Goal: Transaction & Acquisition: Purchase product/service

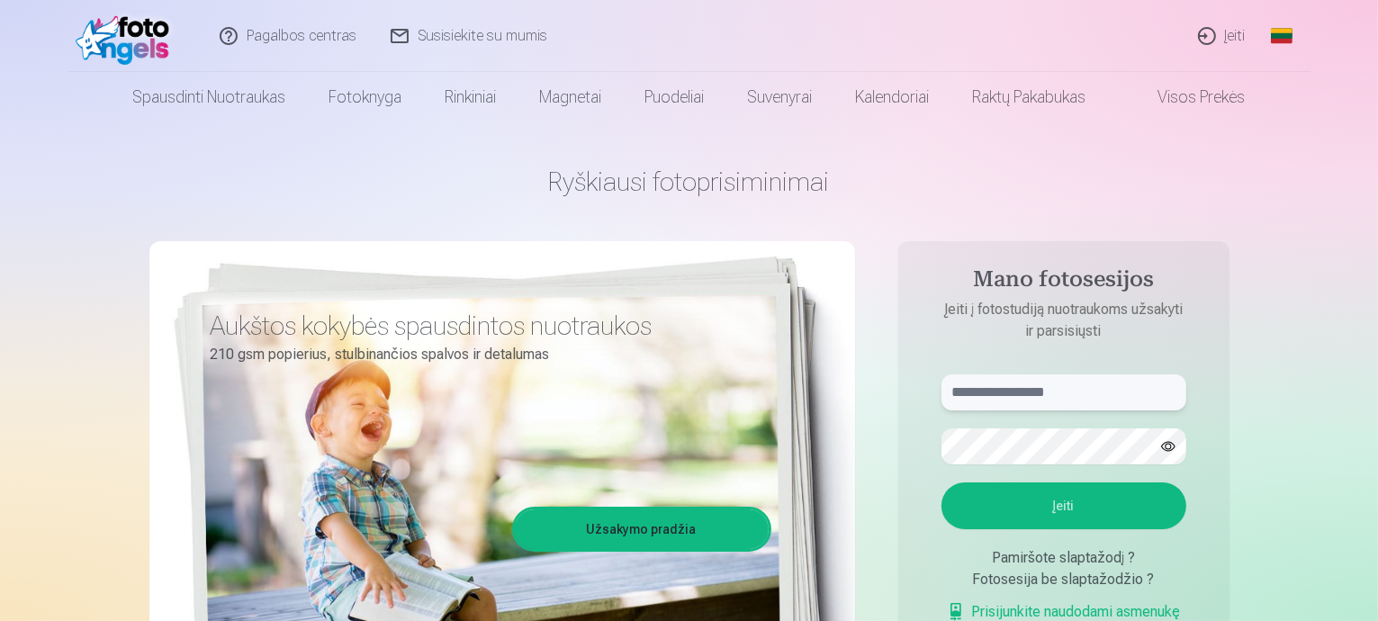
click at [1061, 383] on input "text" at bounding box center [1064, 393] width 245 height 36
click at [1061, 383] on input "**" at bounding box center [1064, 393] width 245 height 36
type input "**********"
click at [1121, 509] on button "Įeiti" at bounding box center [1064, 506] width 245 height 47
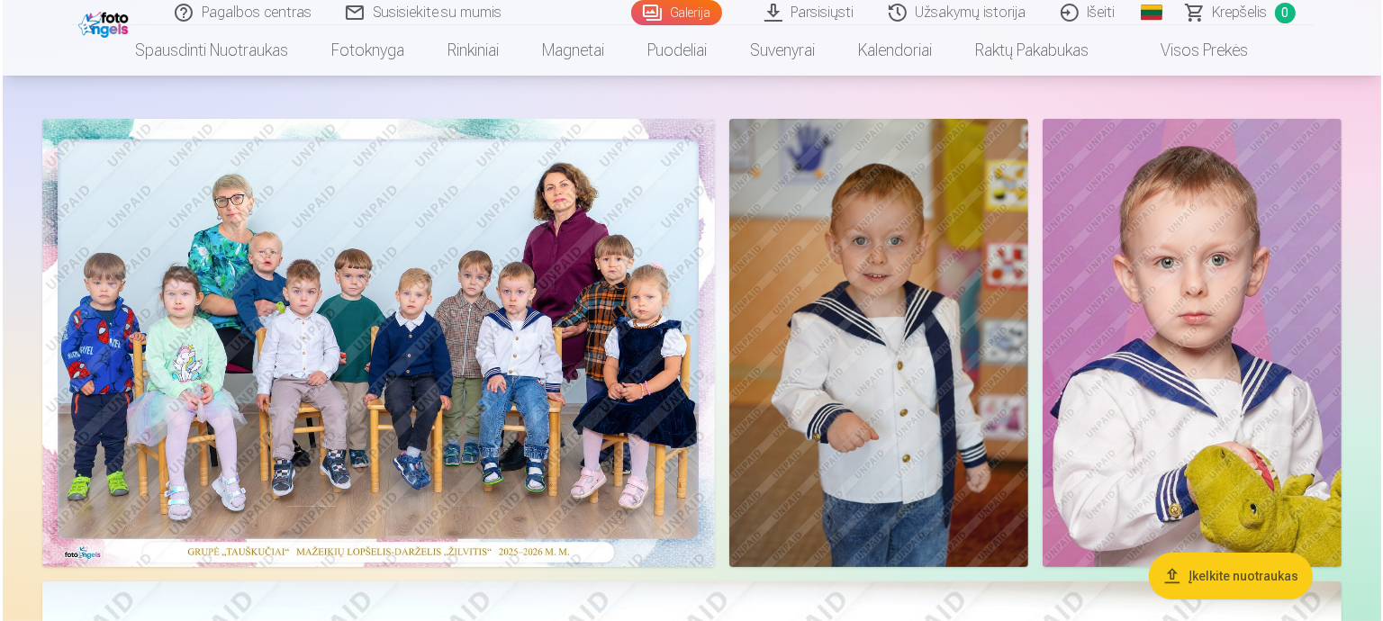
scroll to position [180, 0]
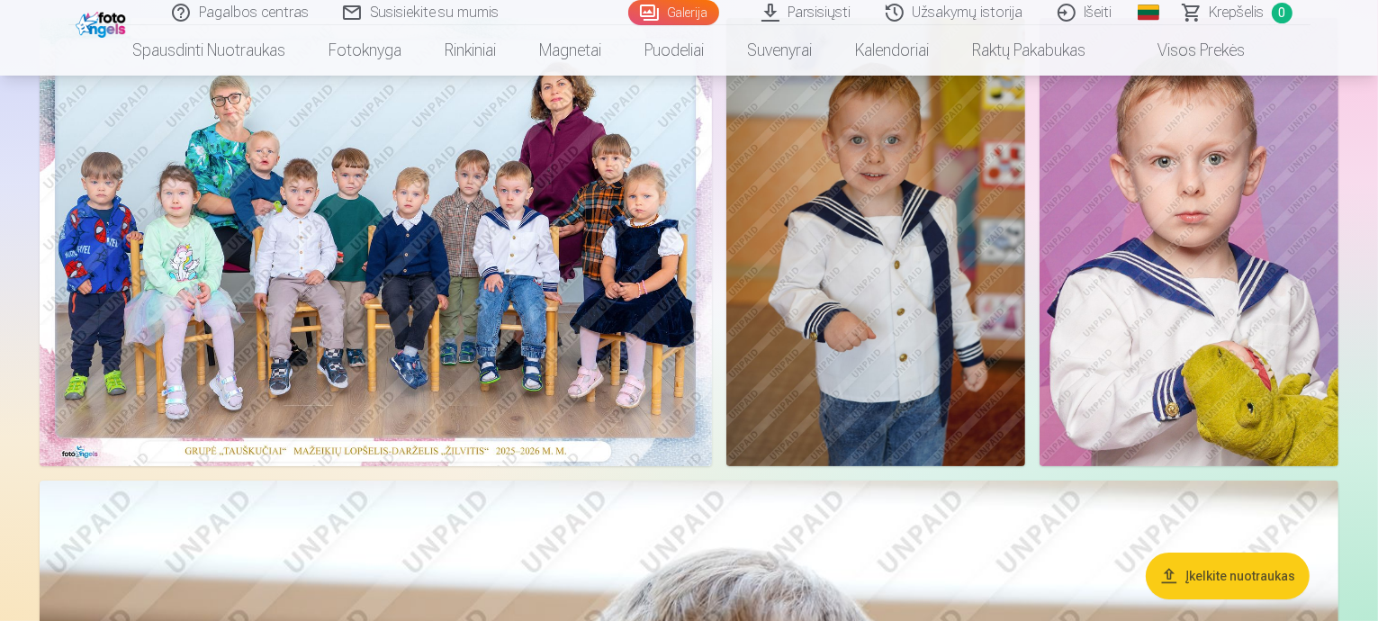
click at [1025, 354] on img at bounding box center [876, 242] width 299 height 448
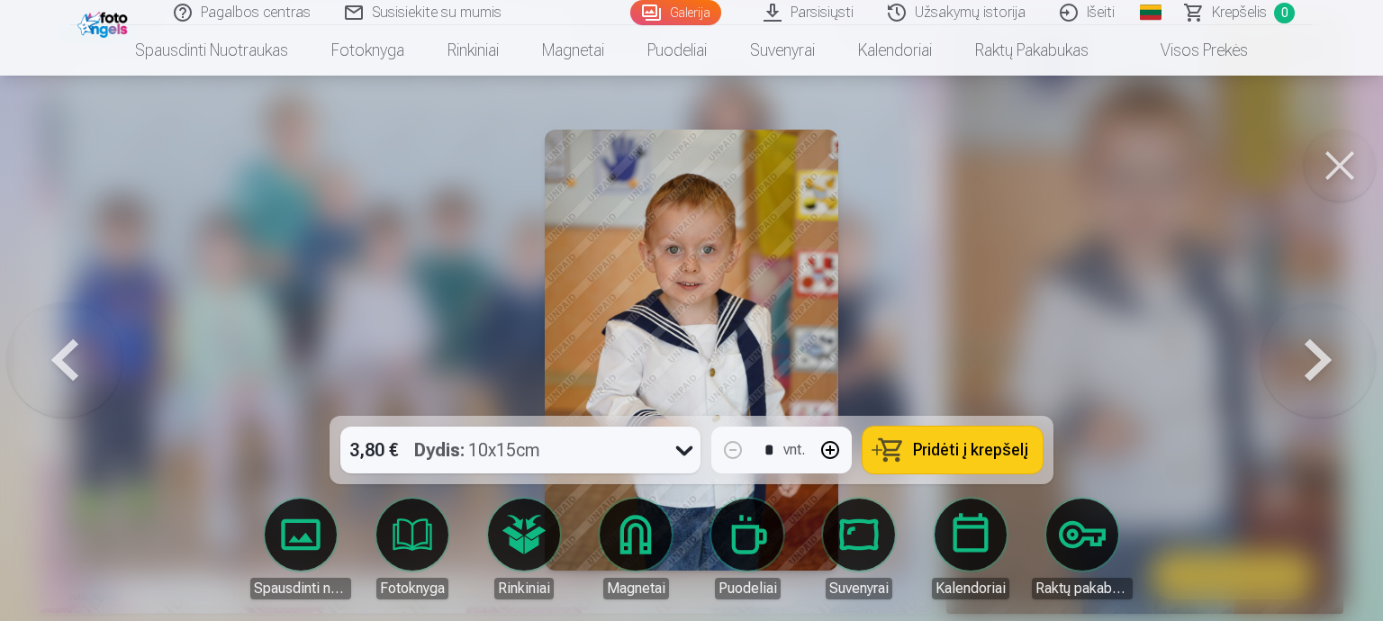
click at [1304, 348] on button at bounding box center [1317, 349] width 115 height 95
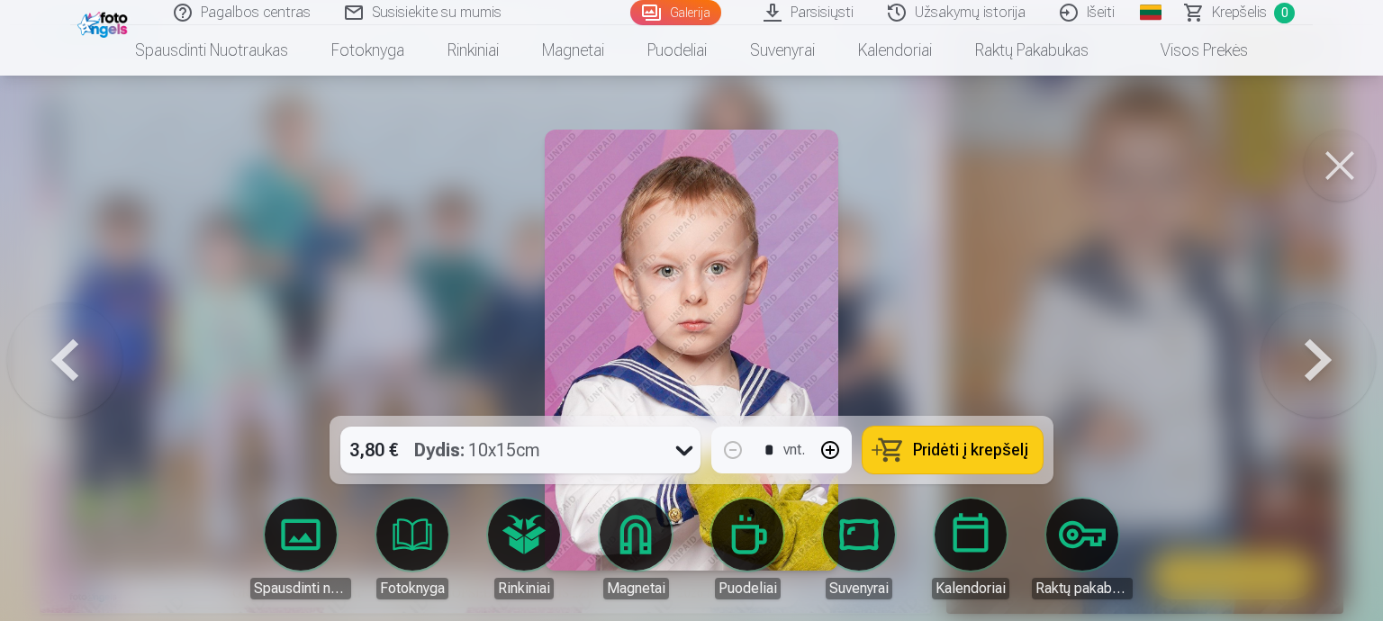
click at [73, 365] on button at bounding box center [64, 349] width 115 height 95
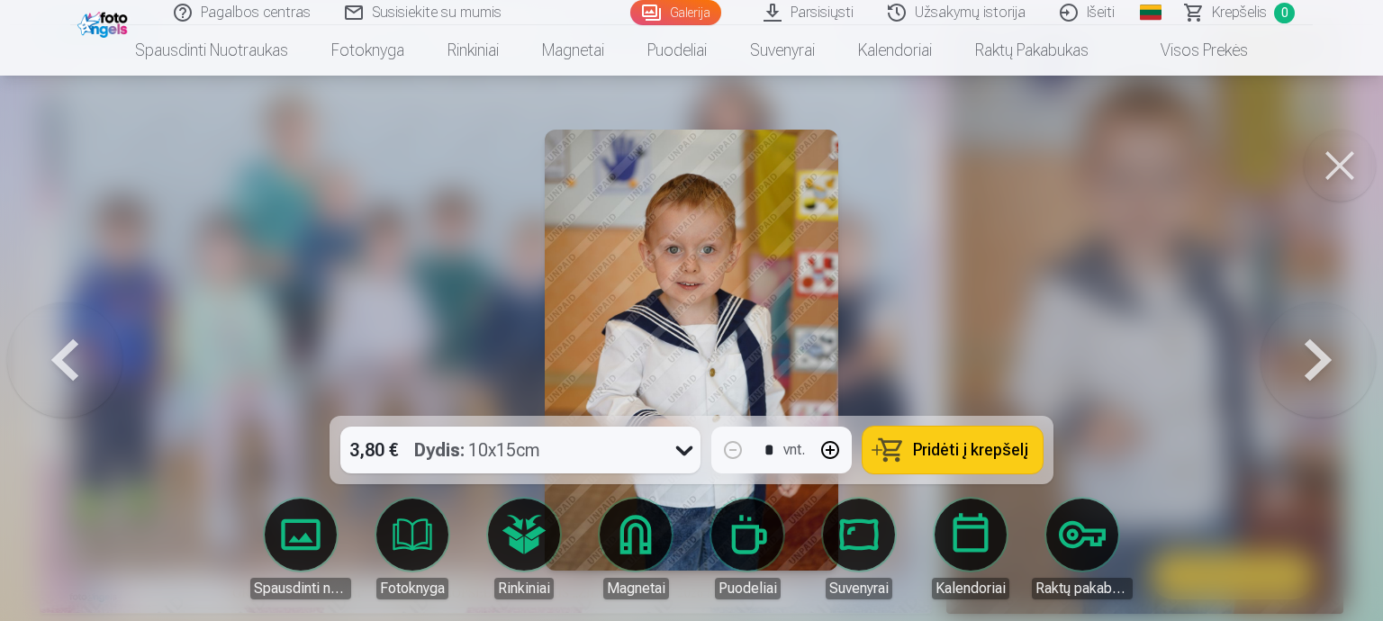
click at [1327, 345] on button at bounding box center [1317, 349] width 115 height 95
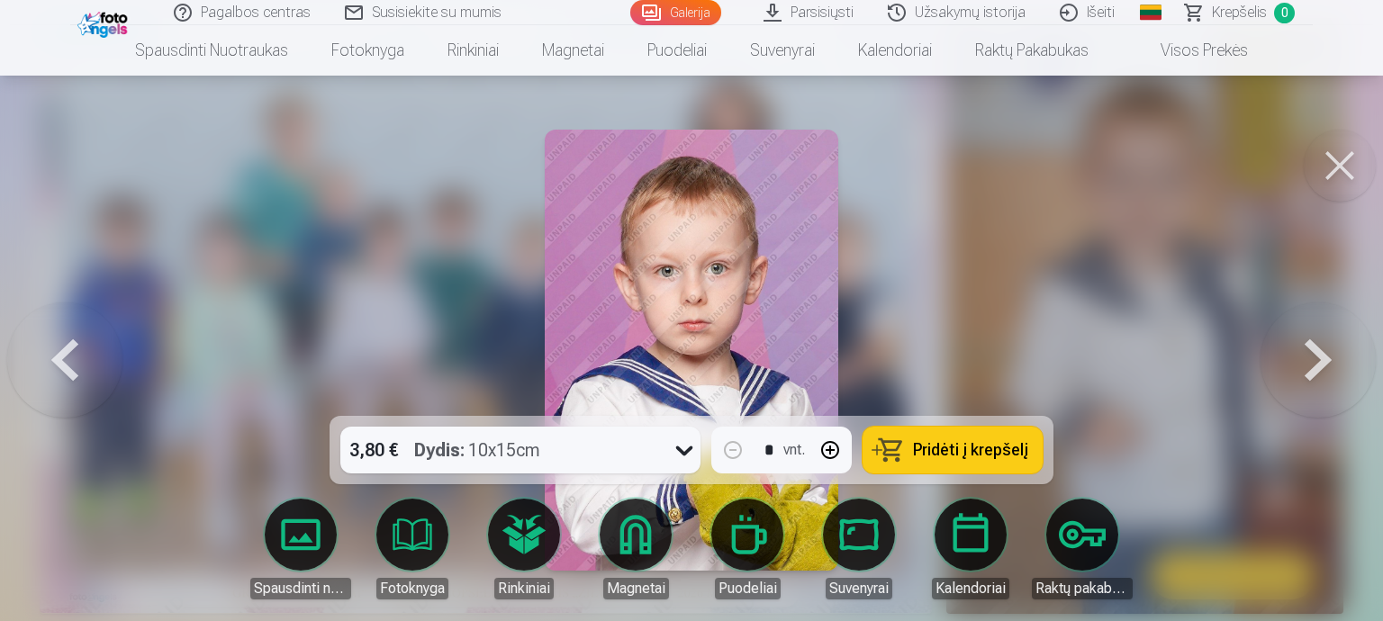
click at [1327, 345] on button at bounding box center [1317, 349] width 115 height 95
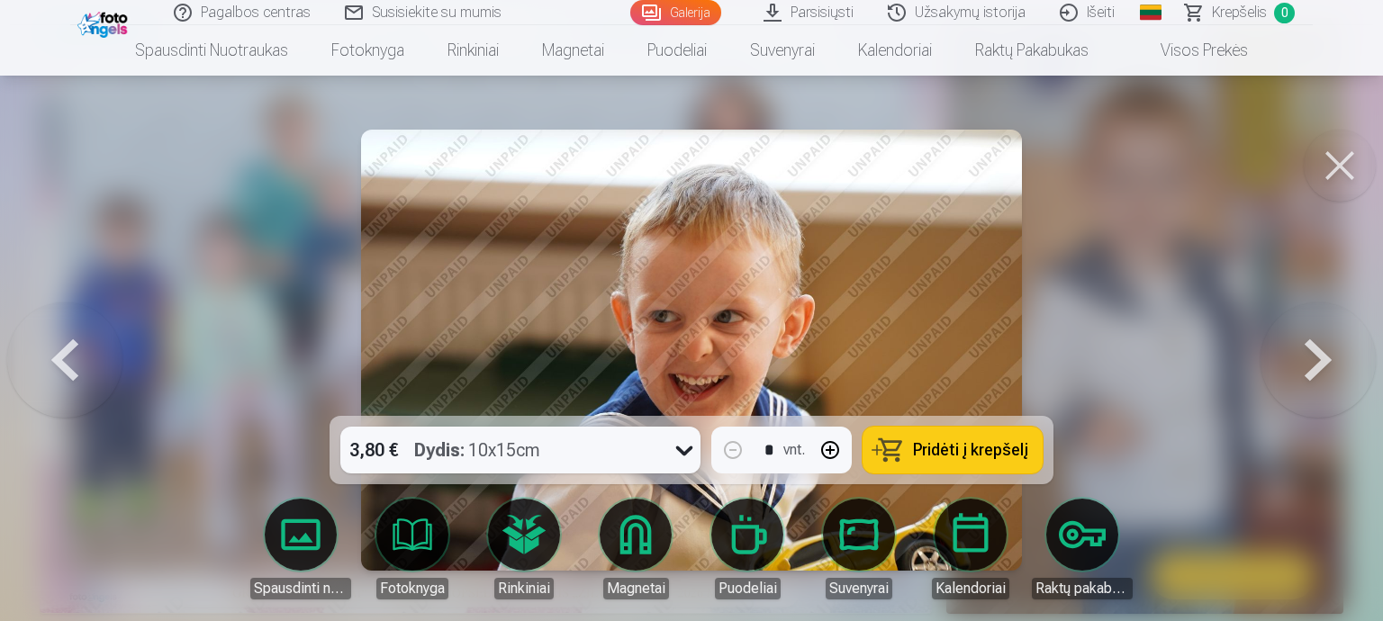
click at [1328, 346] on button at bounding box center [1317, 349] width 115 height 95
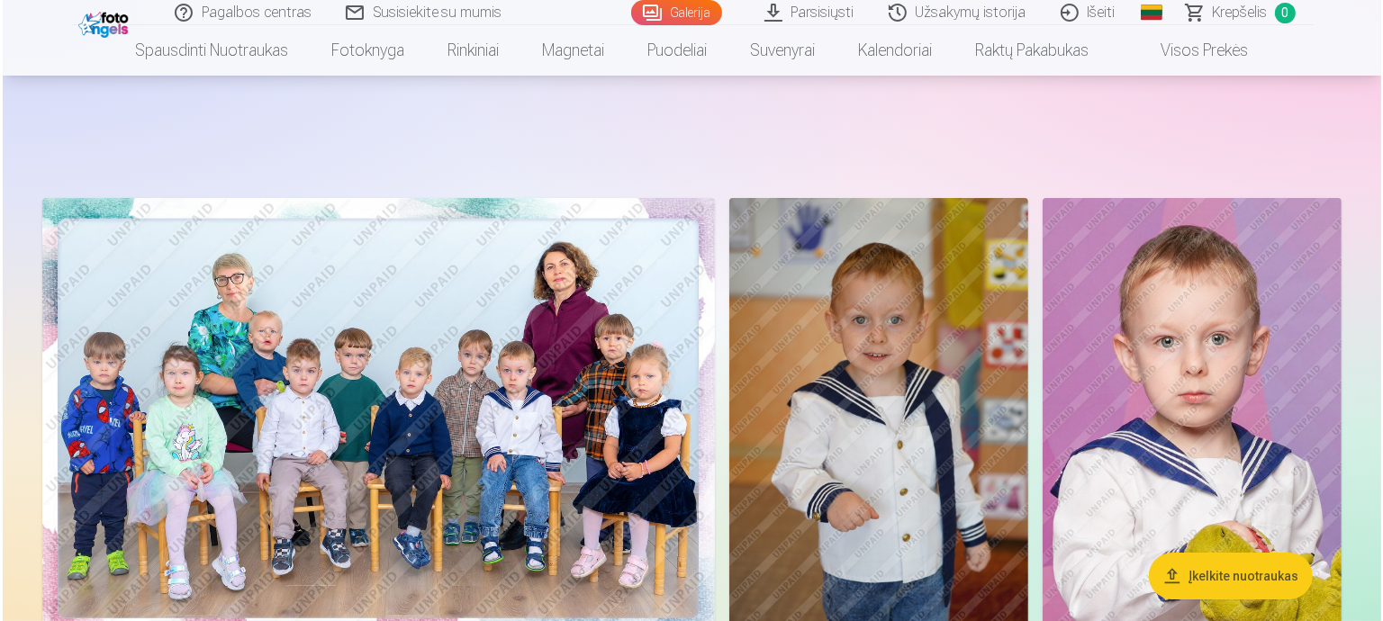
scroll to position [180, 0]
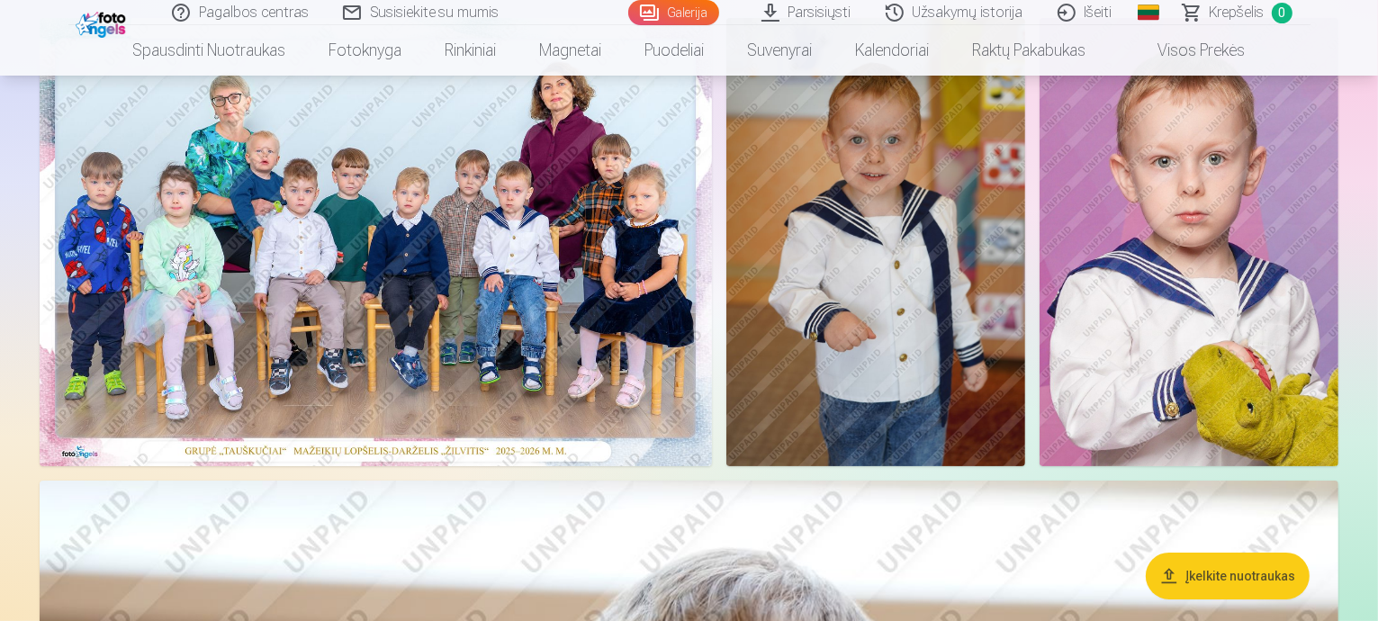
click at [1025, 308] on img at bounding box center [876, 242] width 299 height 448
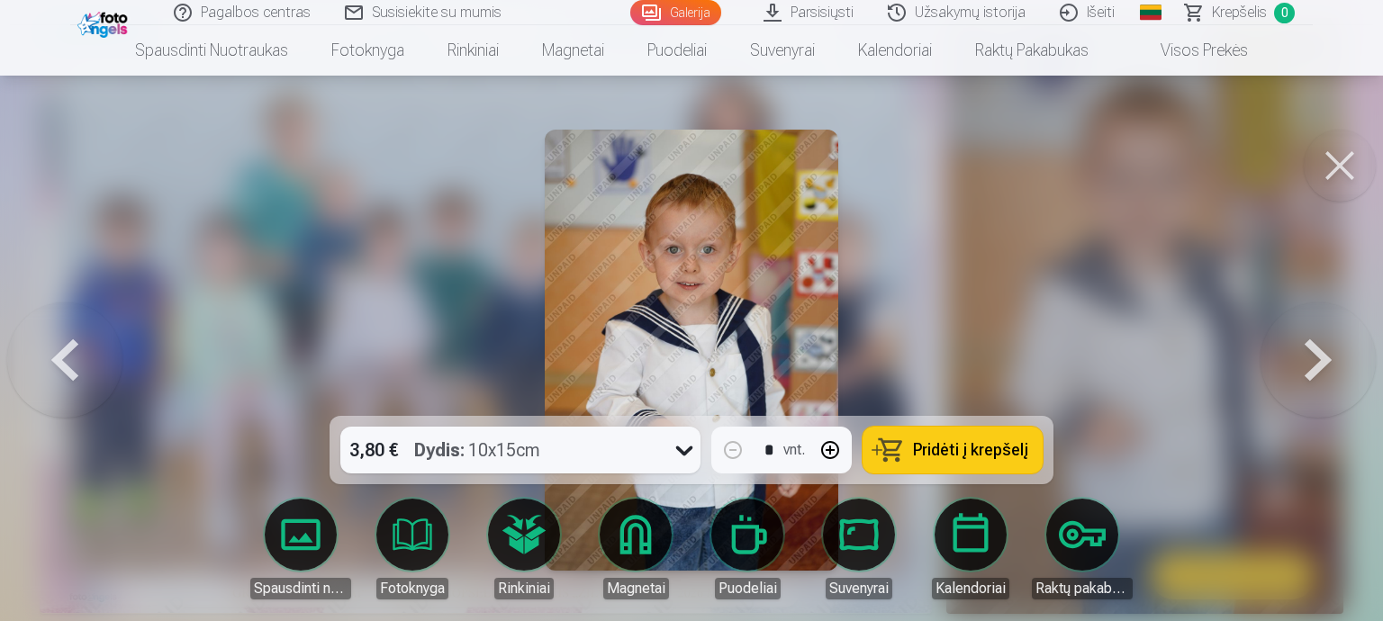
click at [834, 454] on button "button" at bounding box center [829, 450] width 43 height 43
click at [735, 453] on button "button" at bounding box center [732, 450] width 43 height 43
click at [826, 454] on button "button" at bounding box center [829, 450] width 43 height 43
click at [971, 449] on span "Pridėti į krepšelį" at bounding box center [970, 450] width 115 height 16
type input "*"
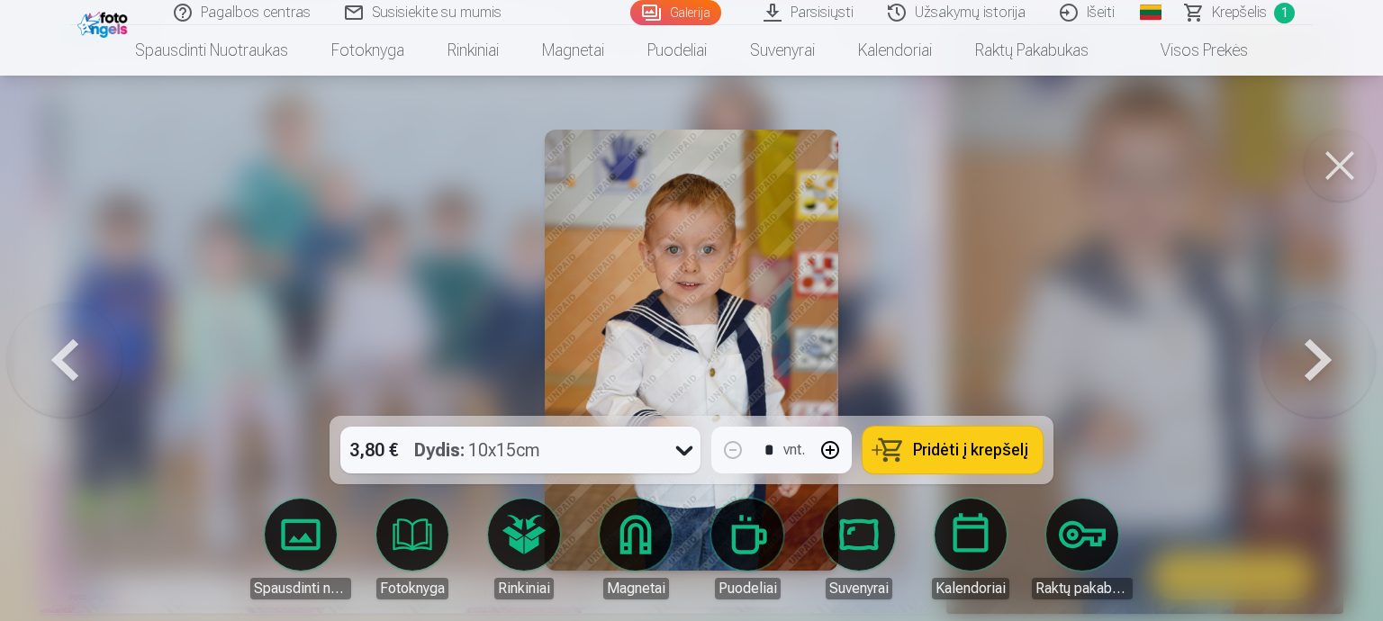
click at [1332, 361] on button at bounding box center [1317, 349] width 115 height 95
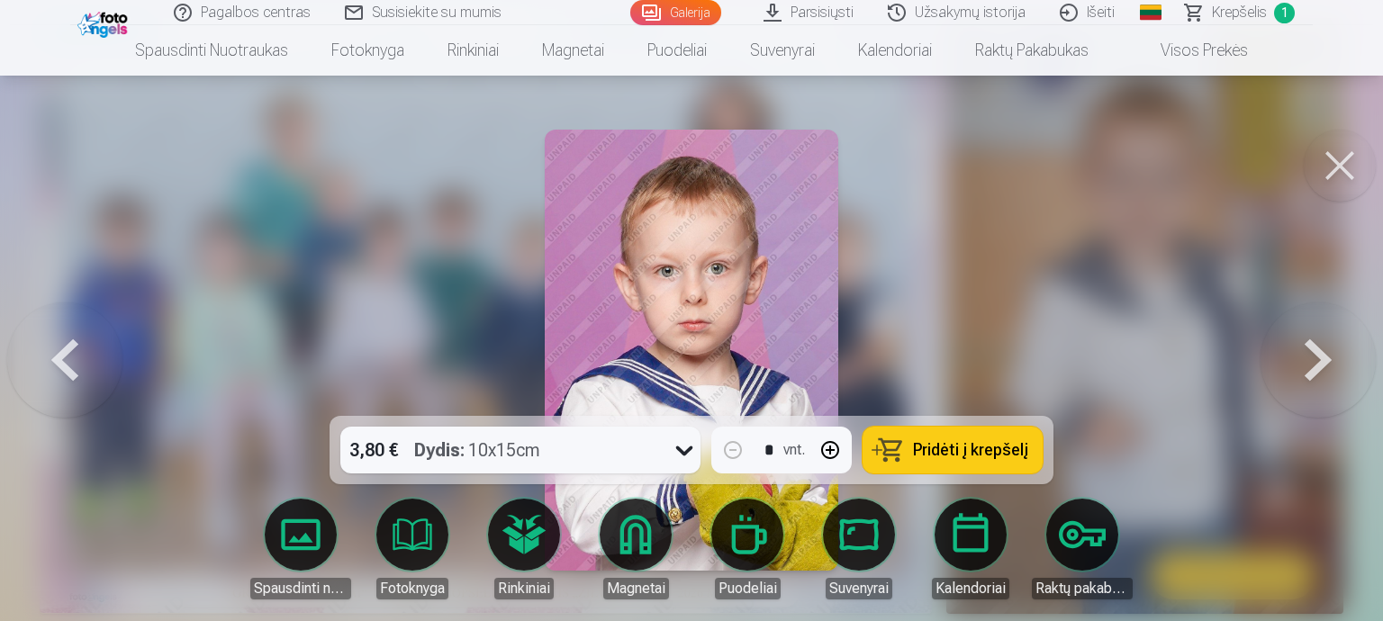
click at [1332, 357] on button at bounding box center [1317, 349] width 115 height 95
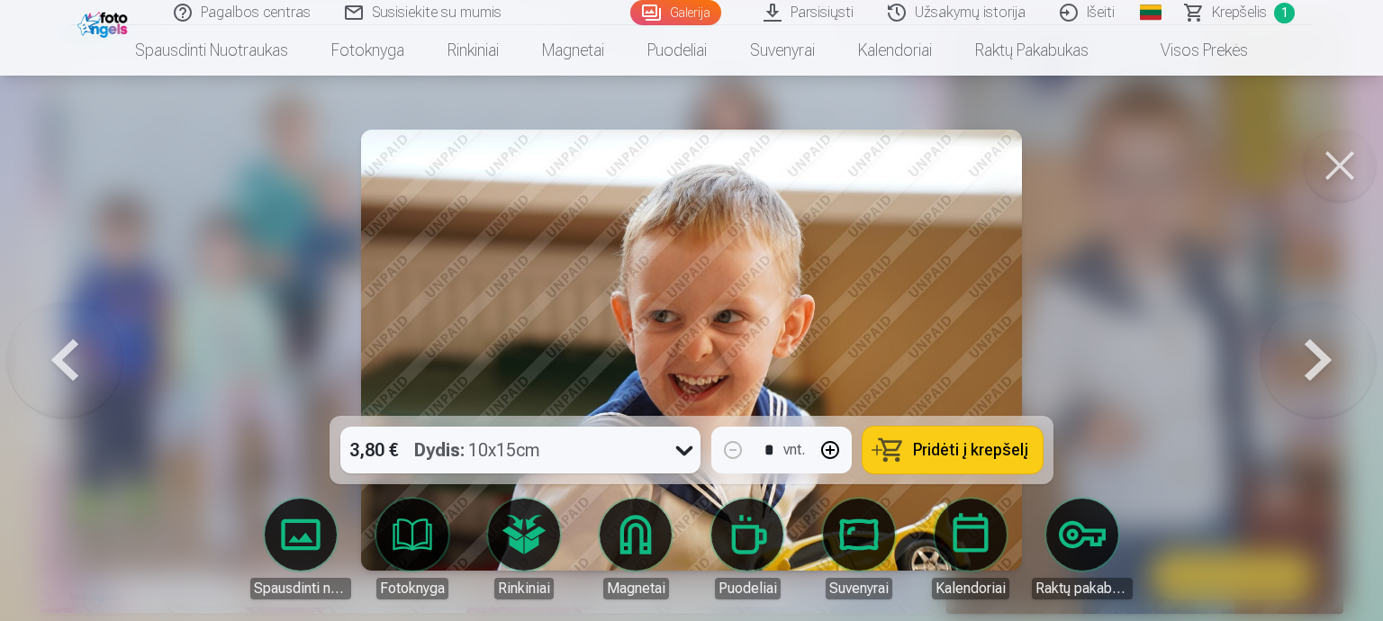
click at [1332, 357] on button at bounding box center [1317, 349] width 115 height 95
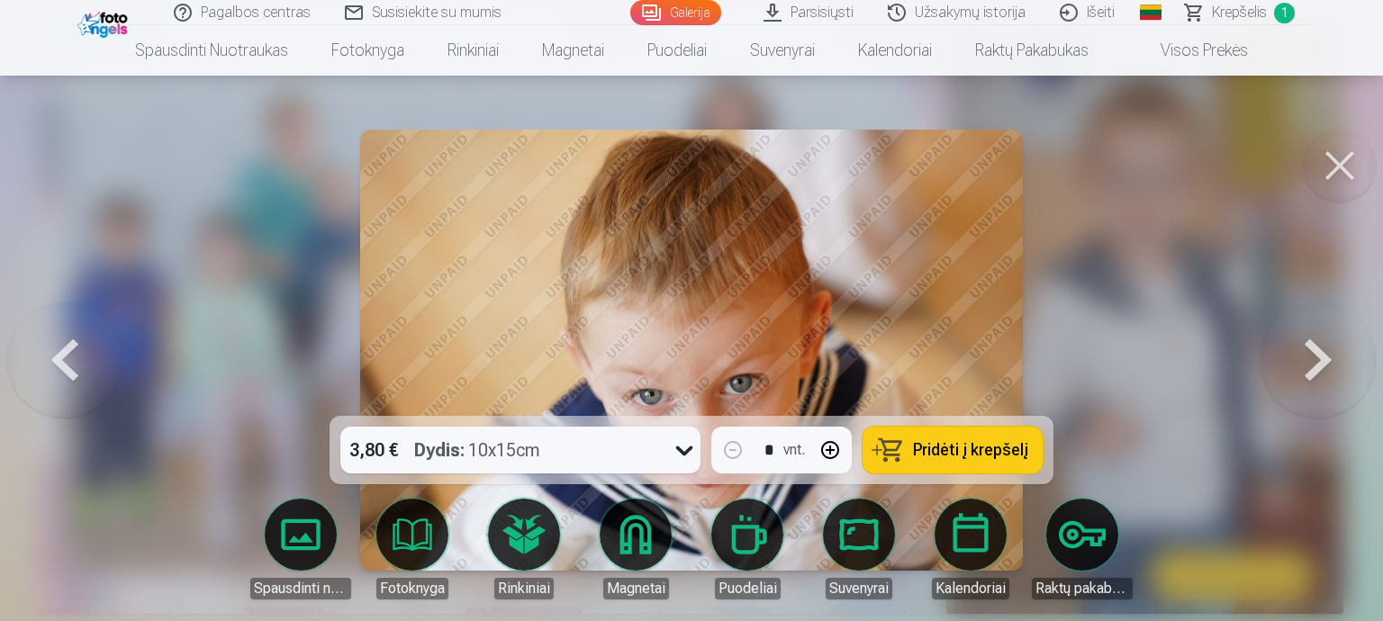
click at [1332, 357] on button at bounding box center [1317, 349] width 115 height 95
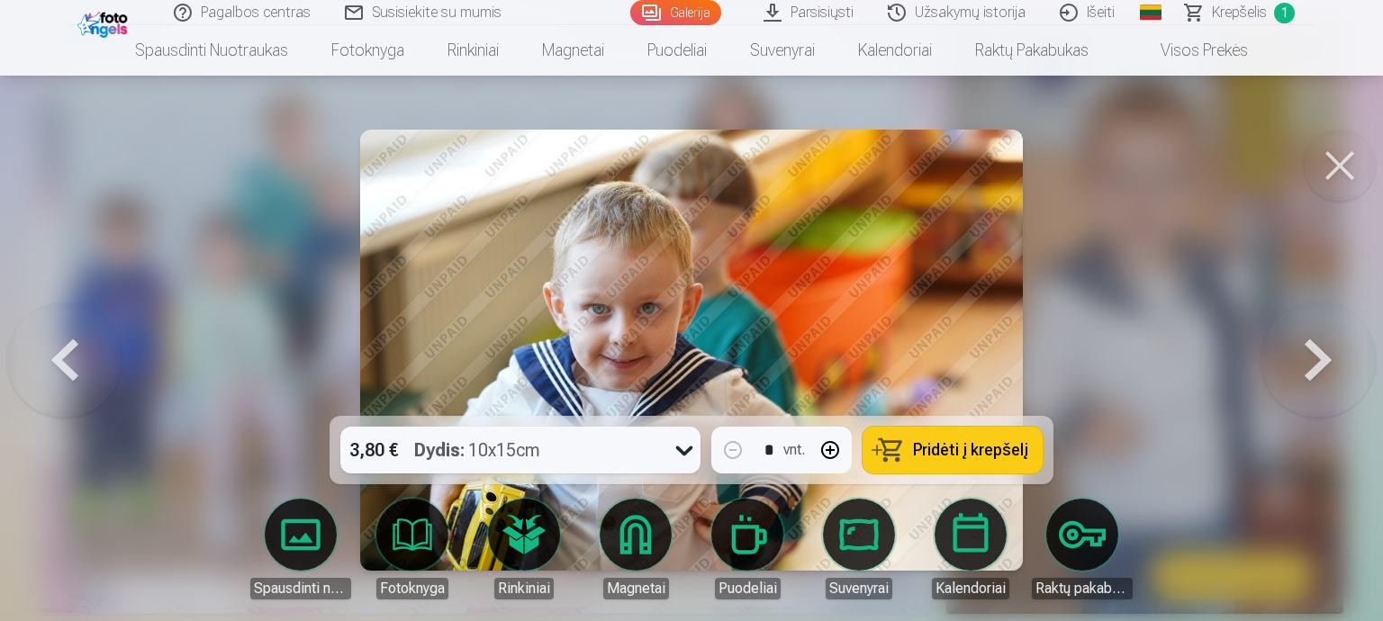
click at [1332, 357] on button at bounding box center [1317, 349] width 115 height 95
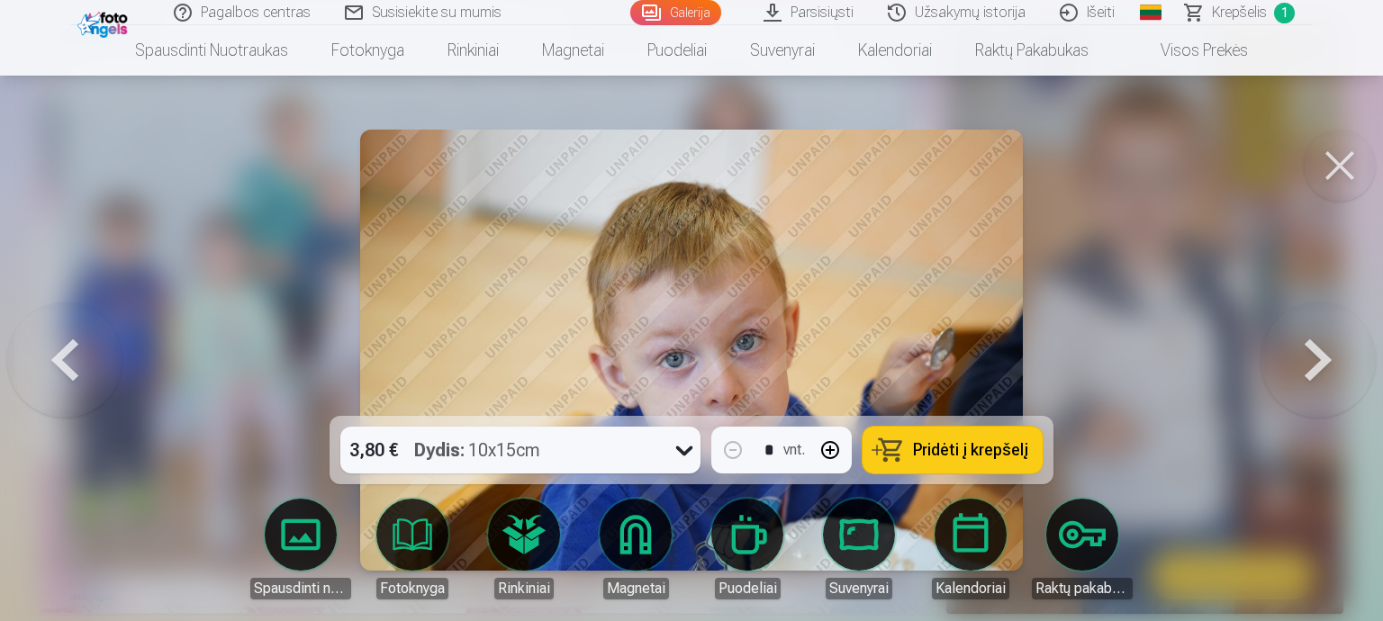
click at [1332, 357] on button at bounding box center [1317, 349] width 115 height 95
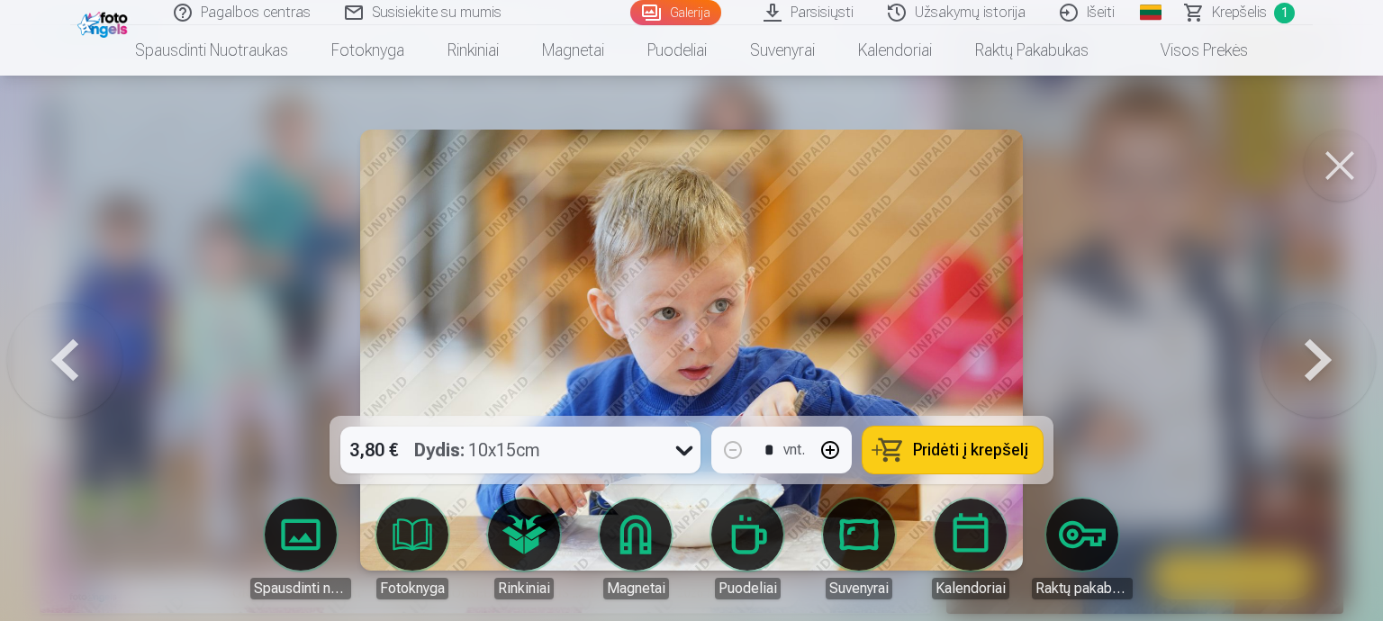
click at [1332, 357] on button at bounding box center [1317, 349] width 115 height 95
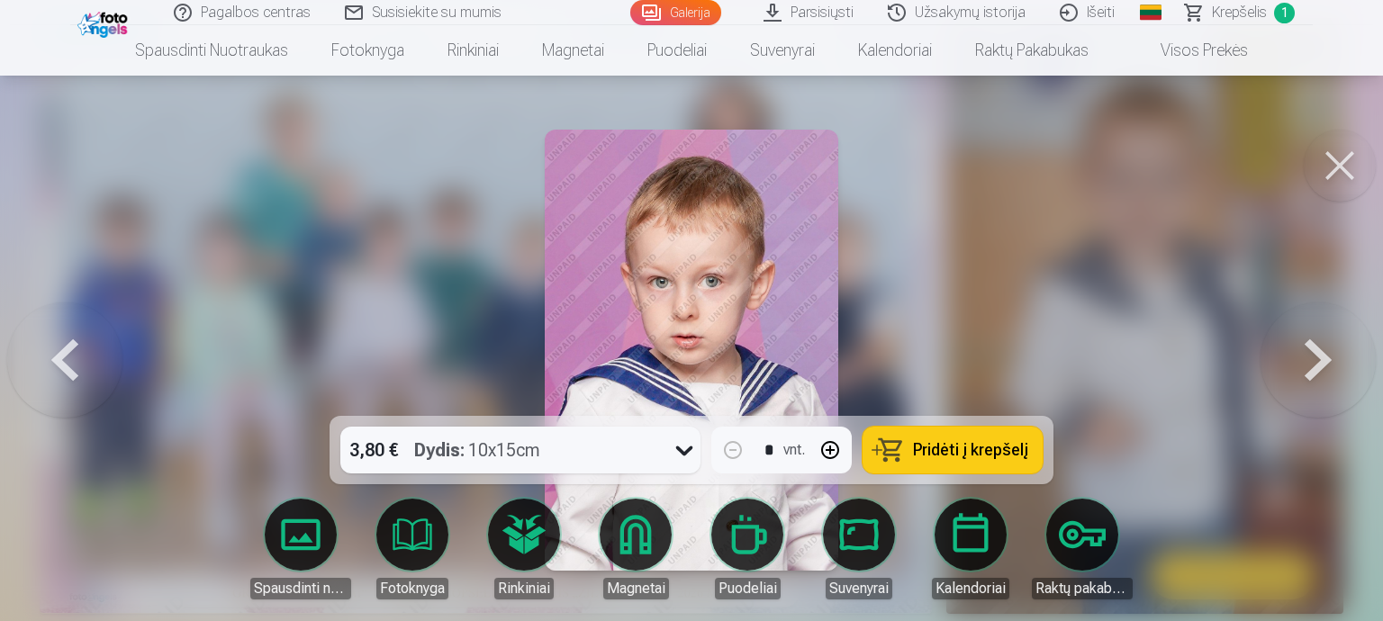
click at [1332, 357] on button at bounding box center [1317, 349] width 115 height 95
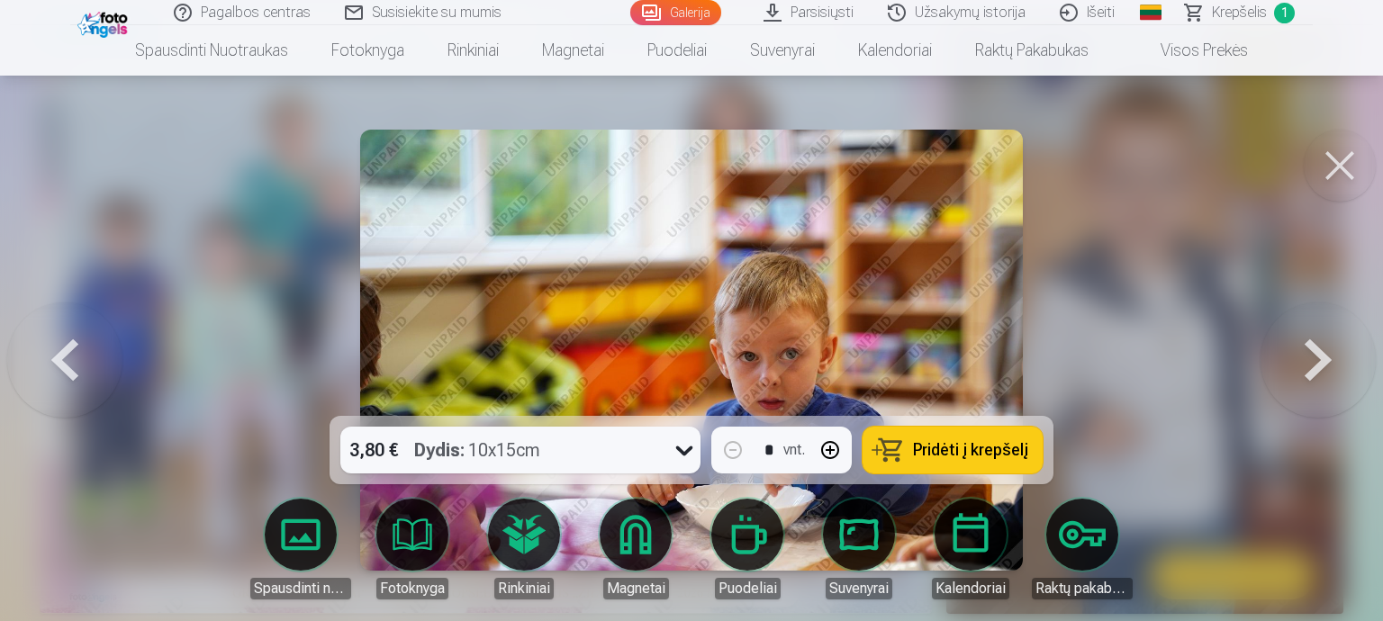
click at [89, 369] on button at bounding box center [64, 349] width 115 height 95
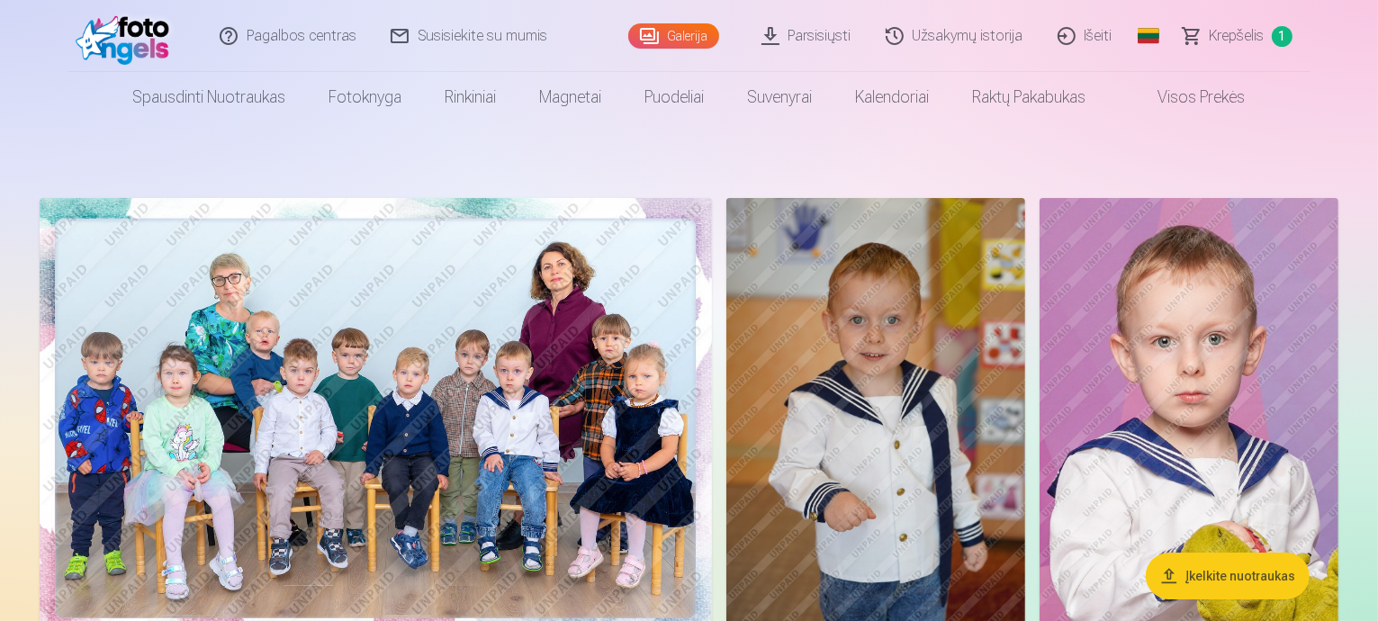
click at [1025, 293] on img at bounding box center [876, 422] width 299 height 448
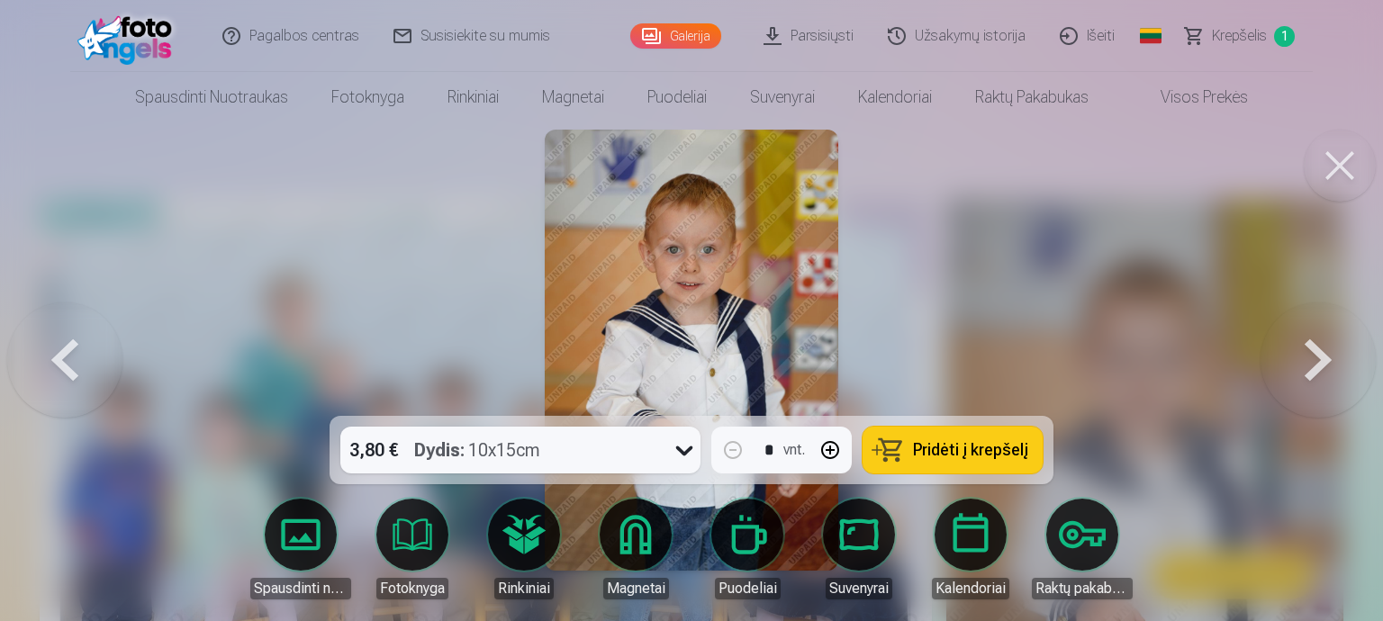
click at [1306, 351] on button at bounding box center [1317, 349] width 115 height 95
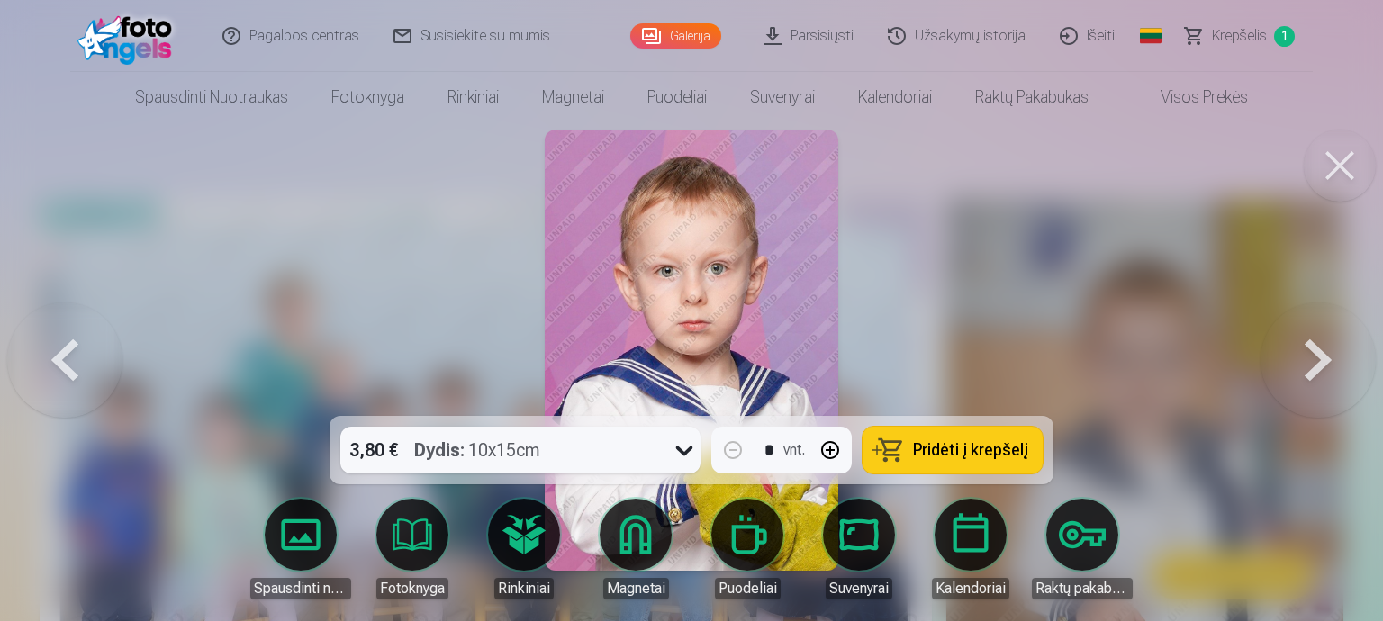
click at [831, 454] on button "button" at bounding box center [829, 450] width 43 height 43
click at [966, 460] on button "Pridėti į krepšelį" at bounding box center [952, 450] width 180 height 47
click at [36, 370] on button at bounding box center [64, 349] width 115 height 95
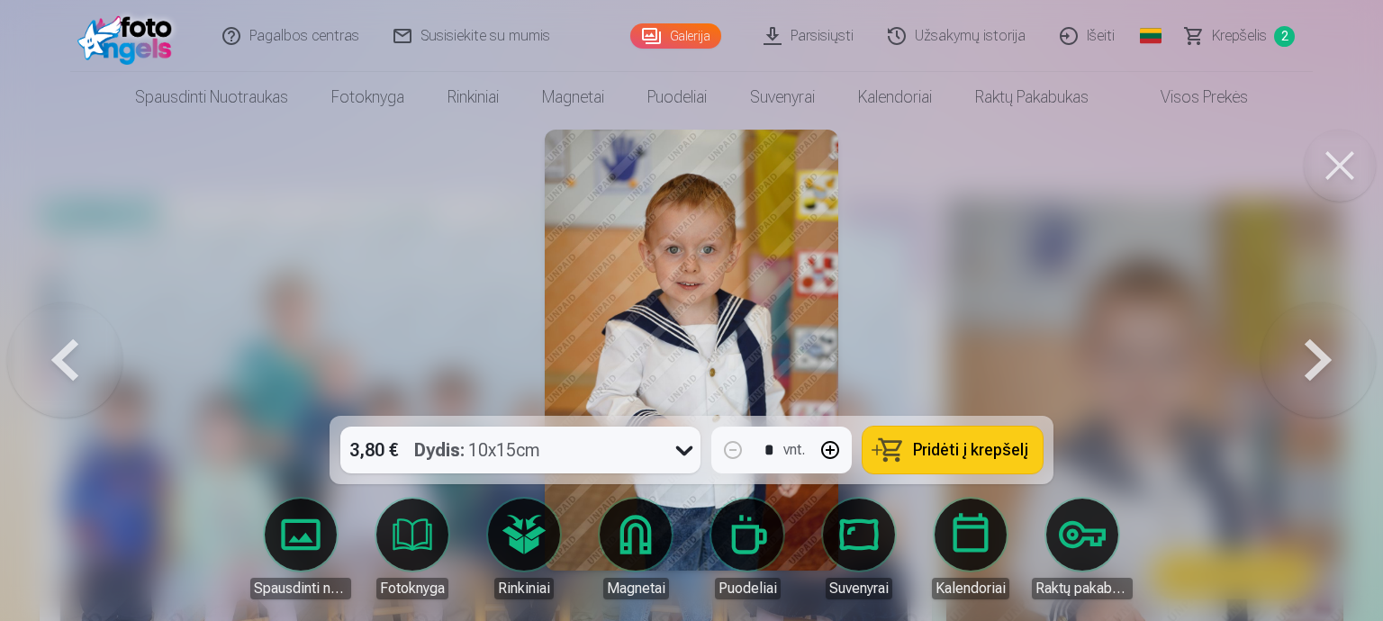
click at [1336, 377] on button at bounding box center [1317, 349] width 115 height 95
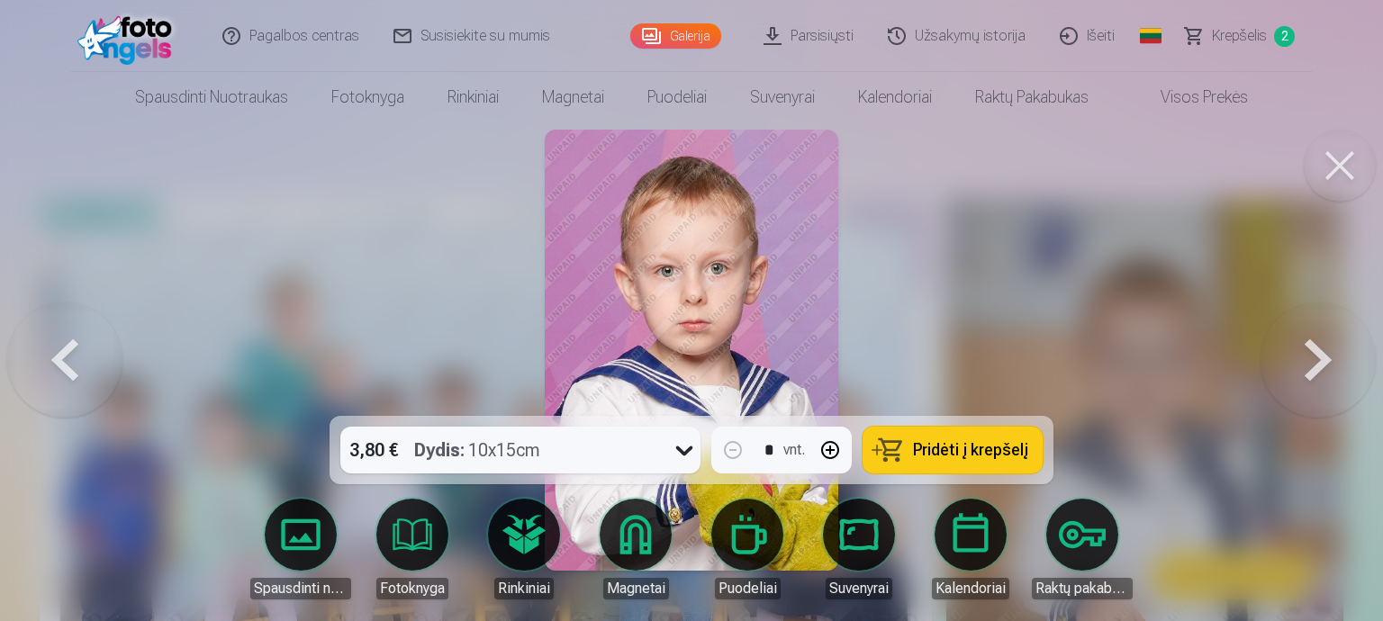
click at [1336, 377] on button at bounding box center [1317, 349] width 115 height 95
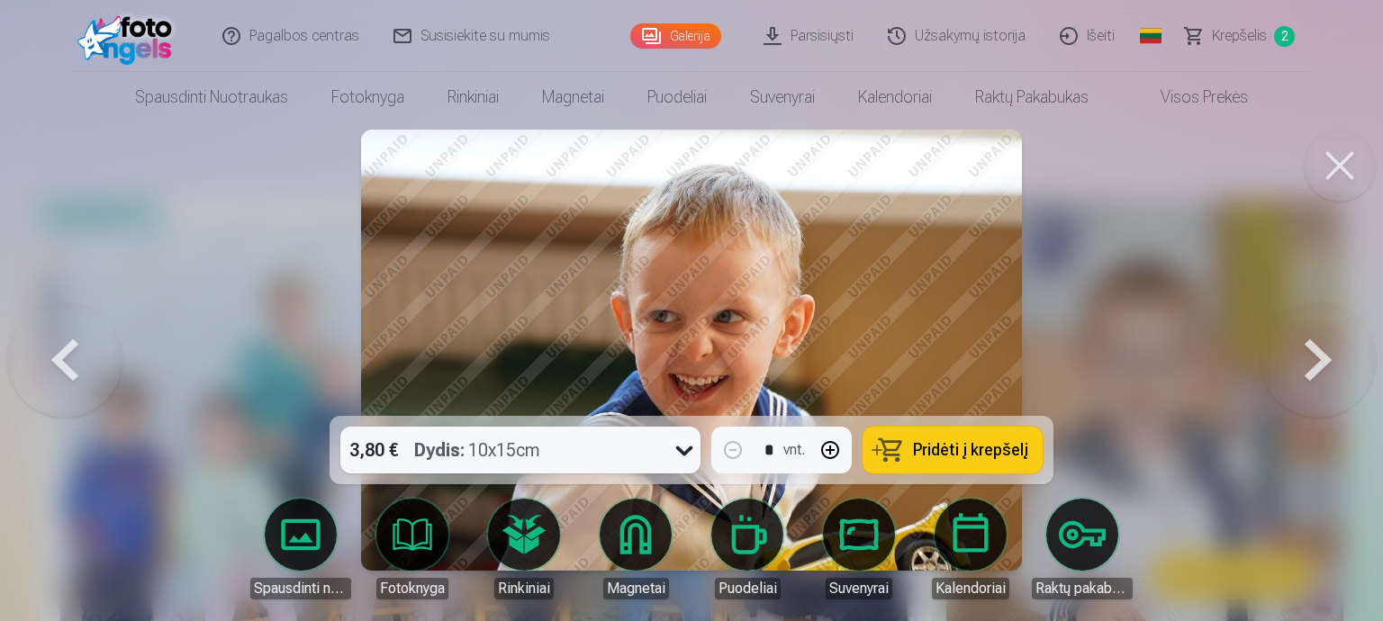
click at [1336, 377] on button at bounding box center [1317, 349] width 115 height 95
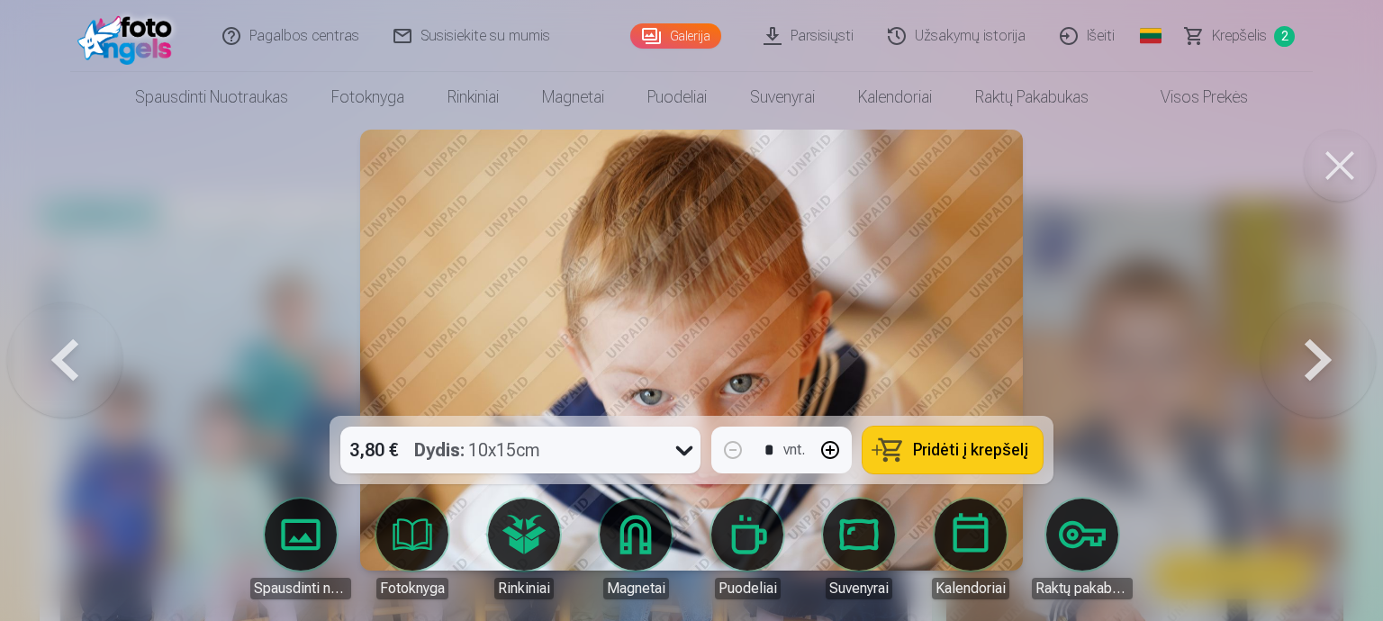
click at [1336, 377] on button at bounding box center [1317, 349] width 115 height 95
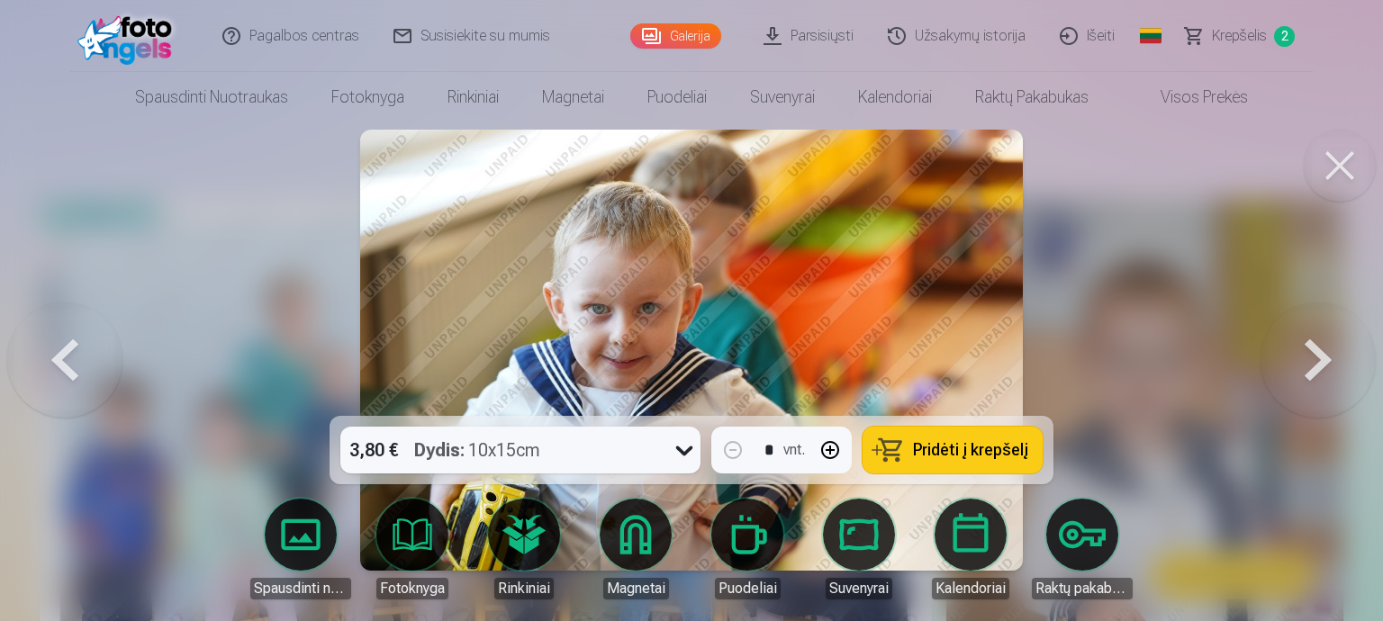
click at [1336, 377] on button at bounding box center [1317, 349] width 115 height 95
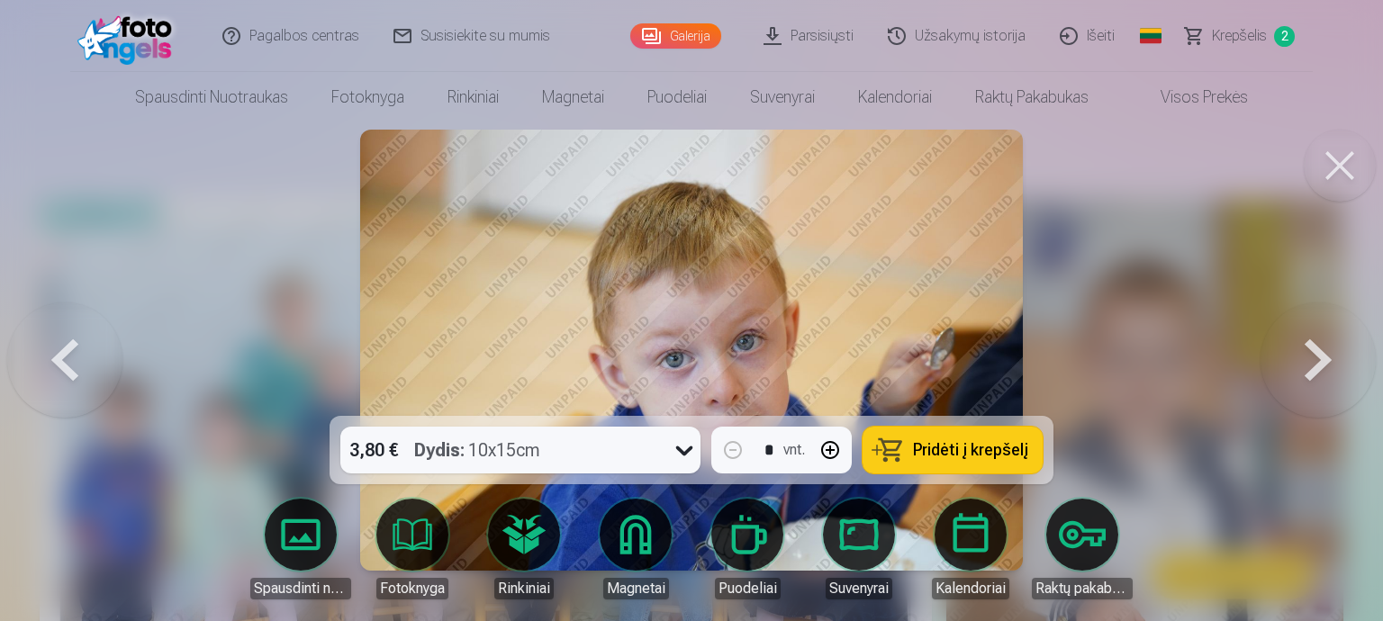
click at [1336, 377] on button at bounding box center [1317, 349] width 115 height 95
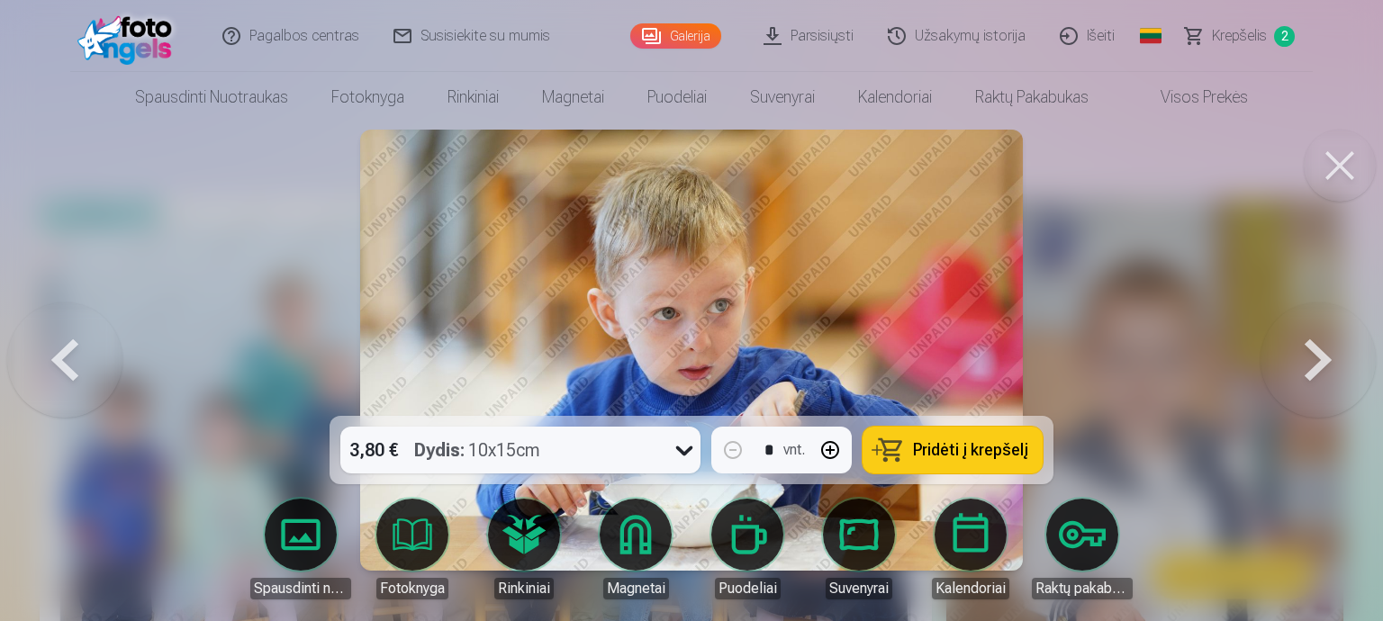
click at [1336, 377] on button at bounding box center [1317, 349] width 115 height 95
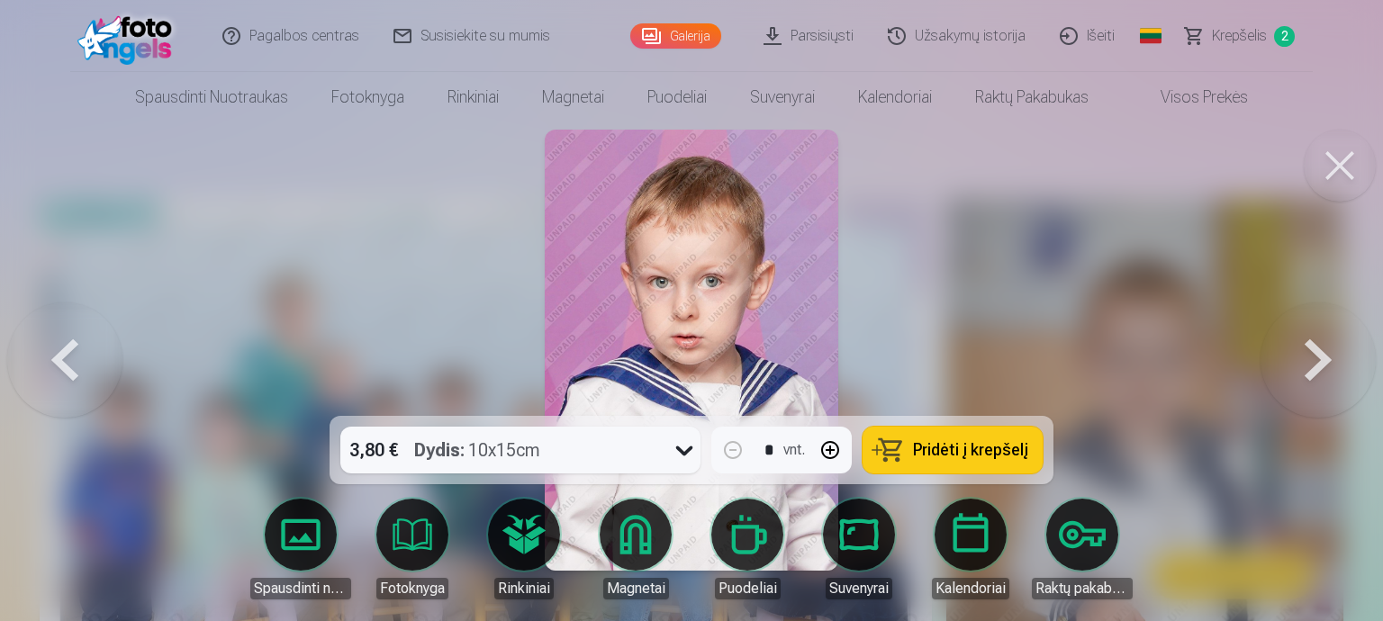
click at [1336, 377] on button at bounding box center [1317, 349] width 115 height 95
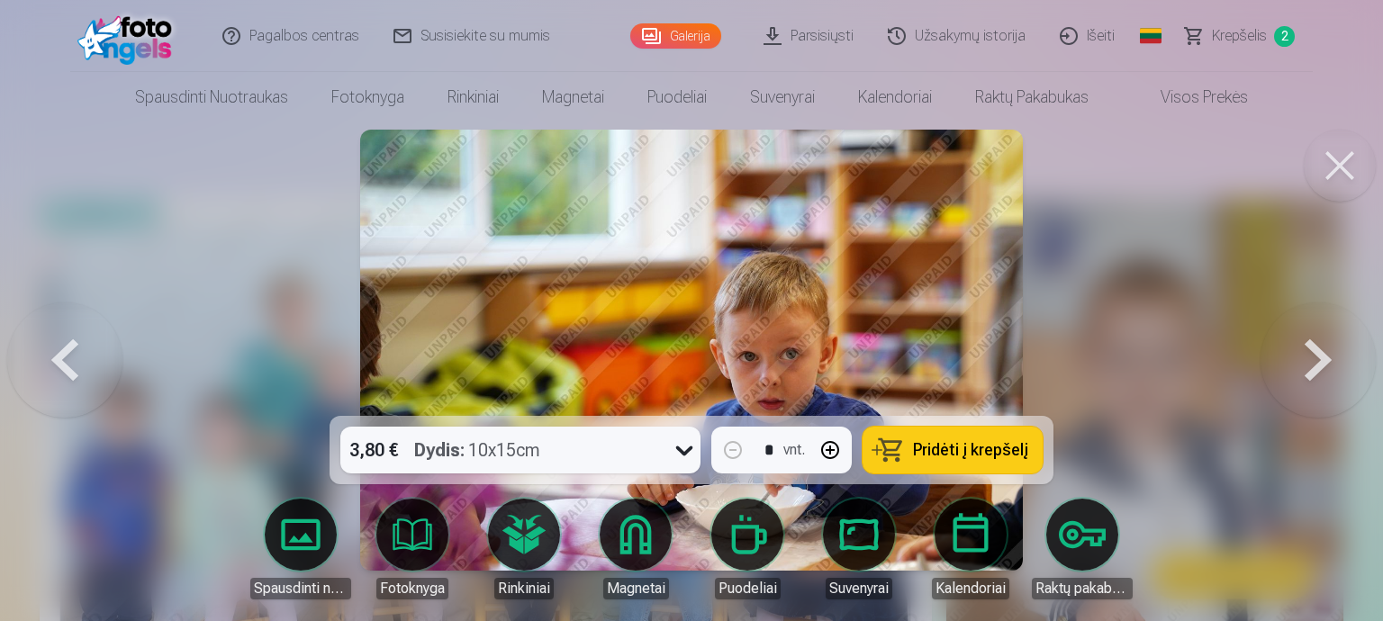
click at [1336, 377] on button at bounding box center [1317, 349] width 115 height 95
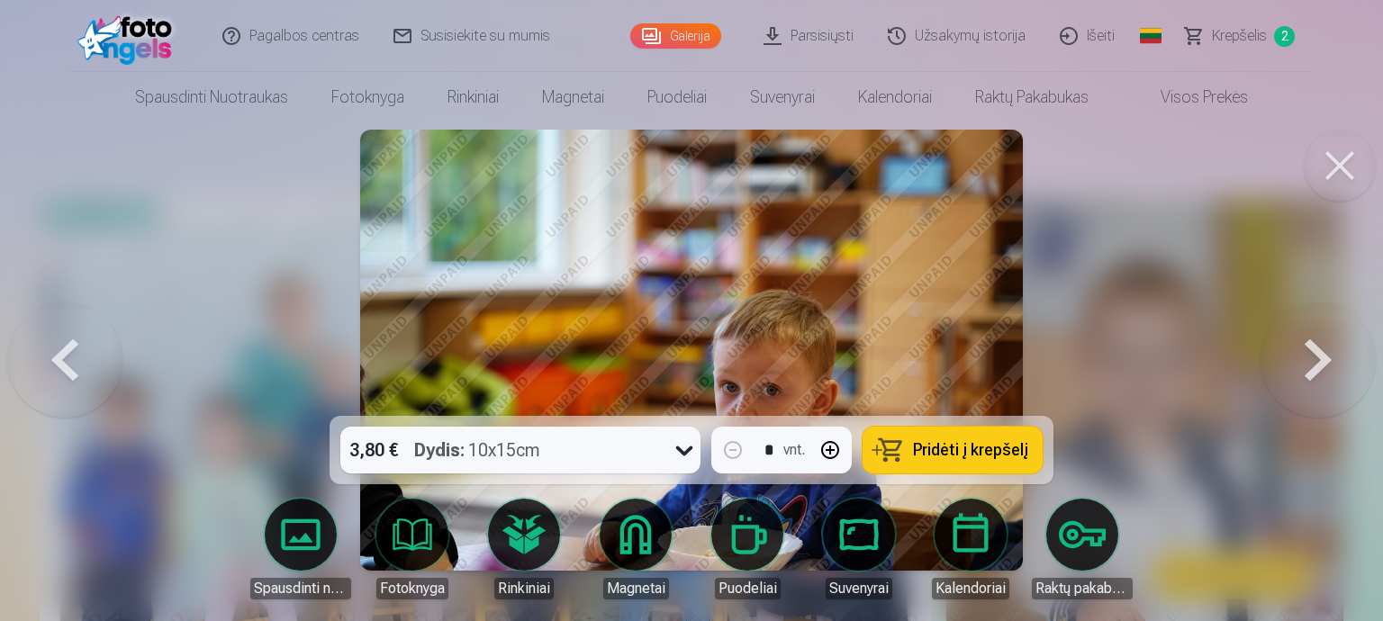
click at [1336, 377] on button at bounding box center [1317, 349] width 115 height 95
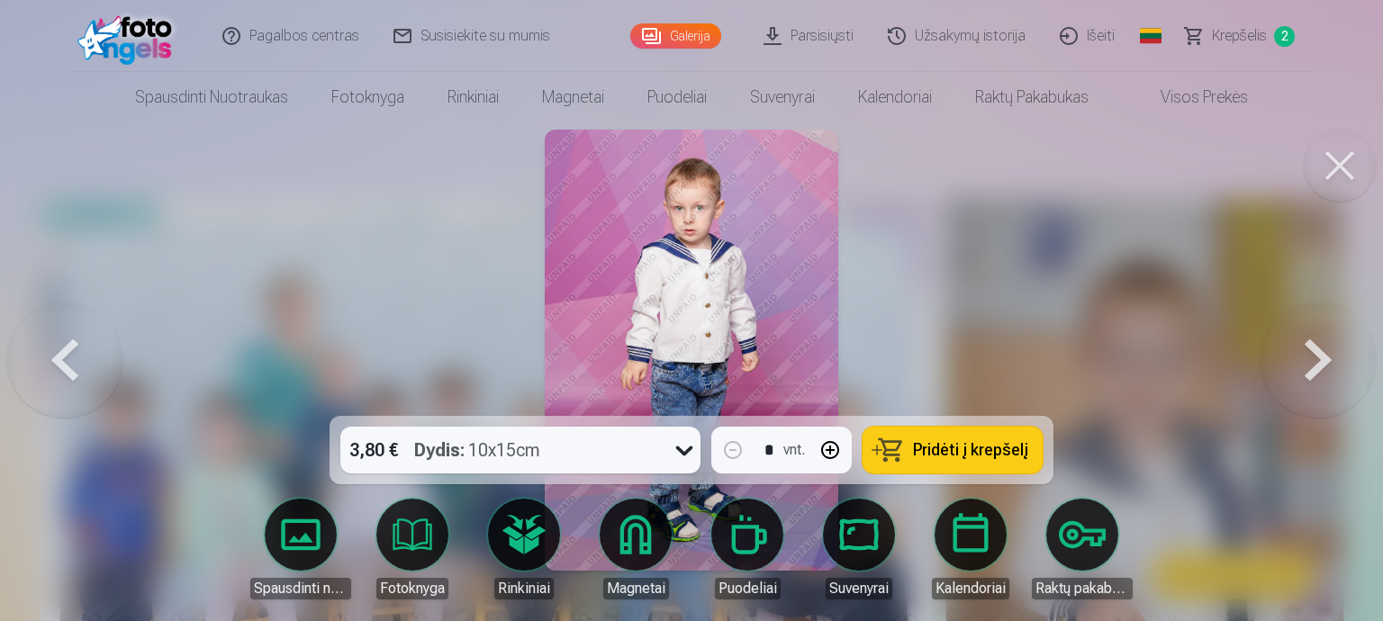
click at [1323, 368] on button at bounding box center [1317, 349] width 115 height 95
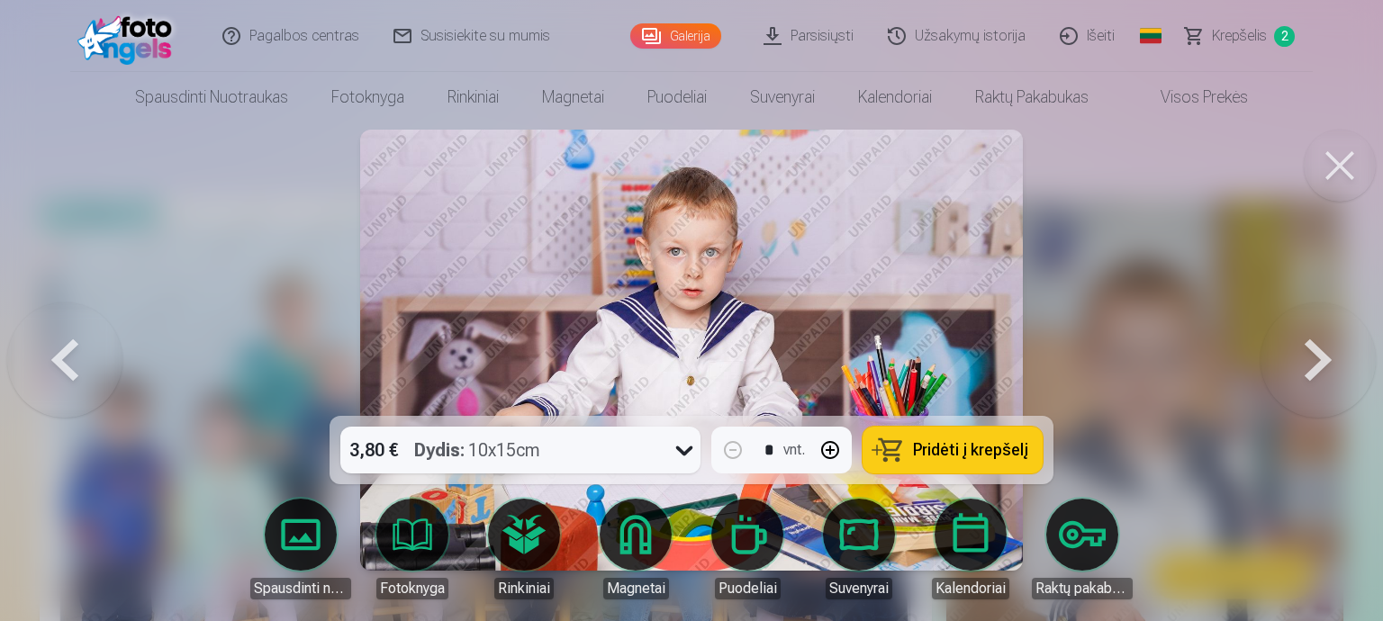
click at [1323, 368] on button at bounding box center [1317, 349] width 115 height 95
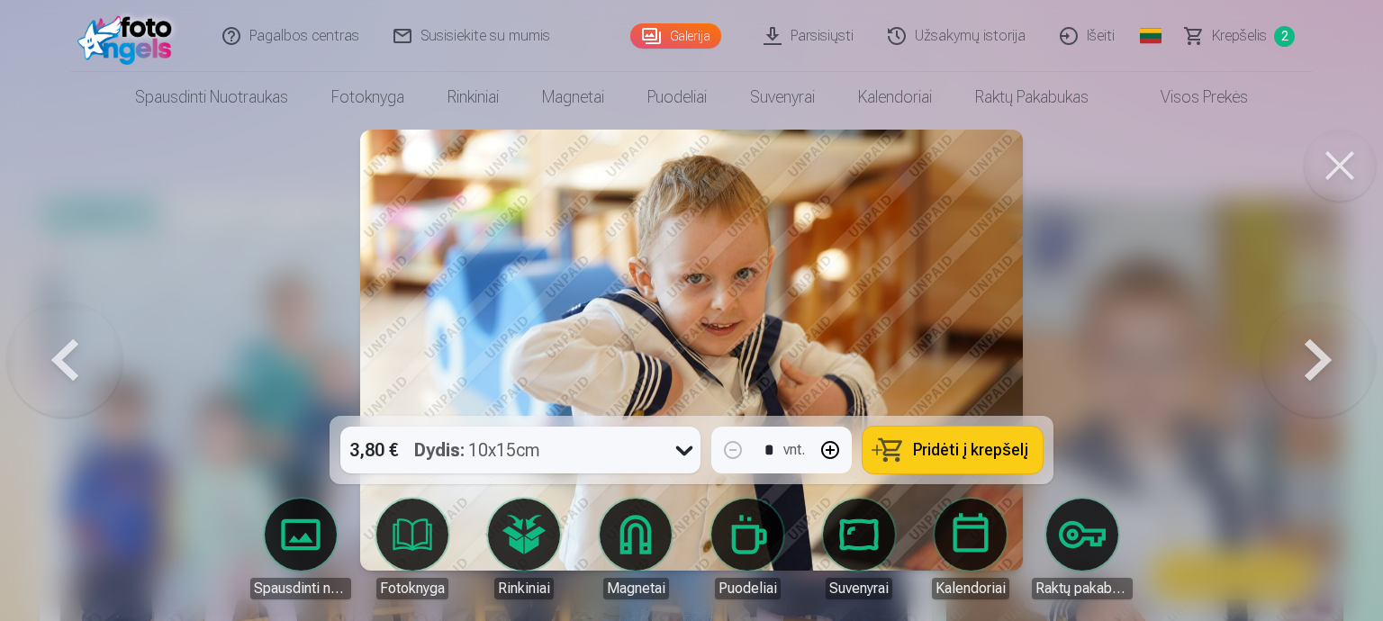
click at [1323, 368] on button at bounding box center [1317, 349] width 115 height 95
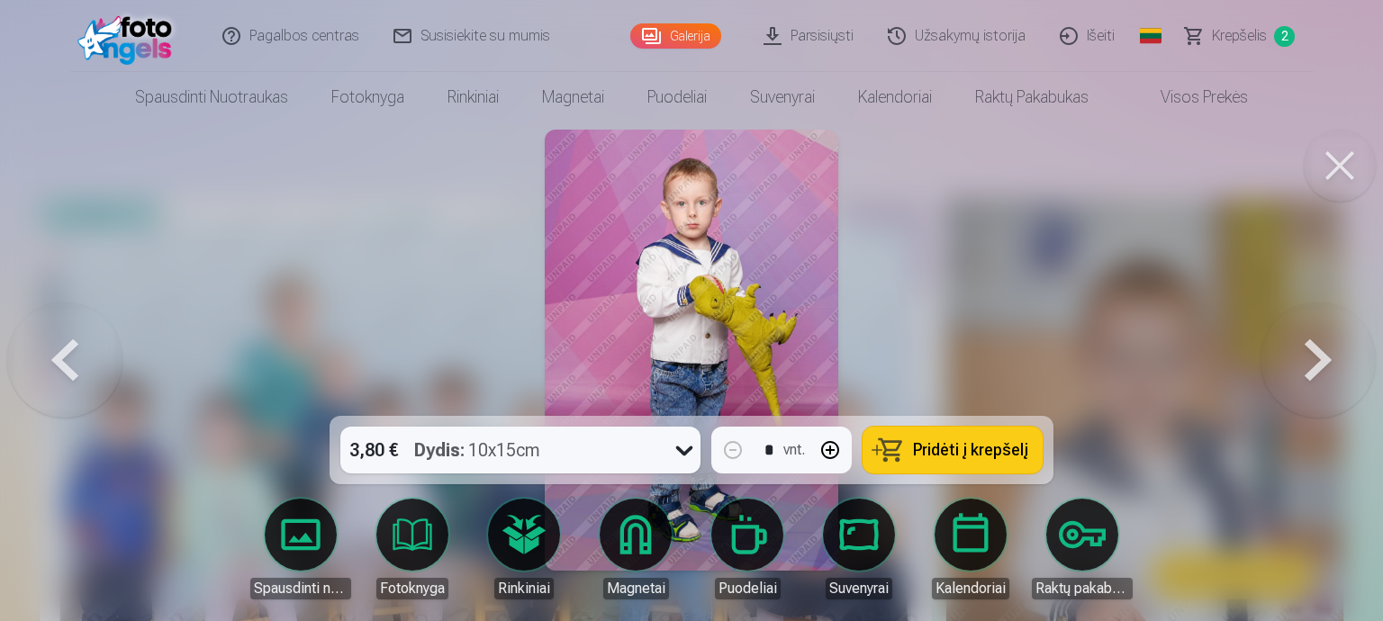
click at [1323, 368] on button at bounding box center [1317, 349] width 115 height 95
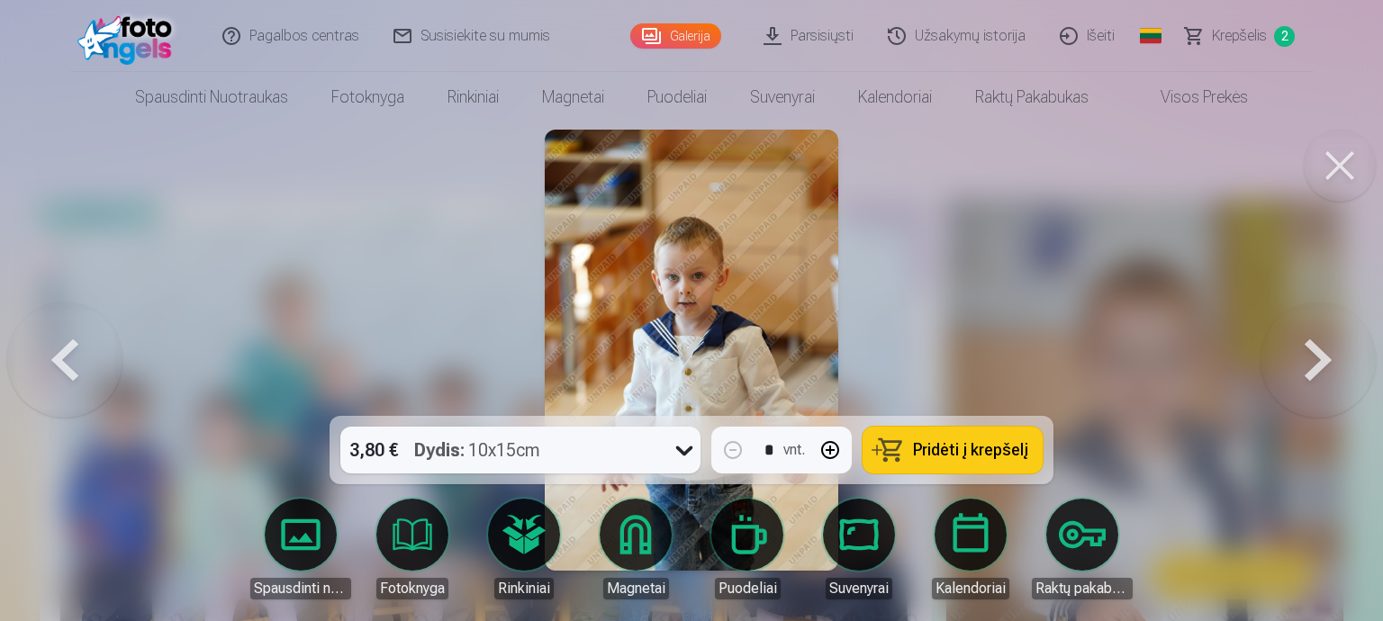
click at [61, 374] on button at bounding box center [64, 349] width 115 height 95
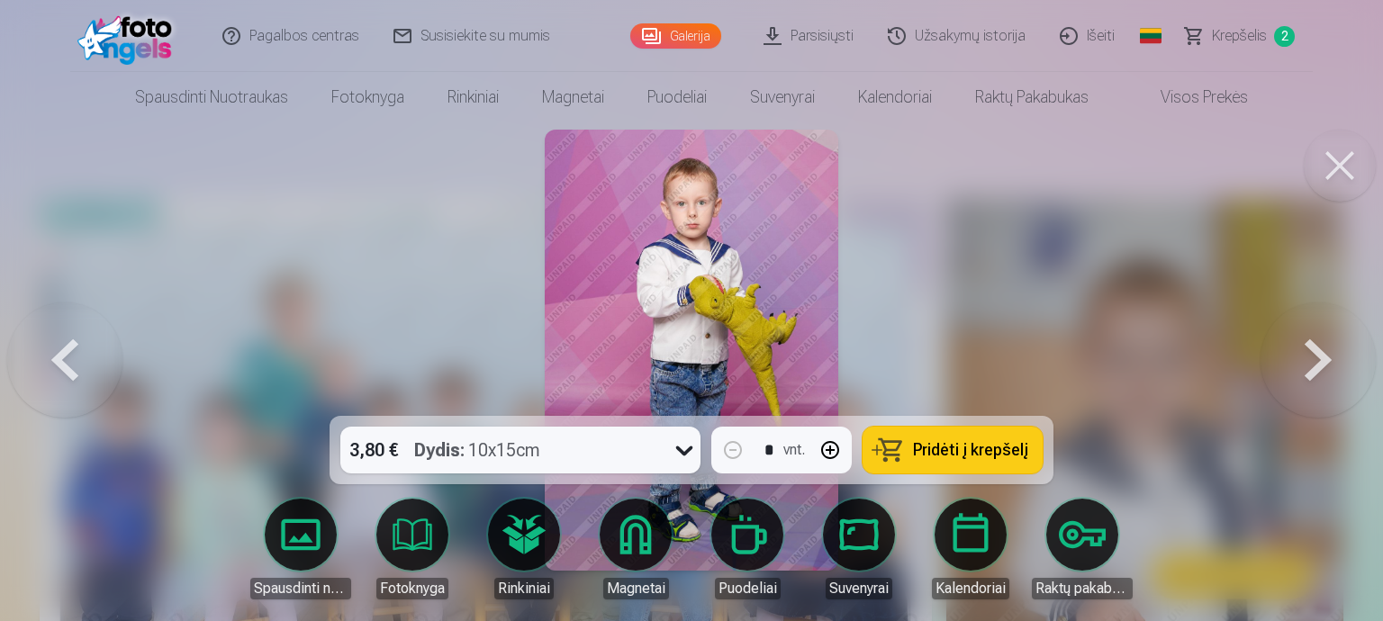
click at [827, 437] on button "button" at bounding box center [829, 450] width 43 height 43
click at [897, 447] on button "Pridėti į krepšelį" at bounding box center [952, 450] width 180 height 47
type input "*"
click at [1322, 366] on button at bounding box center [1317, 349] width 115 height 95
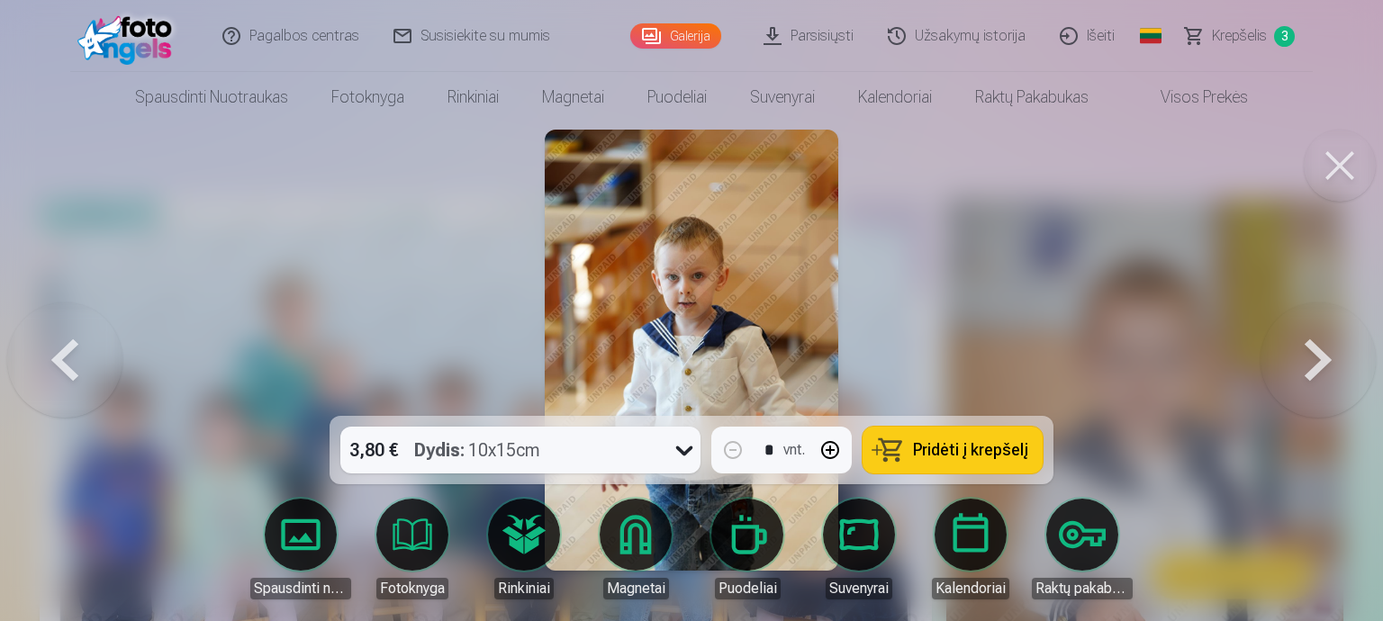
click at [1322, 366] on button at bounding box center [1317, 349] width 115 height 95
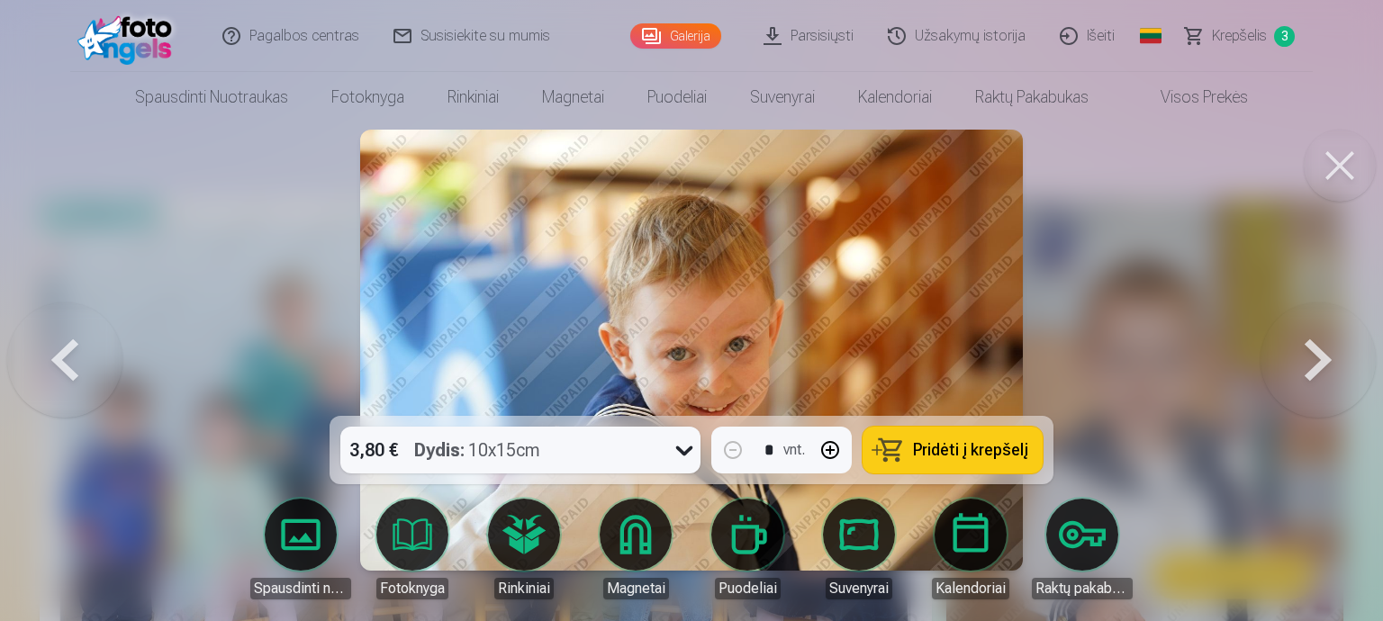
click at [1322, 366] on button at bounding box center [1317, 349] width 115 height 95
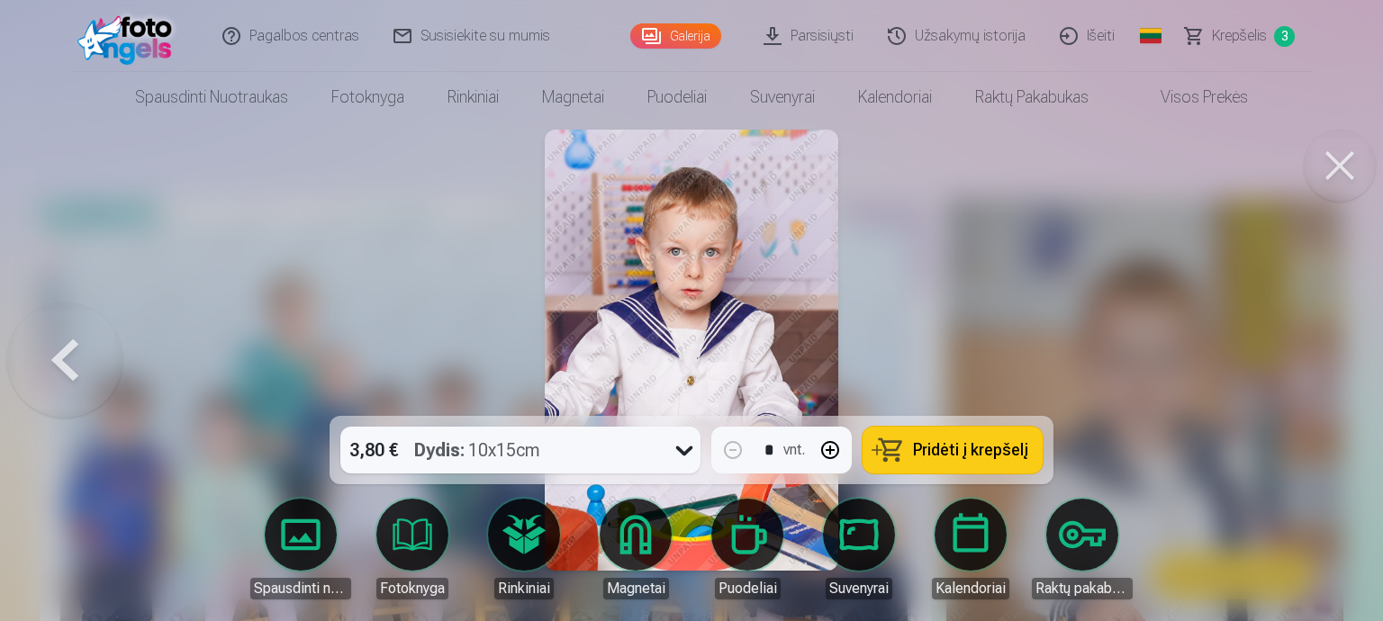
click at [81, 369] on button at bounding box center [64, 349] width 115 height 95
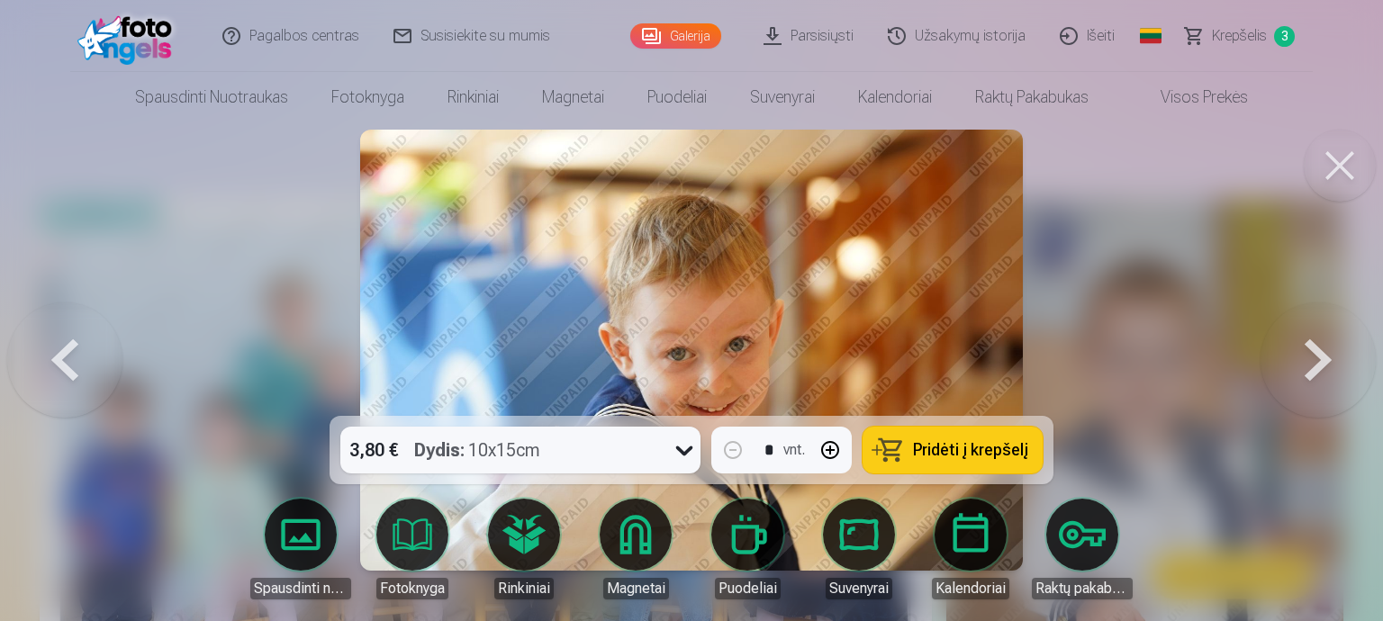
click at [994, 444] on span "Pridėti į krepšelį" at bounding box center [970, 450] width 115 height 16
click at [1325, 356] on button at bounding box center [1317, 349] width 115 height 95
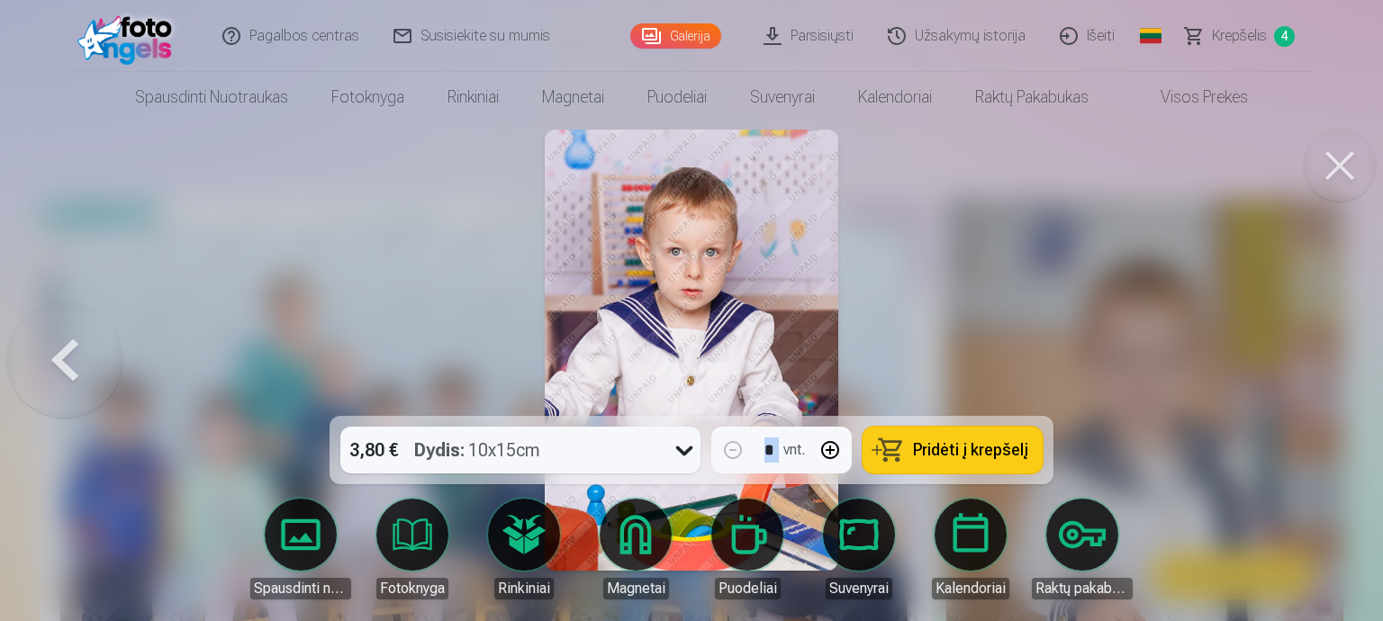
click at [1325, 356] on div at bounding box center [691, 310] width 1383 height 621
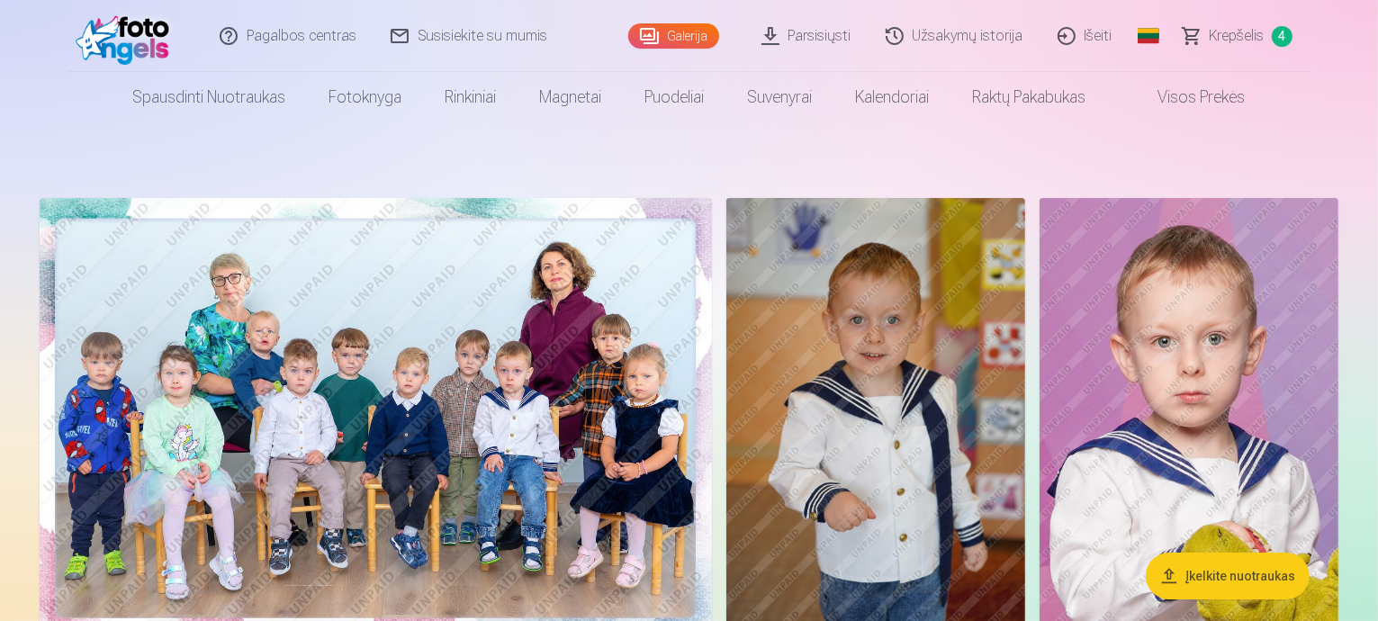
click at [1225, 20] on link "Krepšelis 4" at bounding box center [1239, 36] width 144 height 72
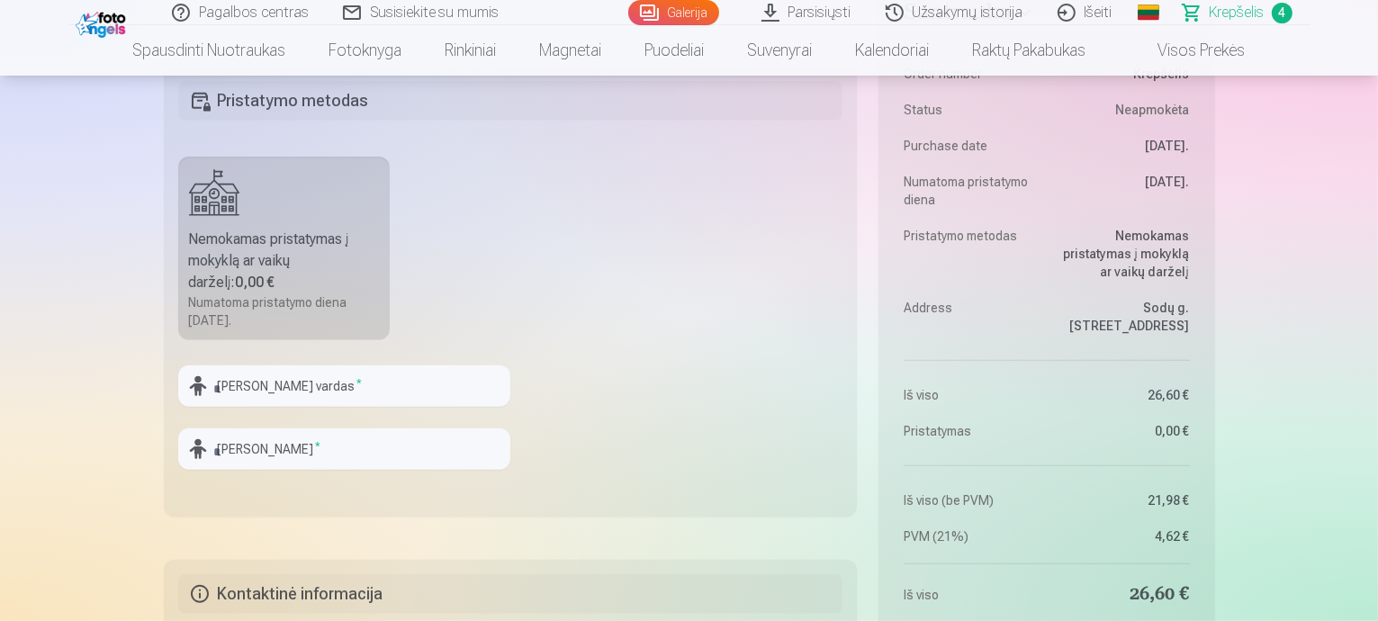
scroll to position [1080, 0]
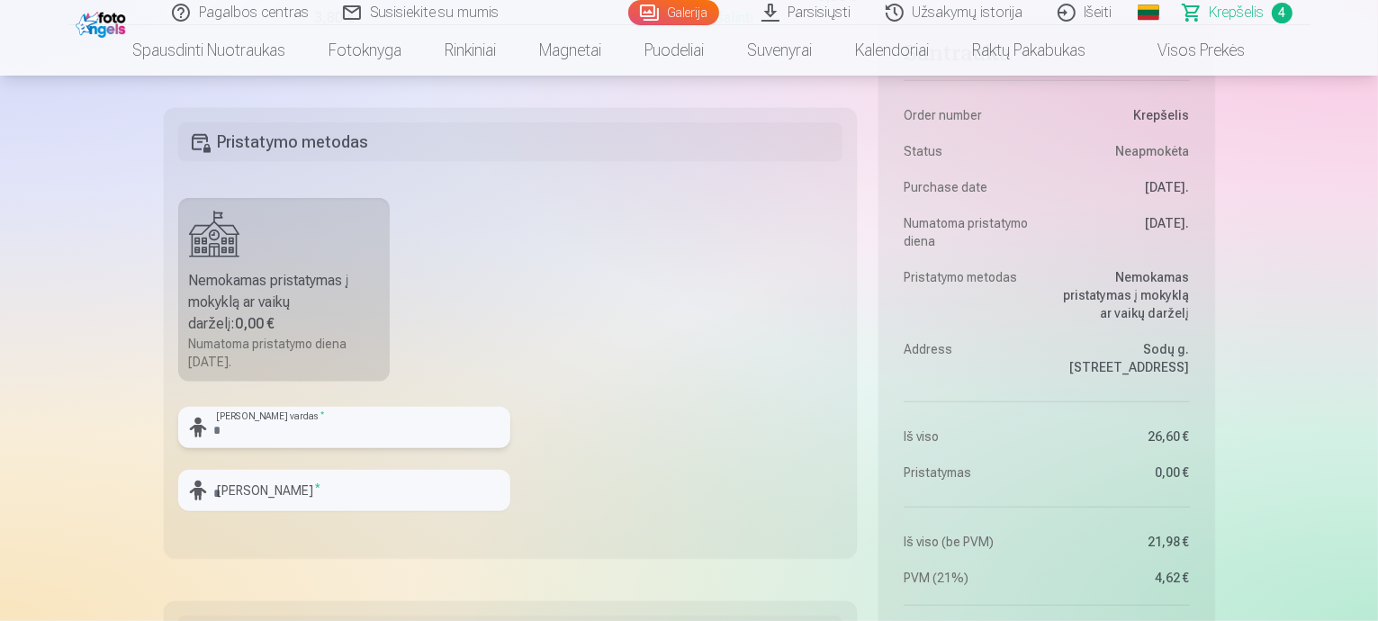
click at [276, 426] on input "text" at bounding box center [344, 427] width 332 height 41
type input "******"
click at [290, 487] on input "text" at bounding box center [344, 490] width 332 height 41
type input "**********"
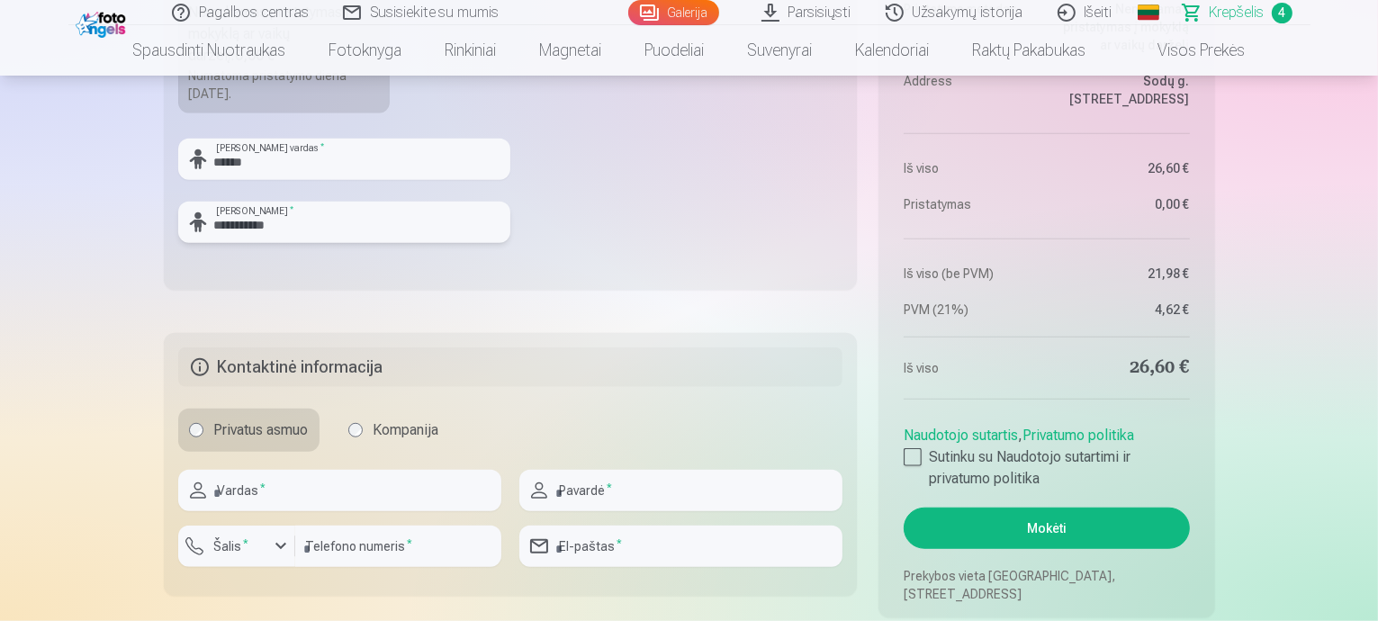
scroll to position [1440, 0]
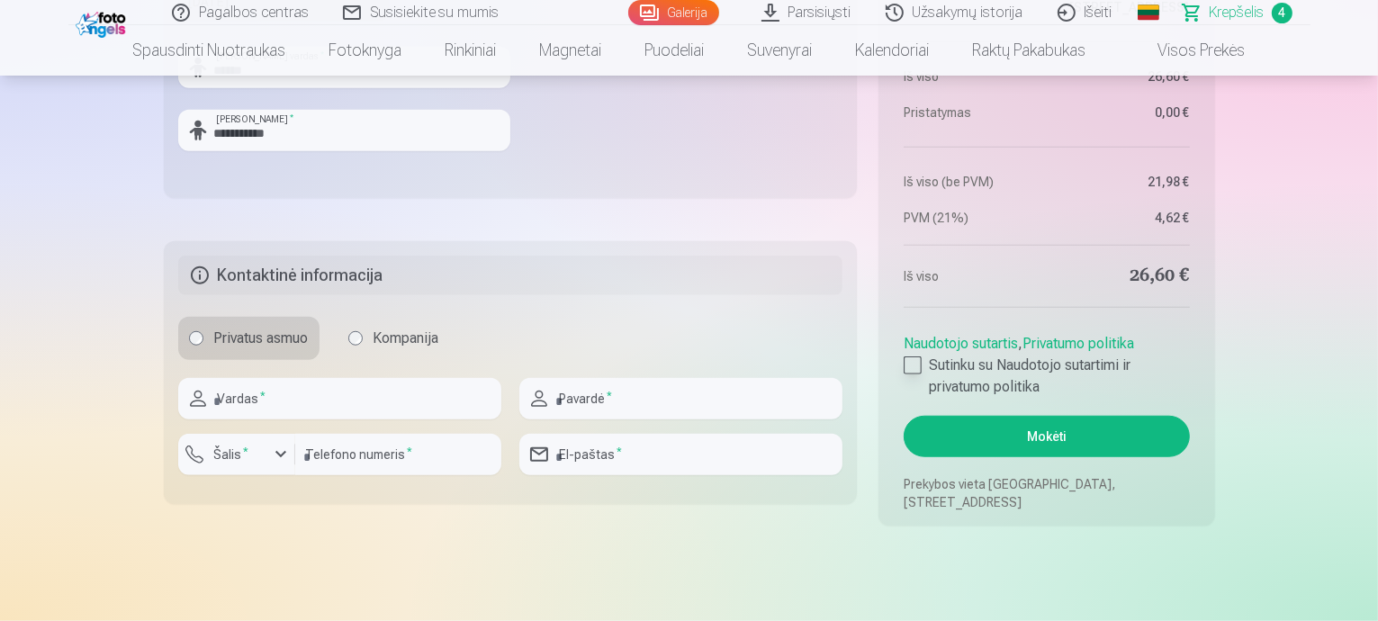
click at [918, 366] on div at bounding box center [913, 366] width 18 height 18
click at [1065, 441] on button "Mokėti" at bounding box center [1046, 436] width 285 height 41
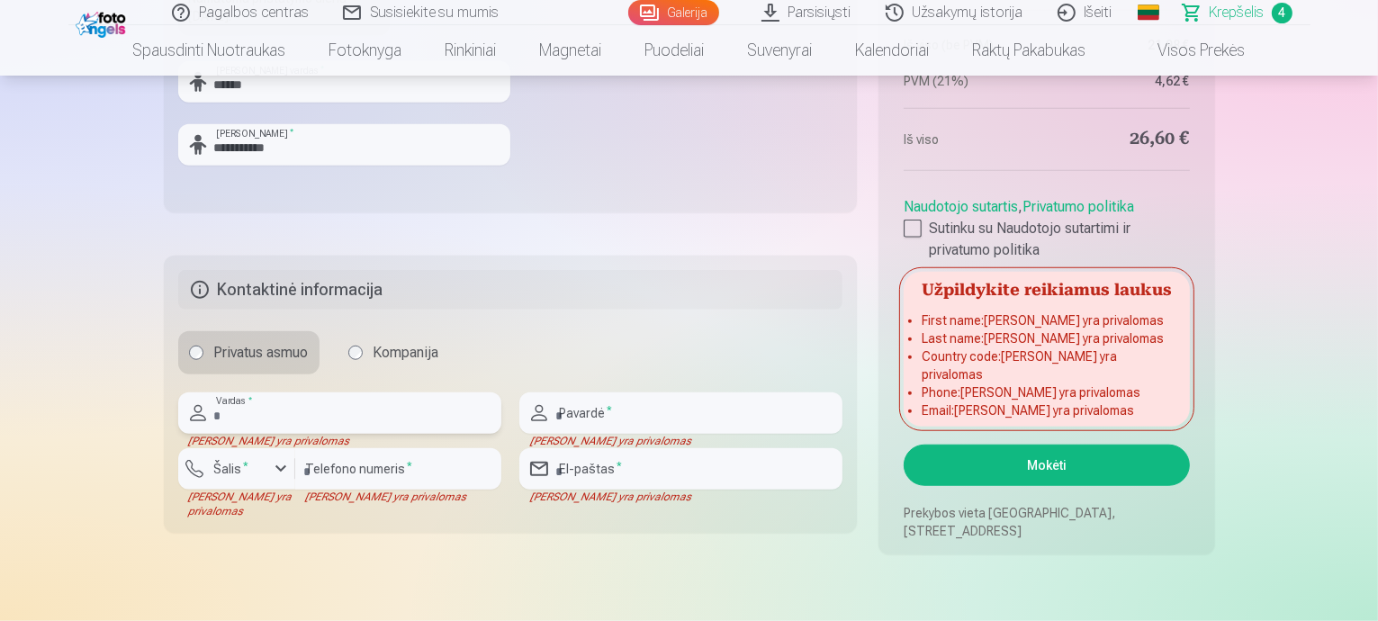
scroll to position [1530, 0]
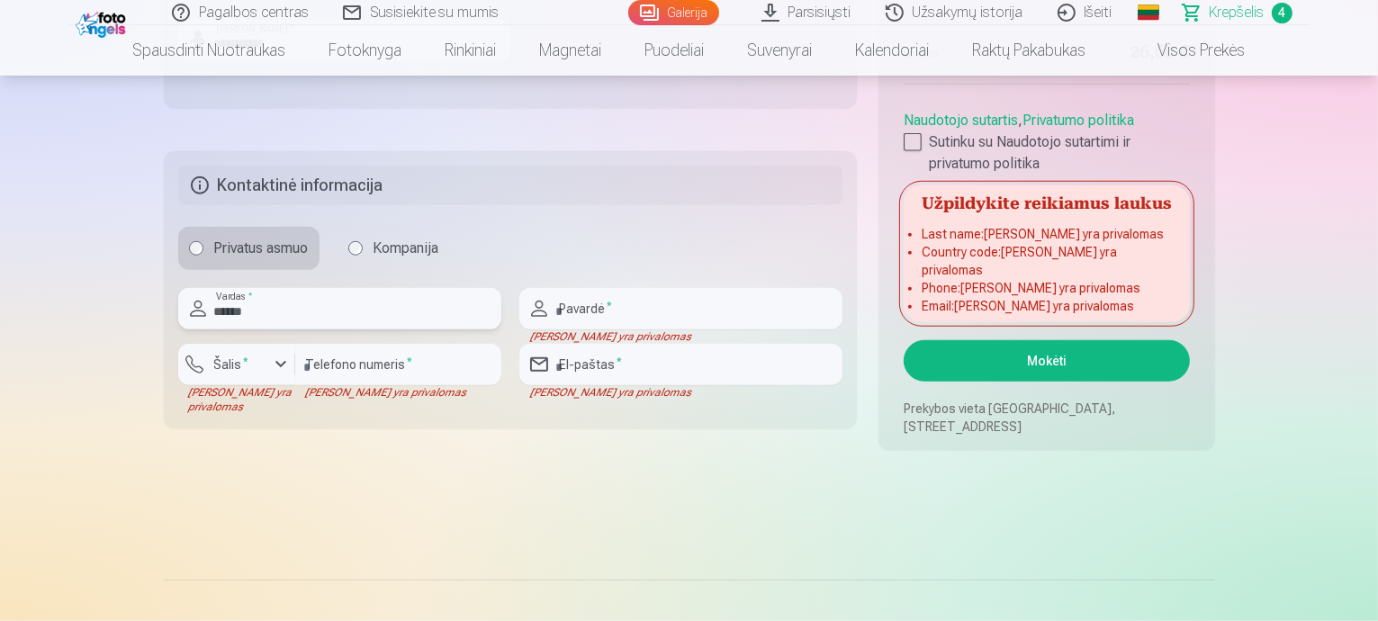
type input "******"
click at [663, 305] on input "text" at bounding box center [680, 308] width 323 height 41
type input "**********"
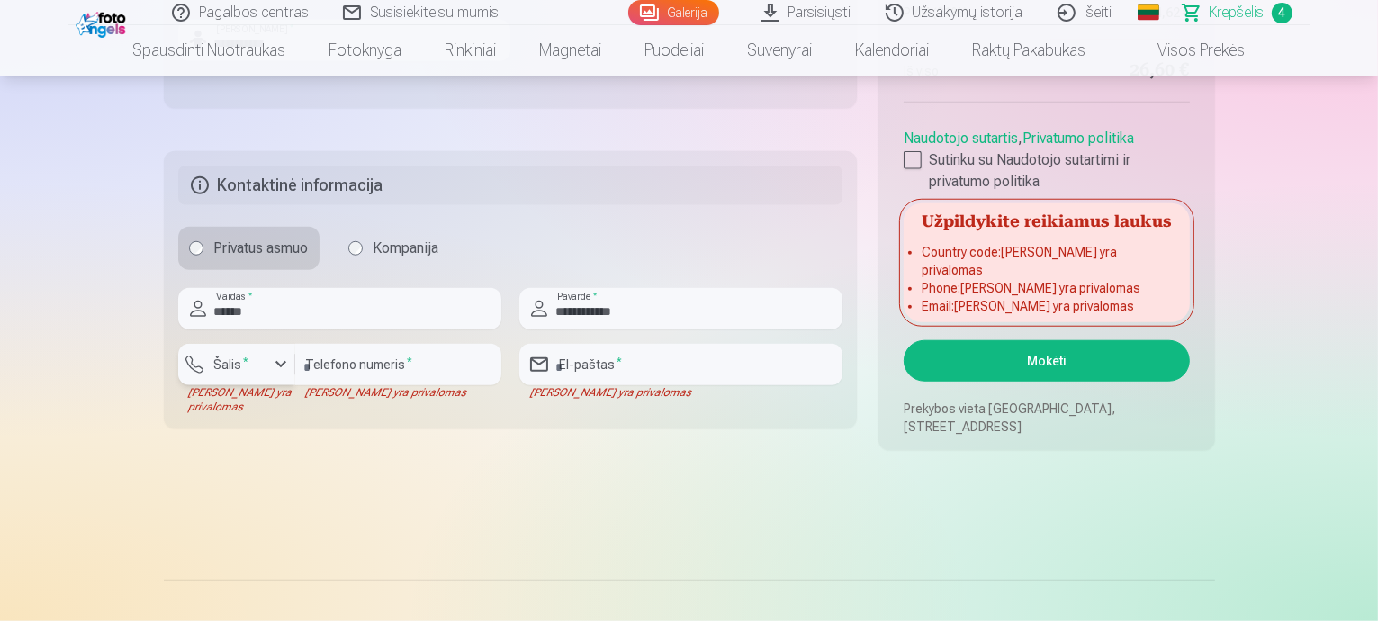
click at [273, 369] on div "button" at bounding box center [281, 365] width 22 height 22
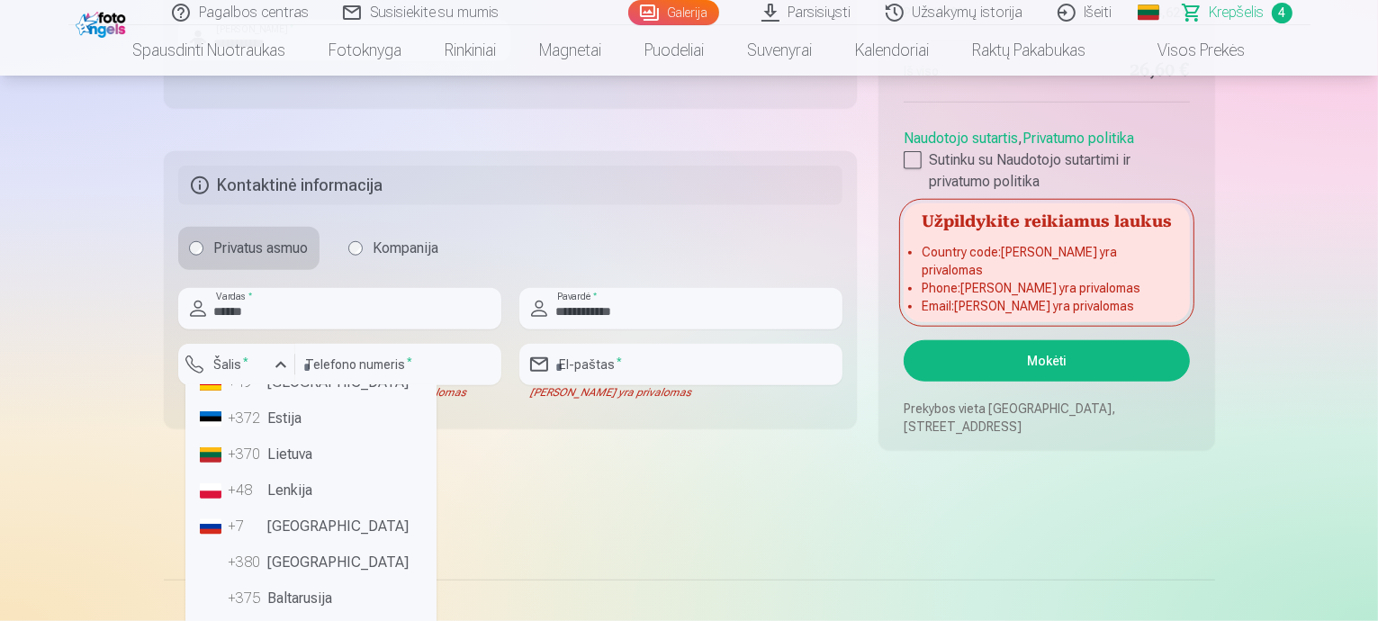
scroll to position [90, 0]
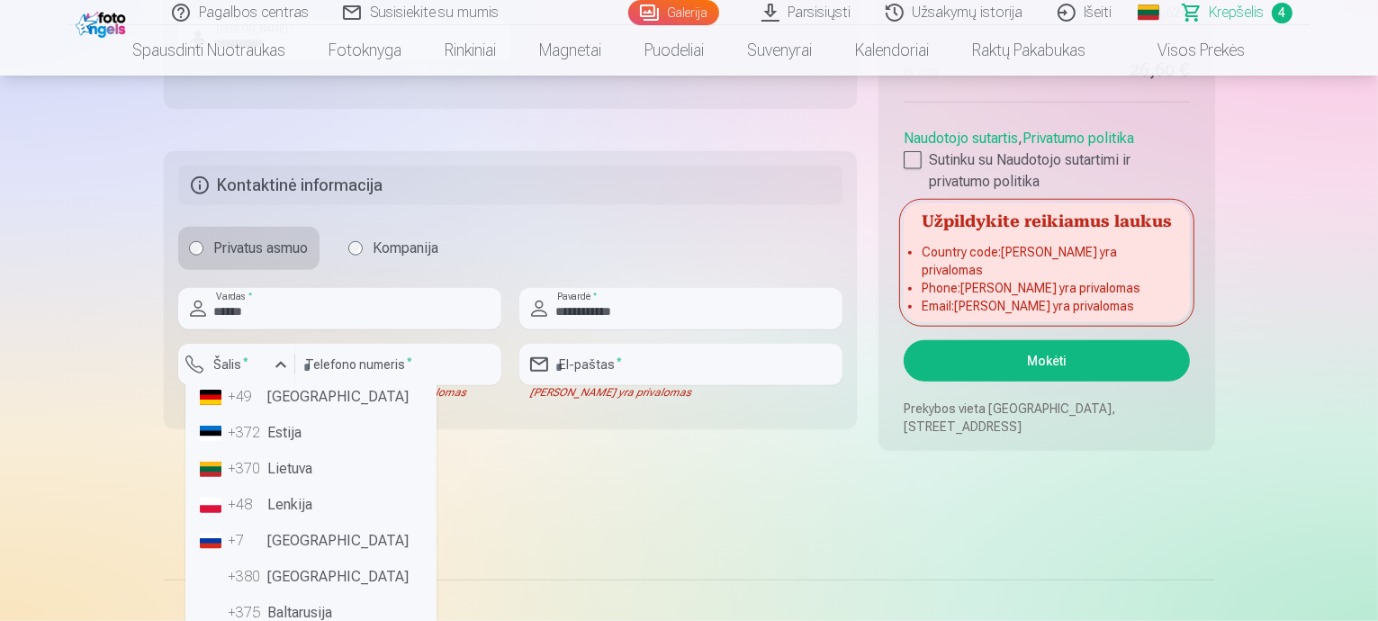
click at [275, 469] on li "+370 Lietuva" at bounding box center [311, 469] width 237 height 36
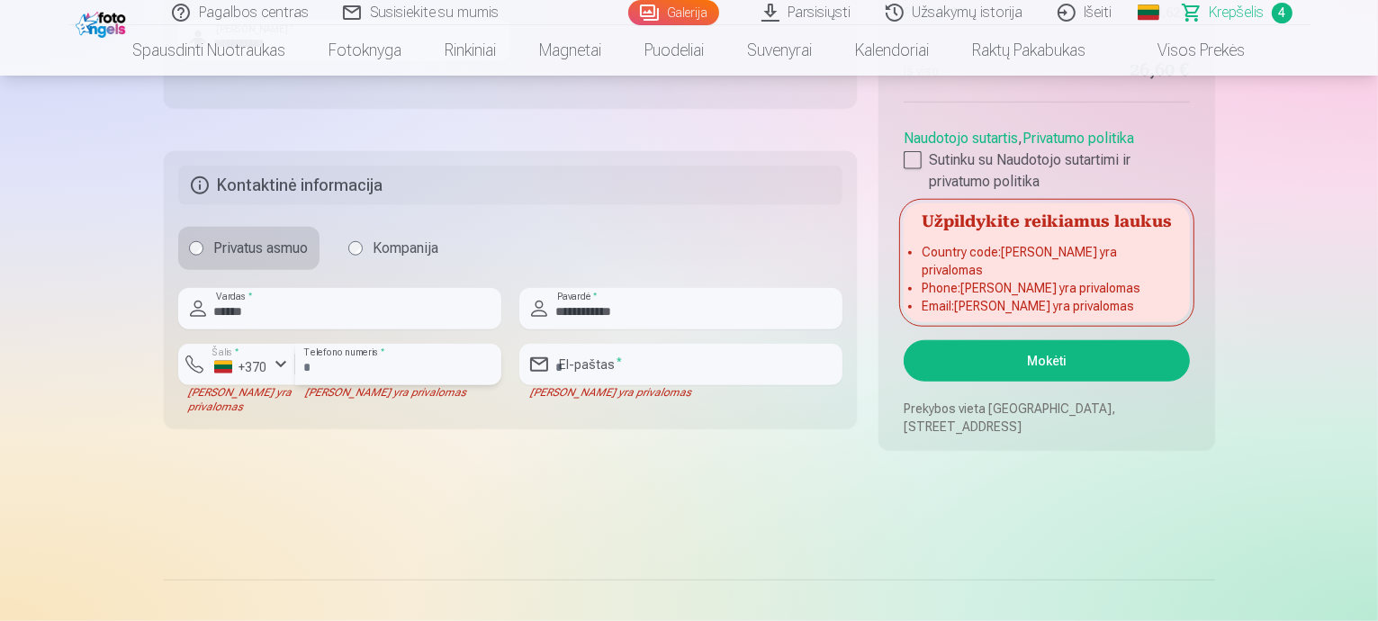
click at [382, 366] on input "number" at bounding box center [398, 364] width 206 height 41
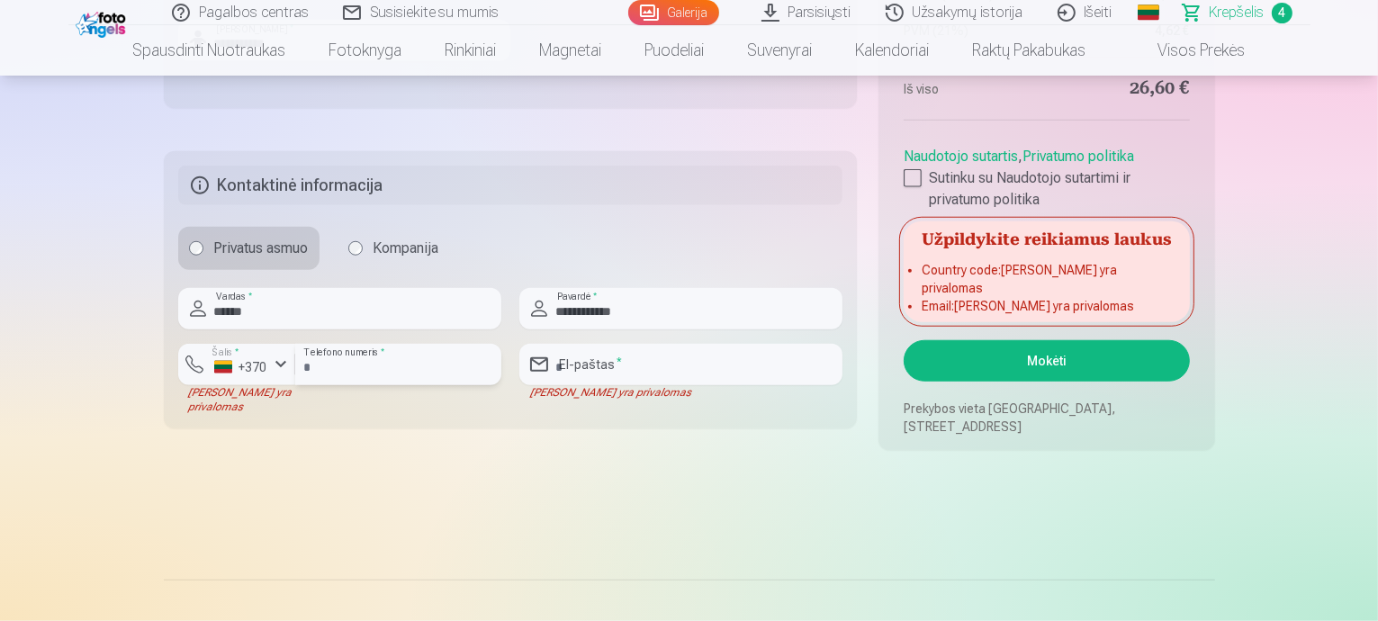
type input "********"
click at [580, 366] on input "email" at bounding box center [680, 364] width 323 height 41
type input "**********"
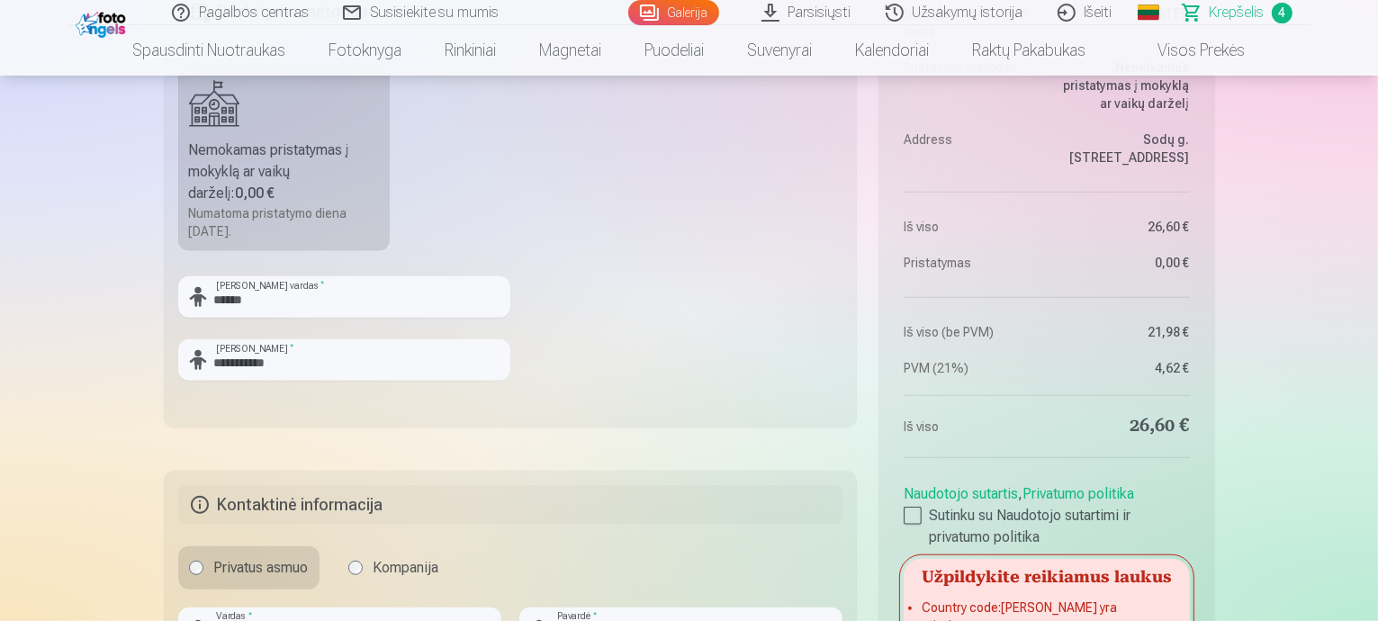
scroll to position [1440, 0]
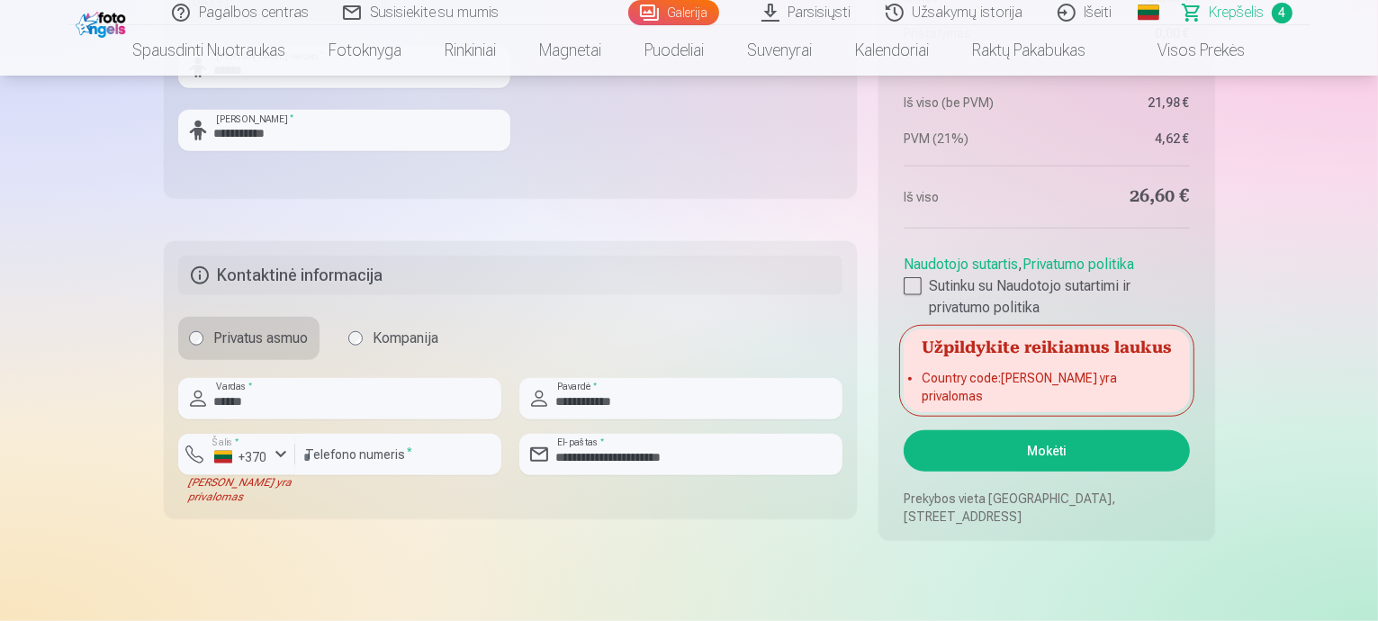
click at [1052, 405] on ul "Country code : Laukas yra privalomas" at bounding box center [1046, 390] width 285 height 43
click at [216, 465] on div "+370" at bounding box center [241, 457] width 54 height 18
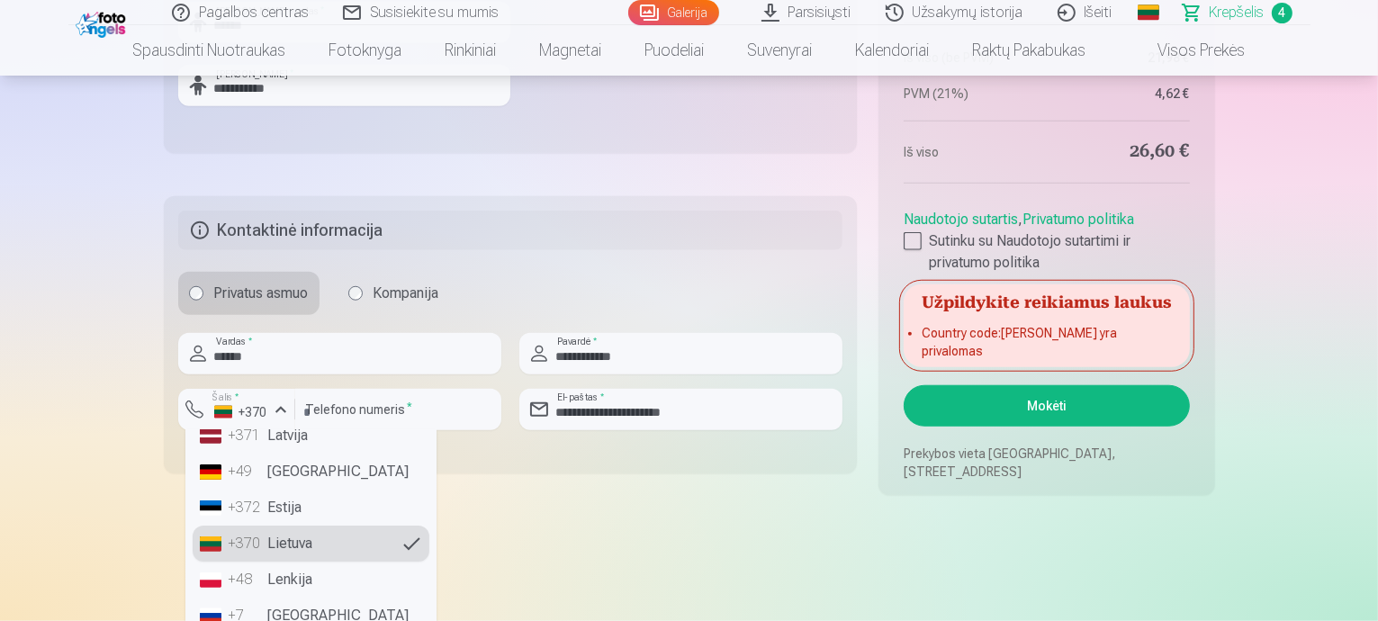
scroll to position [90, 0]
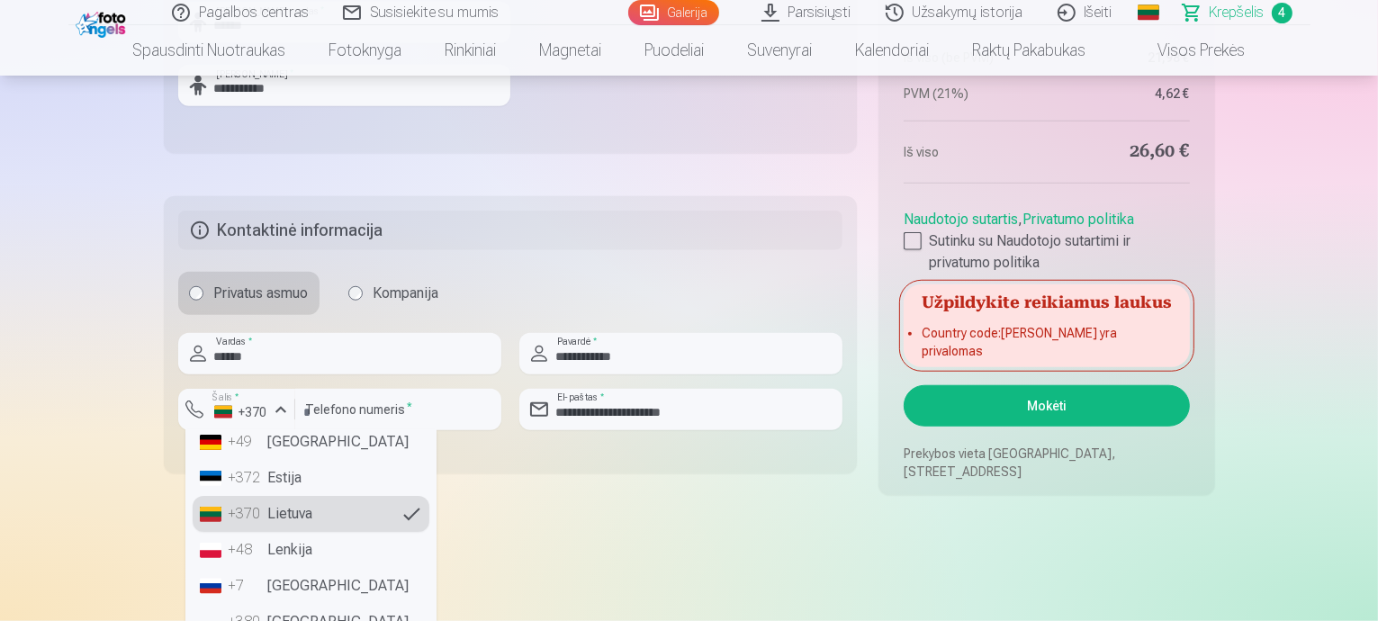
click at [290, 518] on li "+370 Lietuva" at bounding box center [311, 514] width 237 height 36
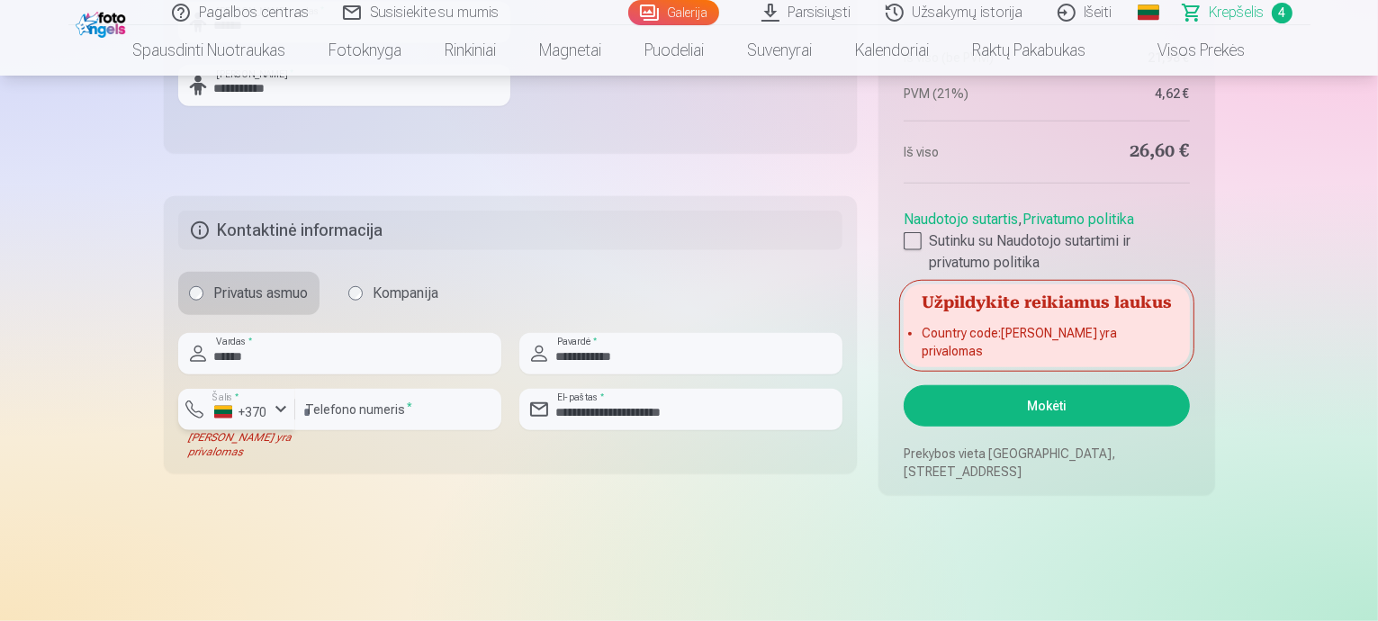
click at [198, 413] on button "Šalis * +370" at bounding box center [236, 409] width 117 height 41
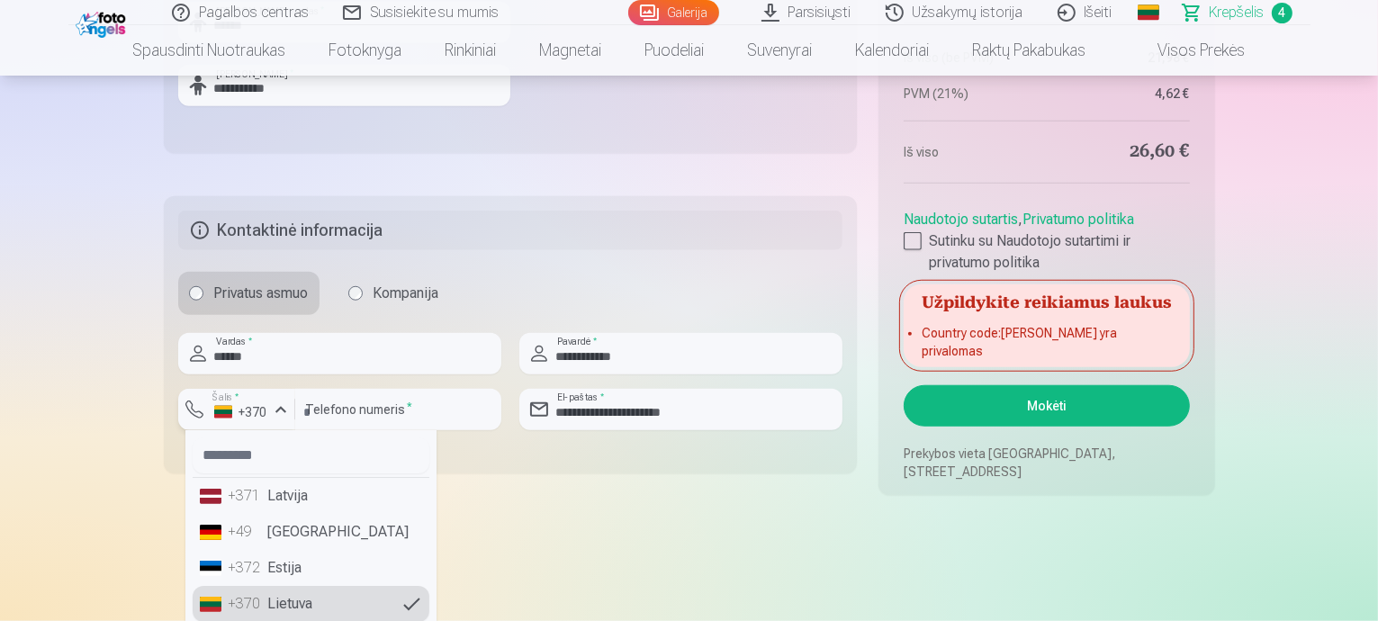
click at [198, 413] on button "Šalis * +370" at bounding box center [236, 409] width 117 height 41
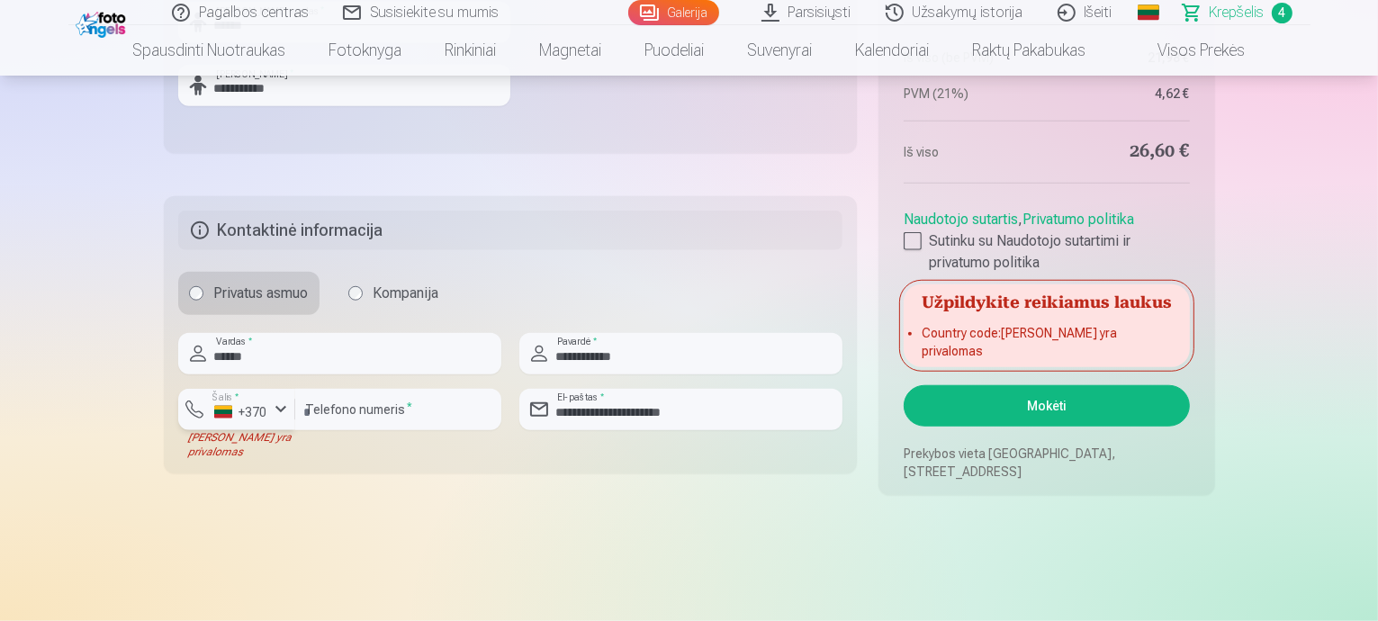
click at [219, 411] on div "+370" at bounding box center [241, 412] width 54 height 18
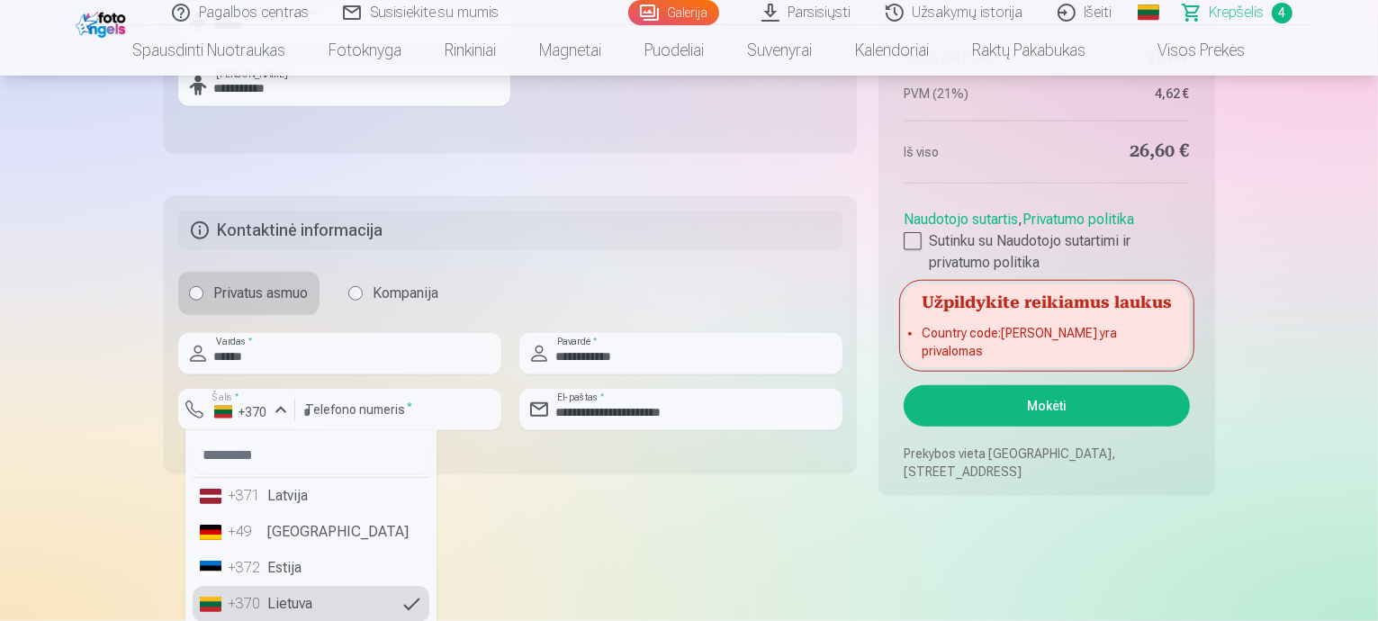
click at [278, 615] on li "+370 Lietuva" at bounding box center [311, 604] width 237 height 36
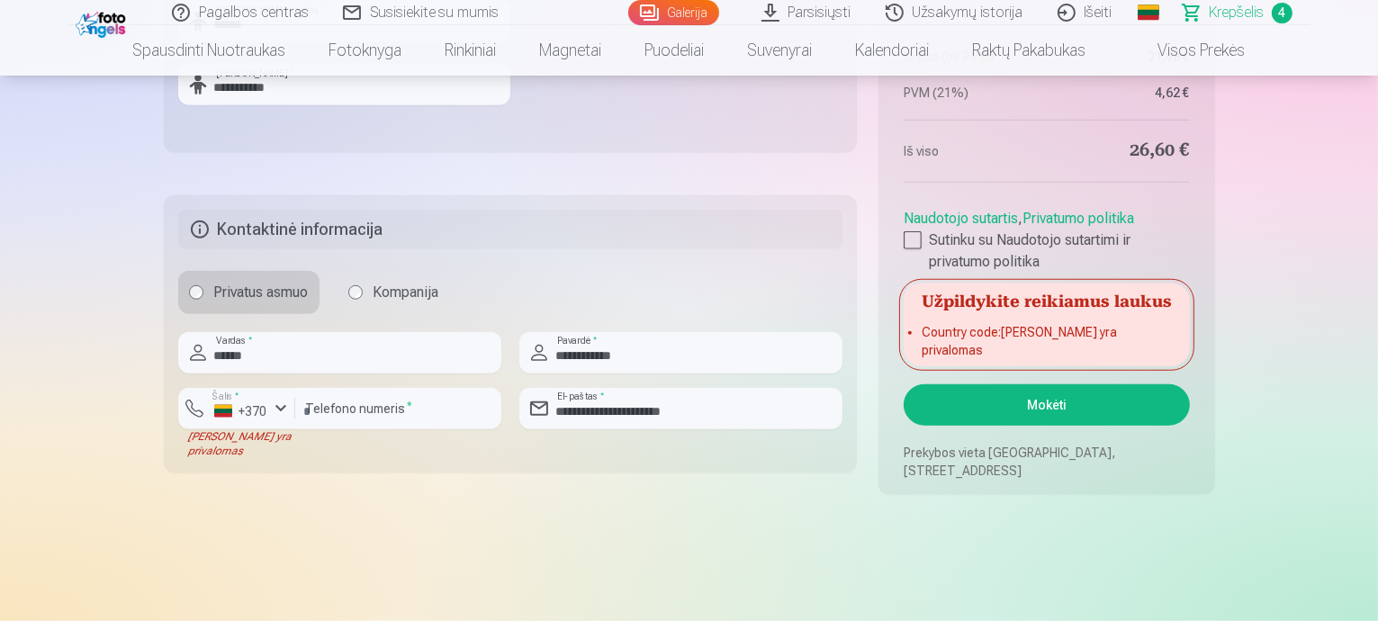
click at [1036, 411] on button "Mokėti" at bounding box center [1046, 404] width 285 height 41
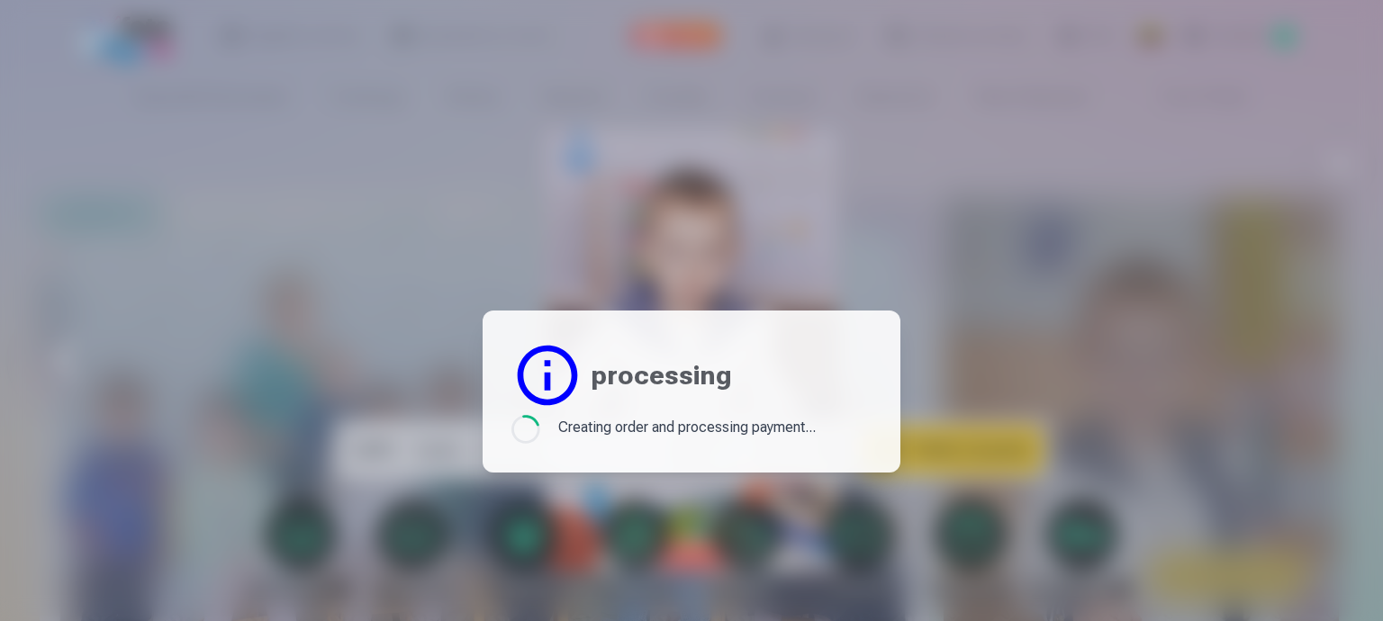
click at [813, 402] on header "processing" at bounding box center [691, 375] width 360 height 72
click at [806, 402] on header "processing" at bounding box center [691, 375] width 360 height 72
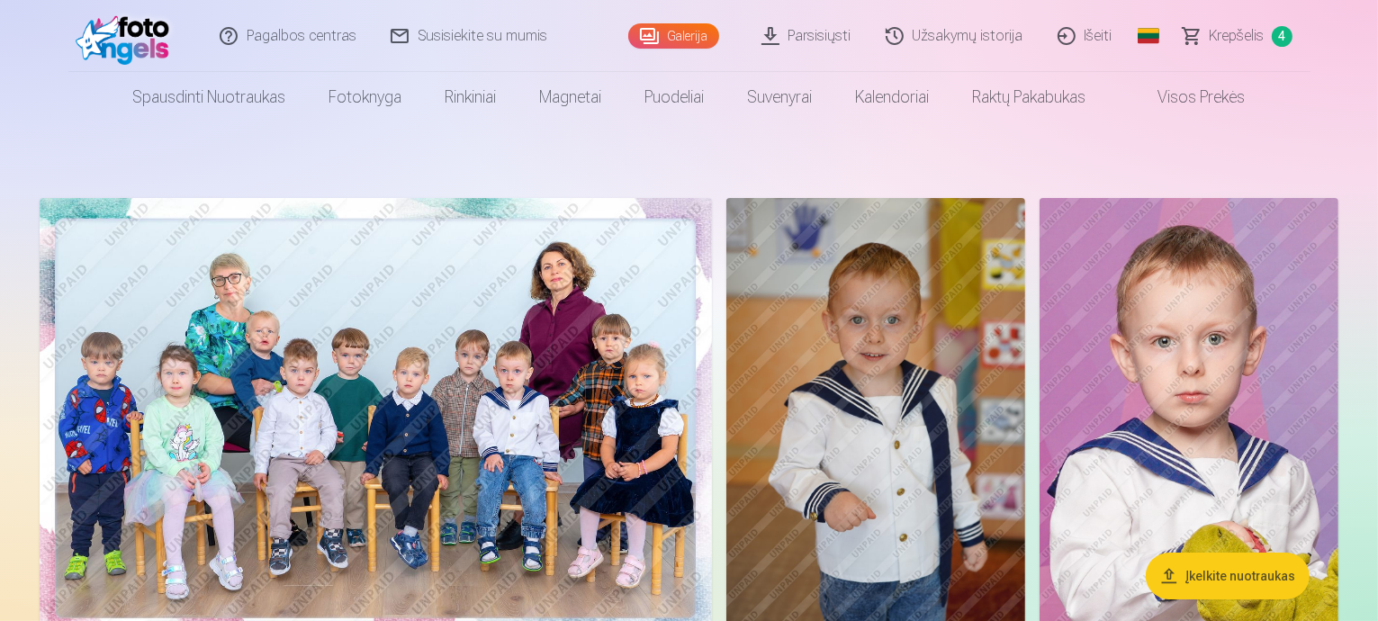
click at [1262, 30] on span "Krepšelis" at bounding box center [1237, 36] width 55 height 22
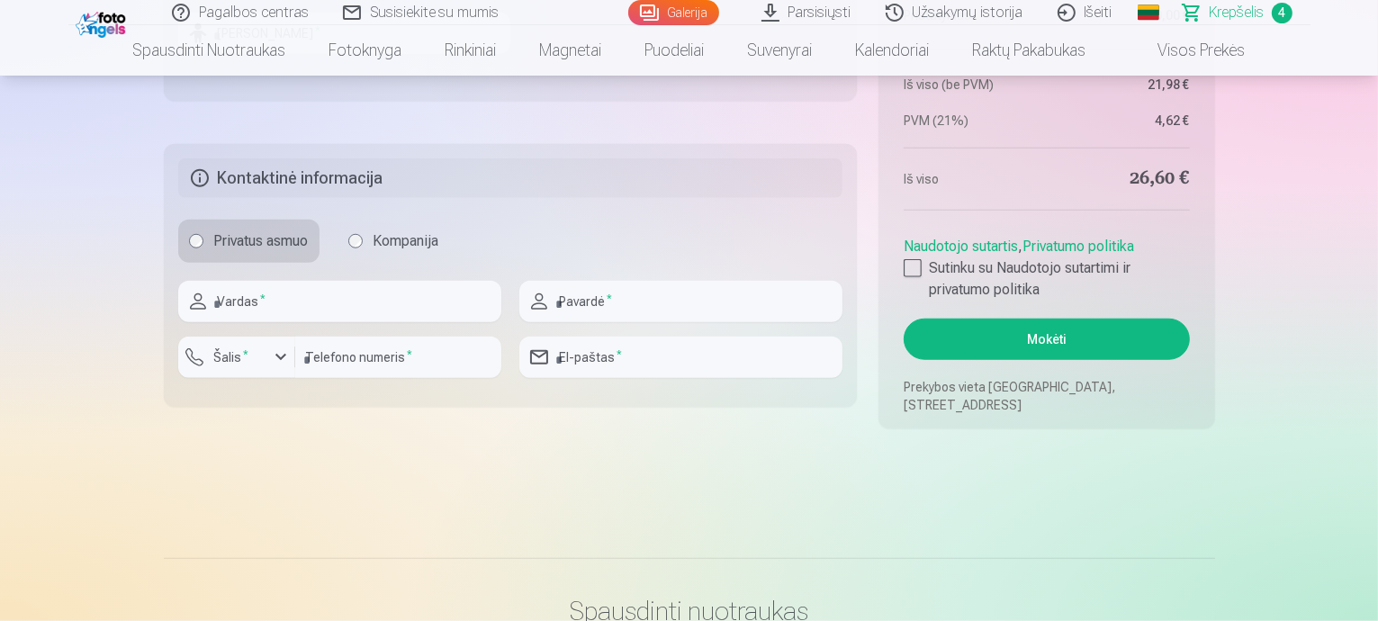
scroll to position [1440, 0]
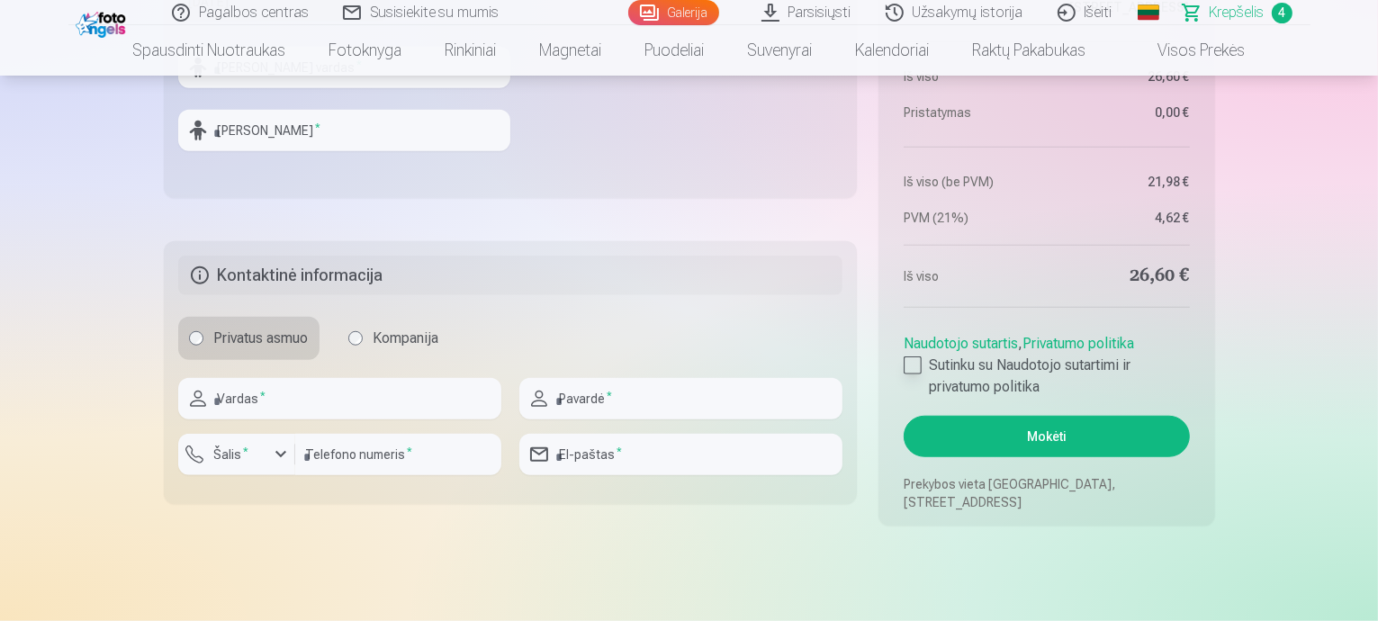
click at [922, 363] on label "Sutinku su Naudotojo sutartimi ir privatumo politika" at bounding box center [1046, 376] width 285 height 43
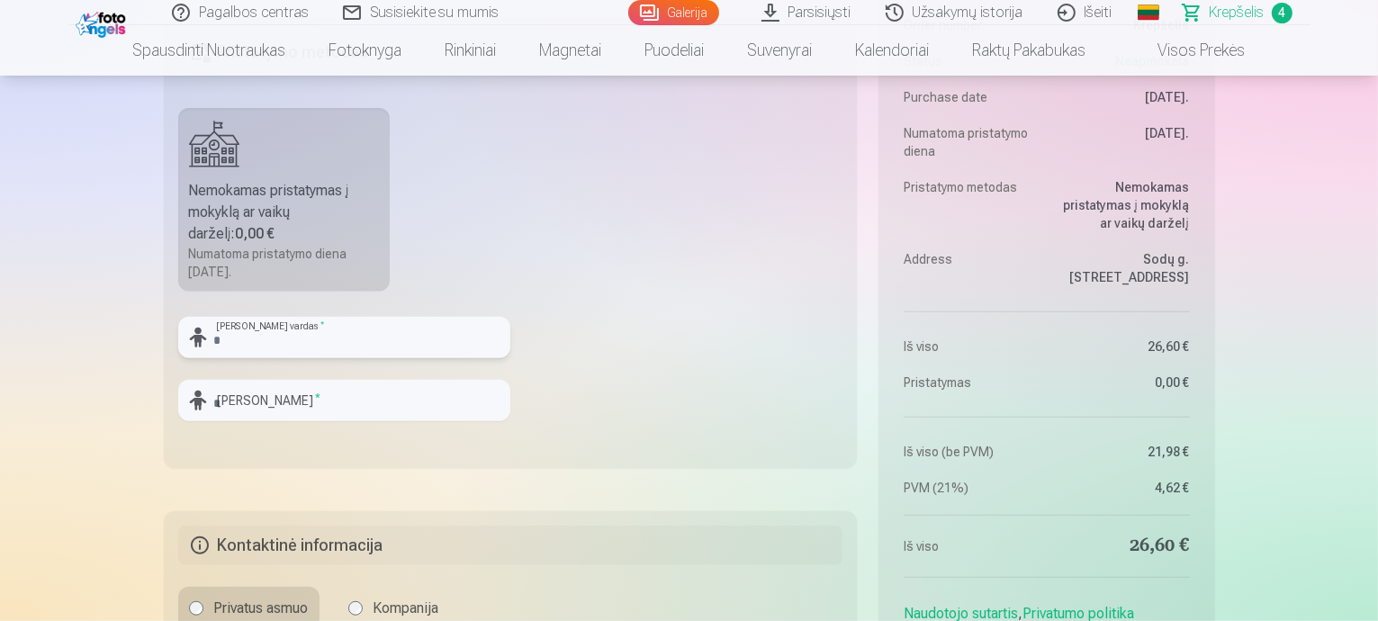
click at [296, 342] on input "text" at bounding box center [344, 337] width 332 height 41
click at [262, 402] on input "text" at bounding box center [344, 400] width 332 height 41
click at [286, 332] on input "text" at bounding box center [344, 337] width 332 height 41
type input "******"
click at [294, 400] on input "text" at bounding box center [344, 400] width 332 height 41
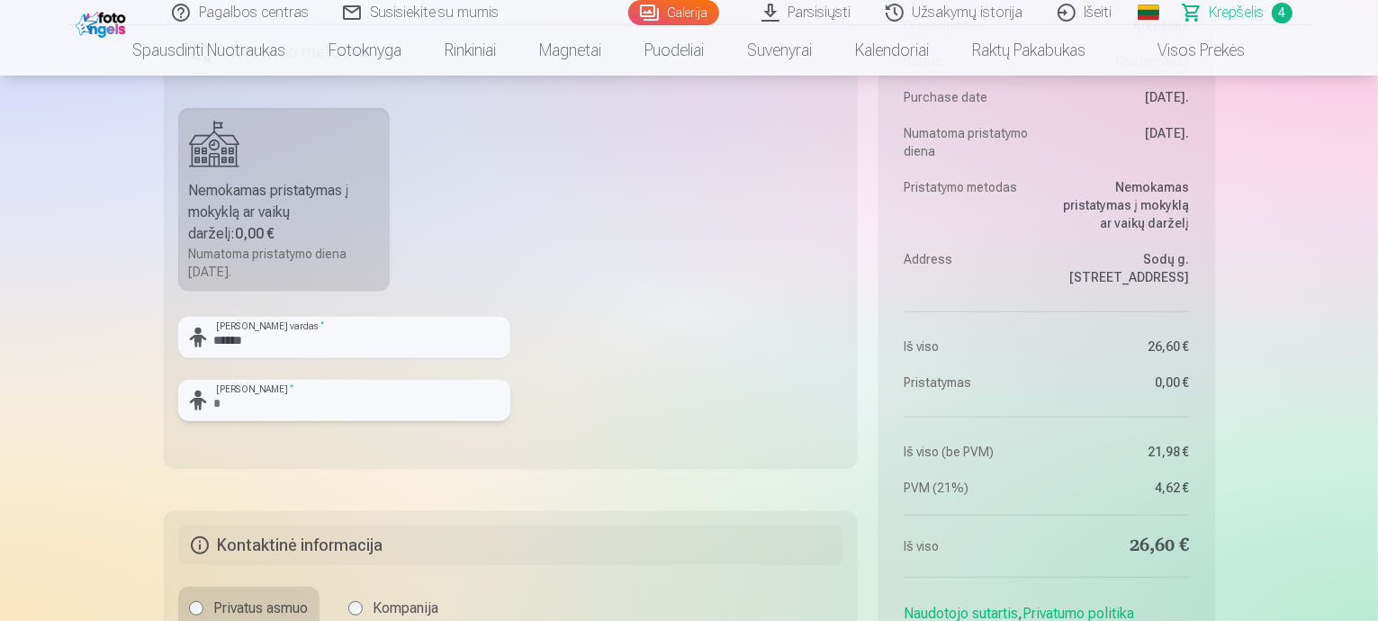
type input "**********"
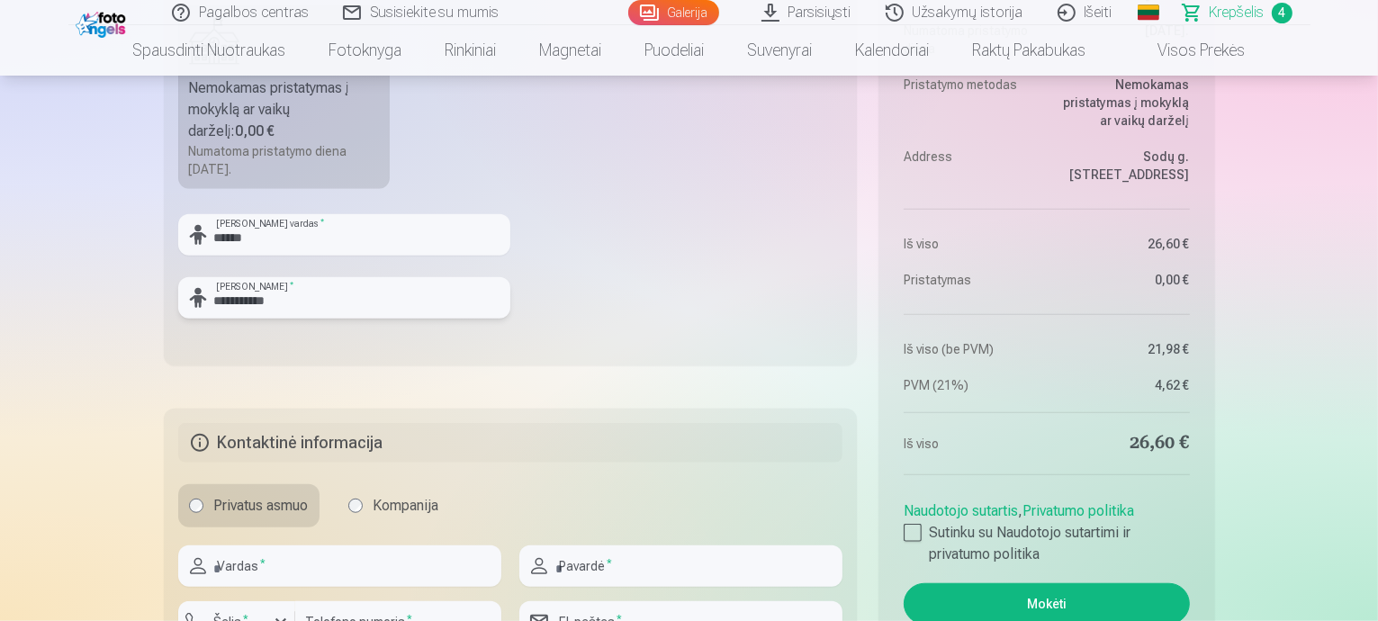
scroll to position [1350, 0]
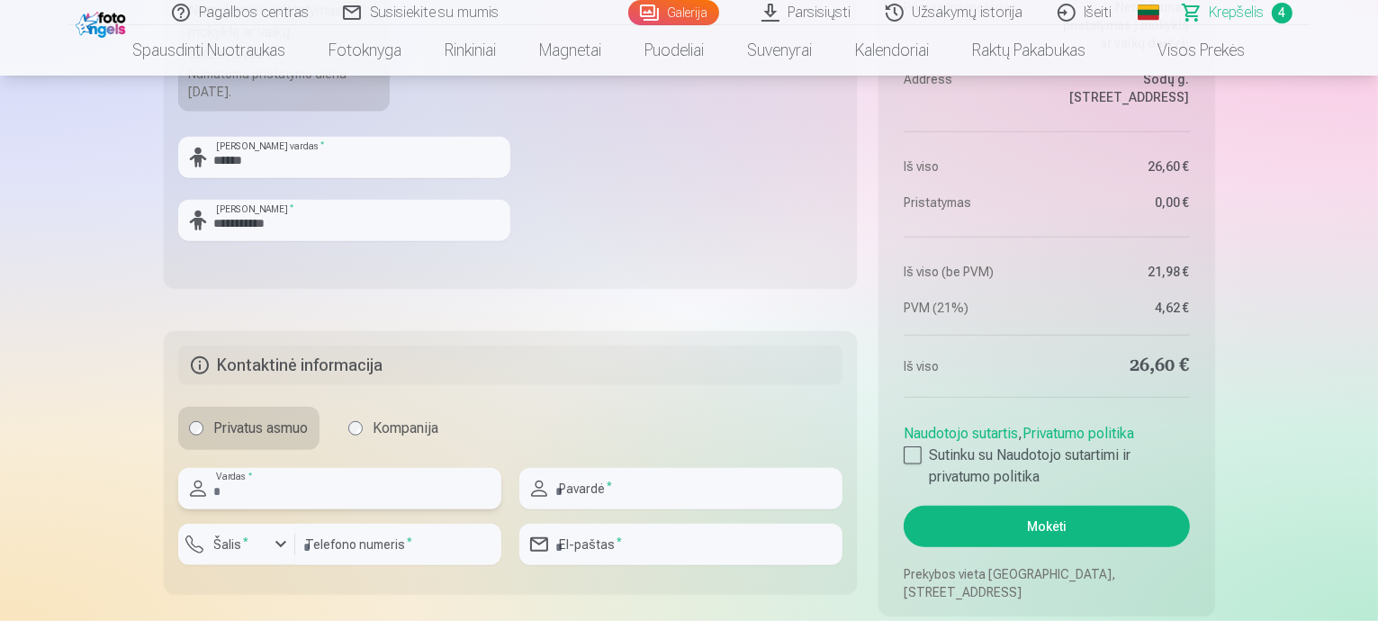
click at [260, 475] on input "text" at bounding box center [339, 488] width 323 height 41
type input "******"
click at [601, 473] on input "text" at bounding box center [680, 488] width 323 height 41
type input "**********"
click at [273, 548] on div "button" at bounding box center [281, 545] width 22 height 22
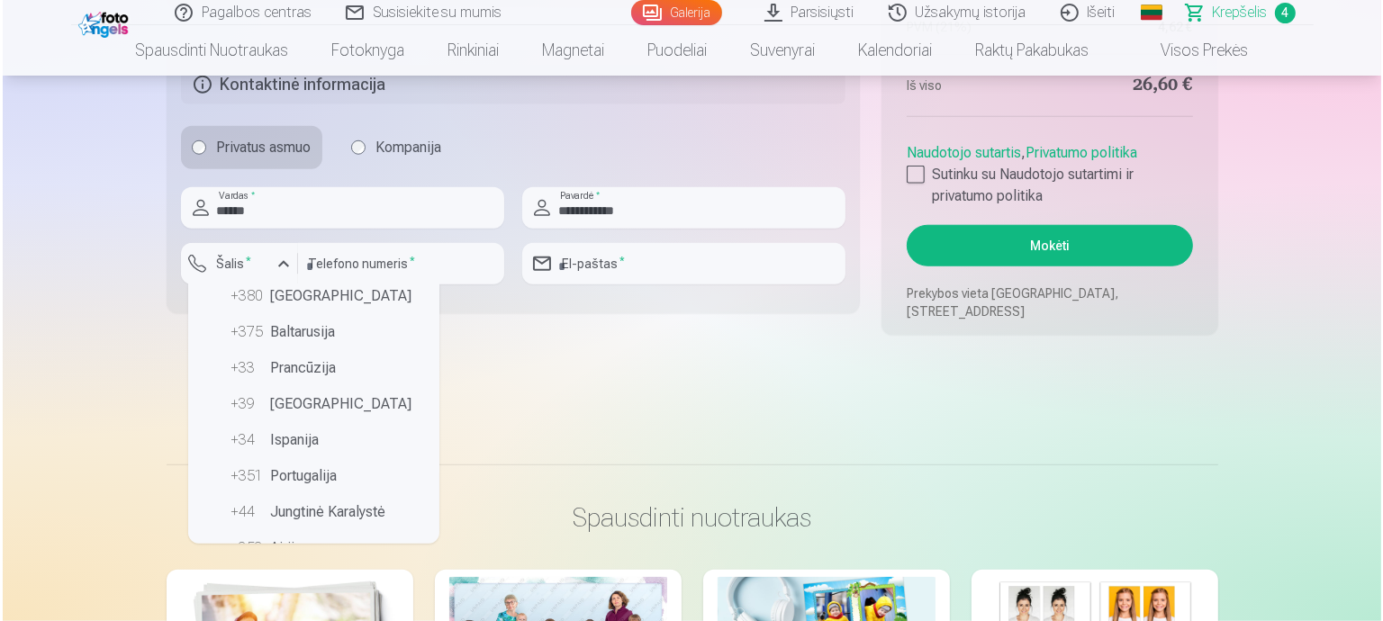
scroll to position [0, 0]
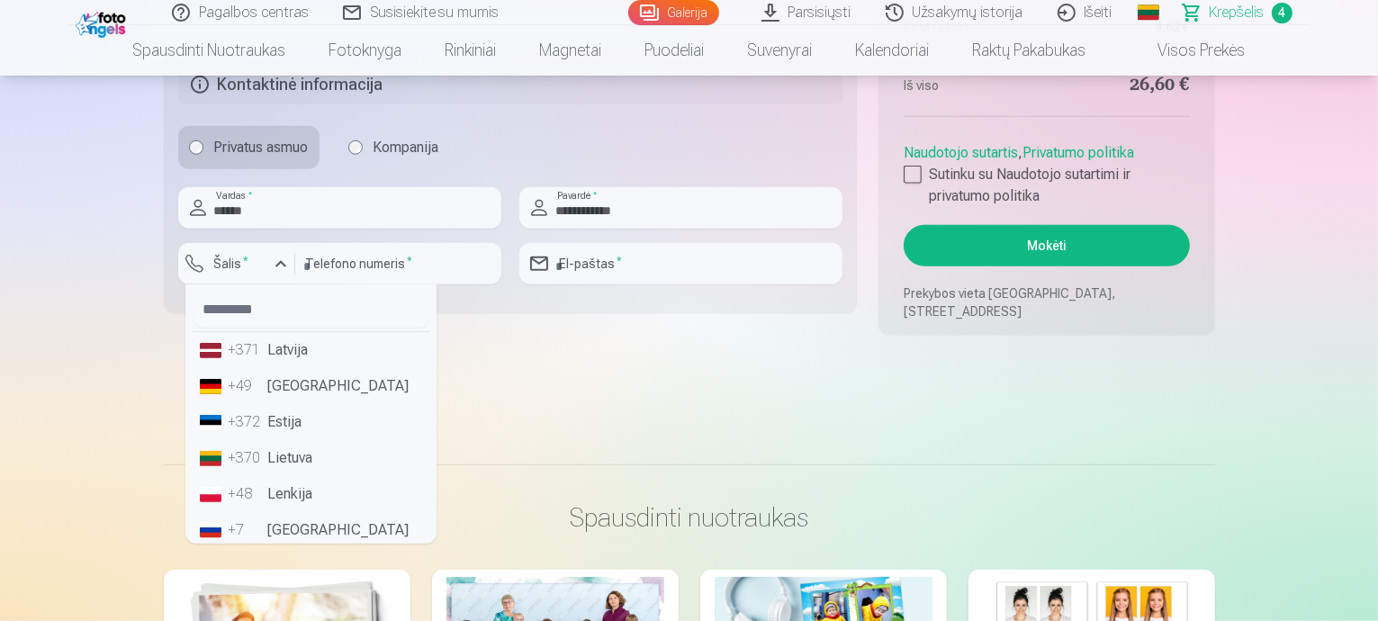
drag, startPoint x: 258, startPoint y: 459, endPoint x: 298, endPoint y: 411, distance: 62.0
click at [258, 458] on div "+370" at bounding box center [247, 458] width 36 height 22
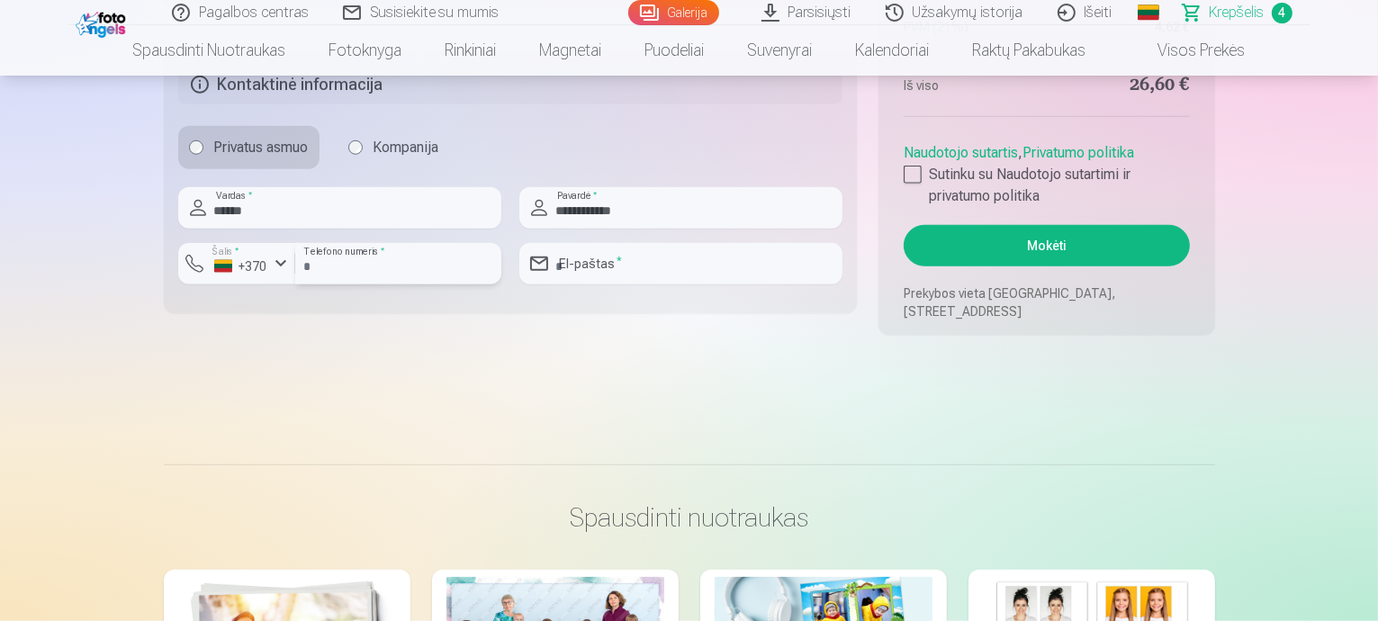
click at [368, 262] on input "number" at bounding box center [398, 263] width 206 height 41
click at [400, 261] on input "number" at bounding box center [398, 263] width 206 height 41
click at [353, 253] on input "number" at bounding box center [398, 263] width 206 height 41
type input "********"
click at [628, 276] on input "email" at bounding box center [680, 263] width 323 height 41
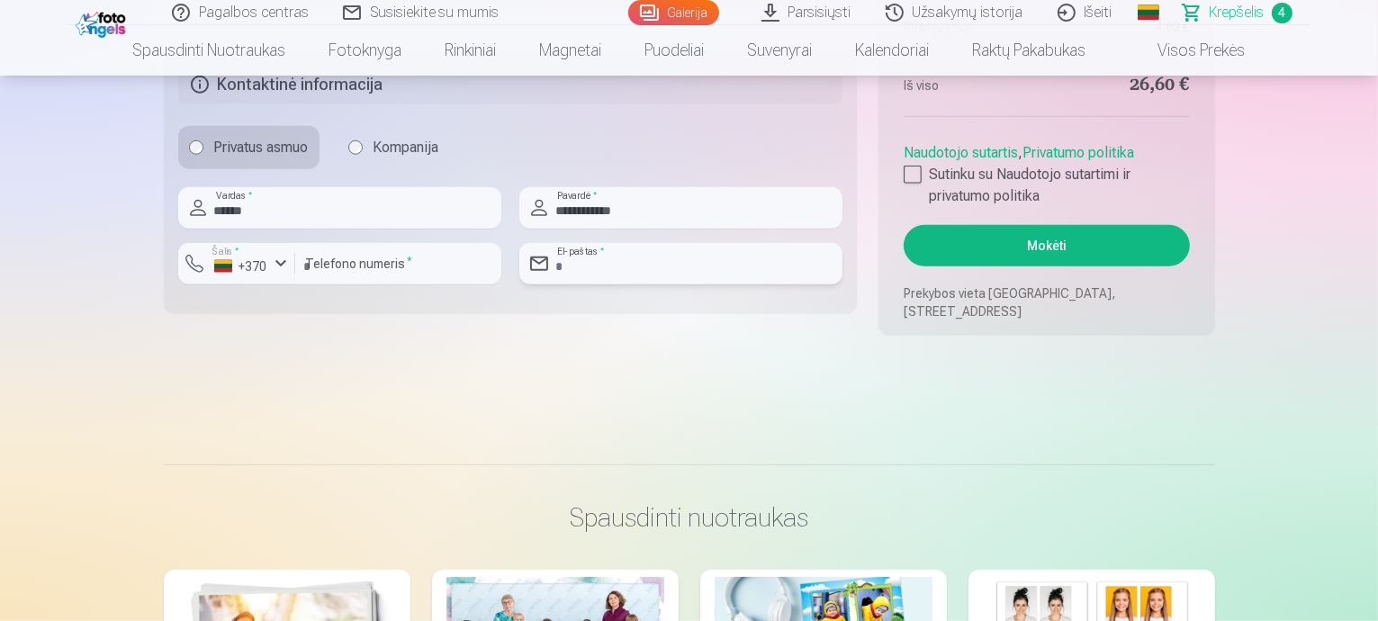
type input "**********"
click at [1026, 251] on button "Mokėti" at bounding box center [1046, 245] width 285 height 41
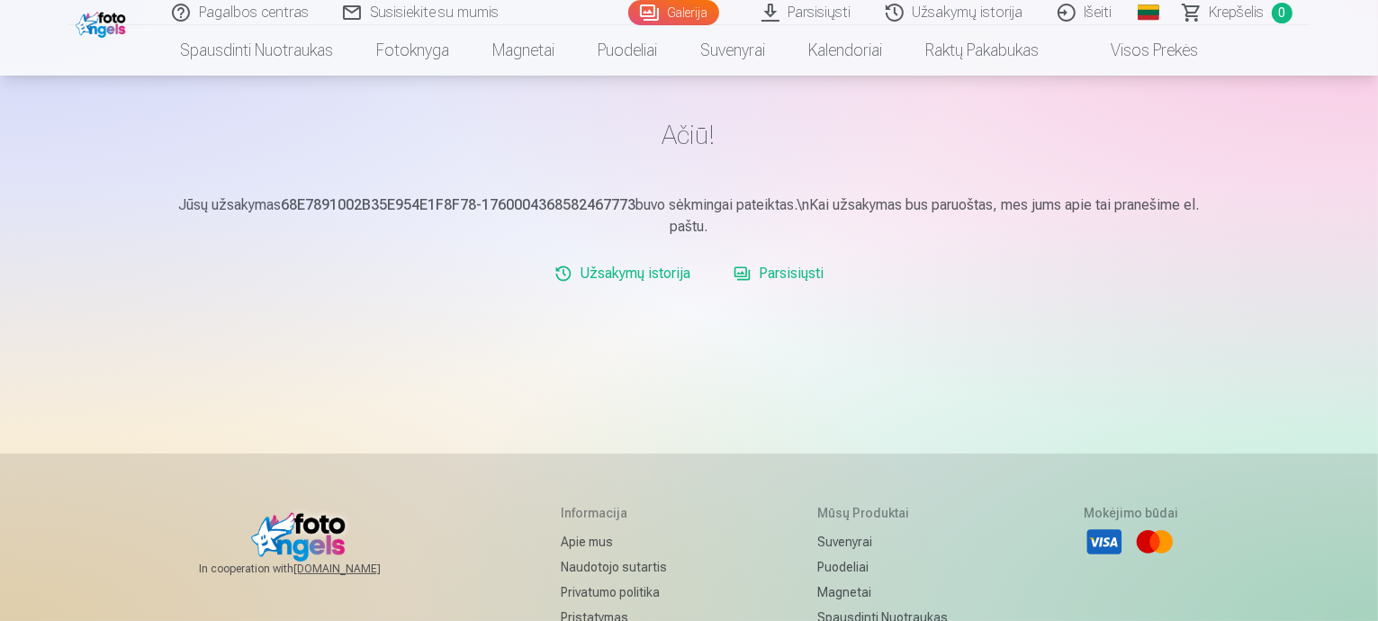
scroll to position [180, 0]
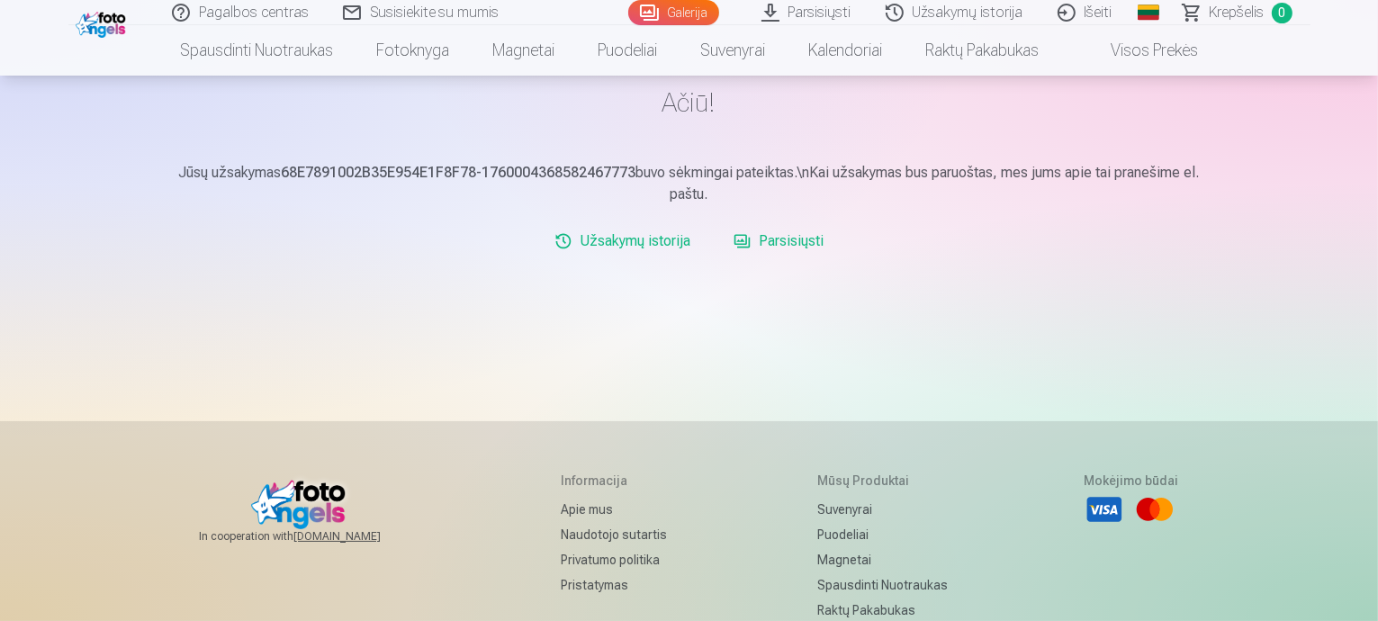
click at [746, 249] on link "Parsisiųsti" at bounding box center [779, 241] width 104 height 36
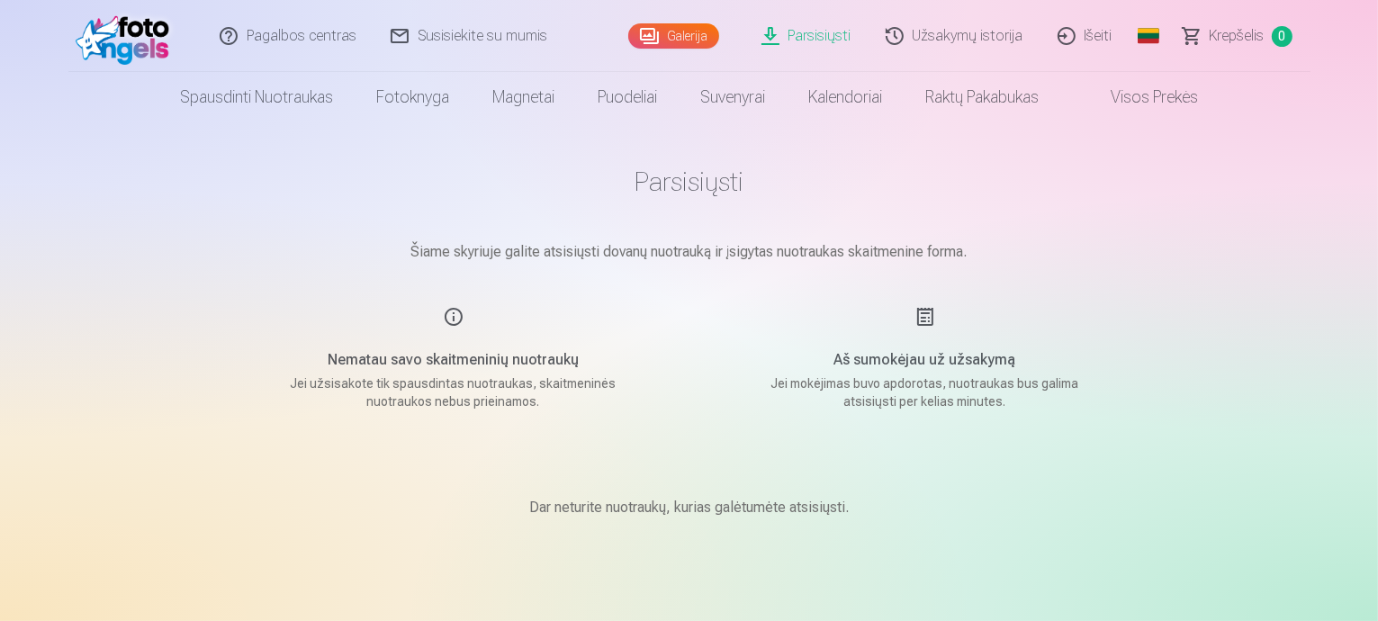
click at [945, 43] on link "Užsakymų istorija" at bounding box center [956, 36] width 172 height 72
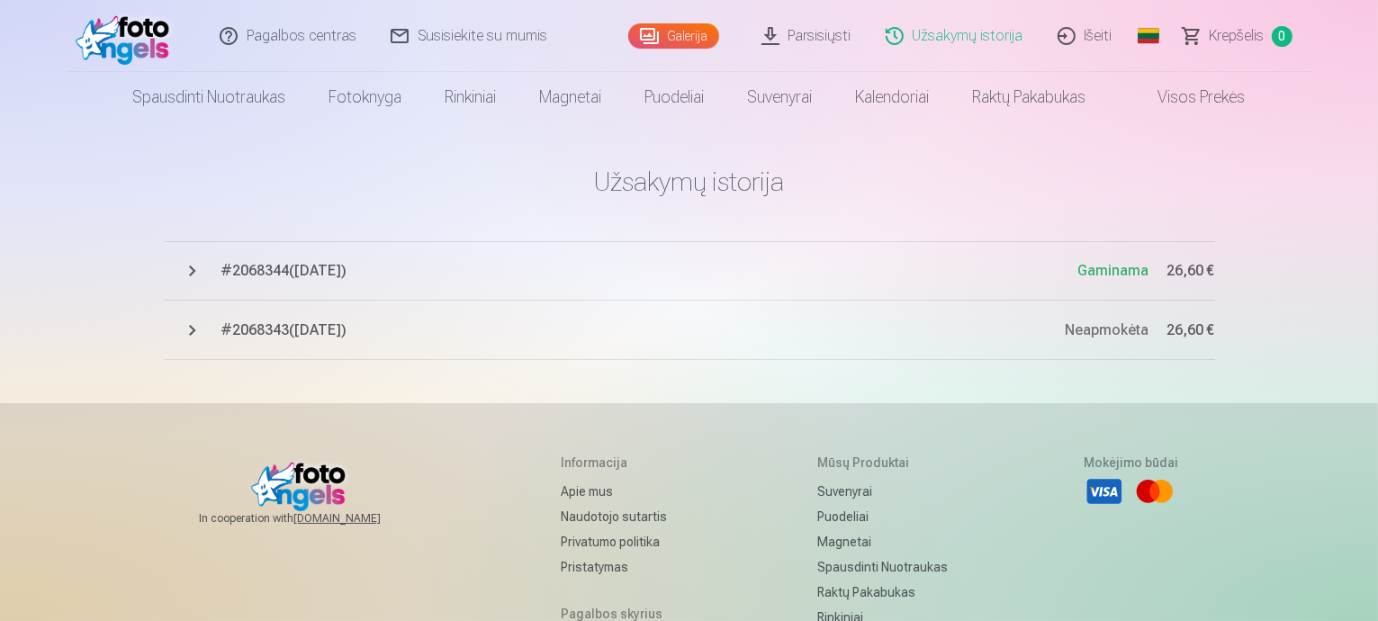
click at [705, 30] on link "Galerija" at bounding box center [673, 35] width 91 height 25
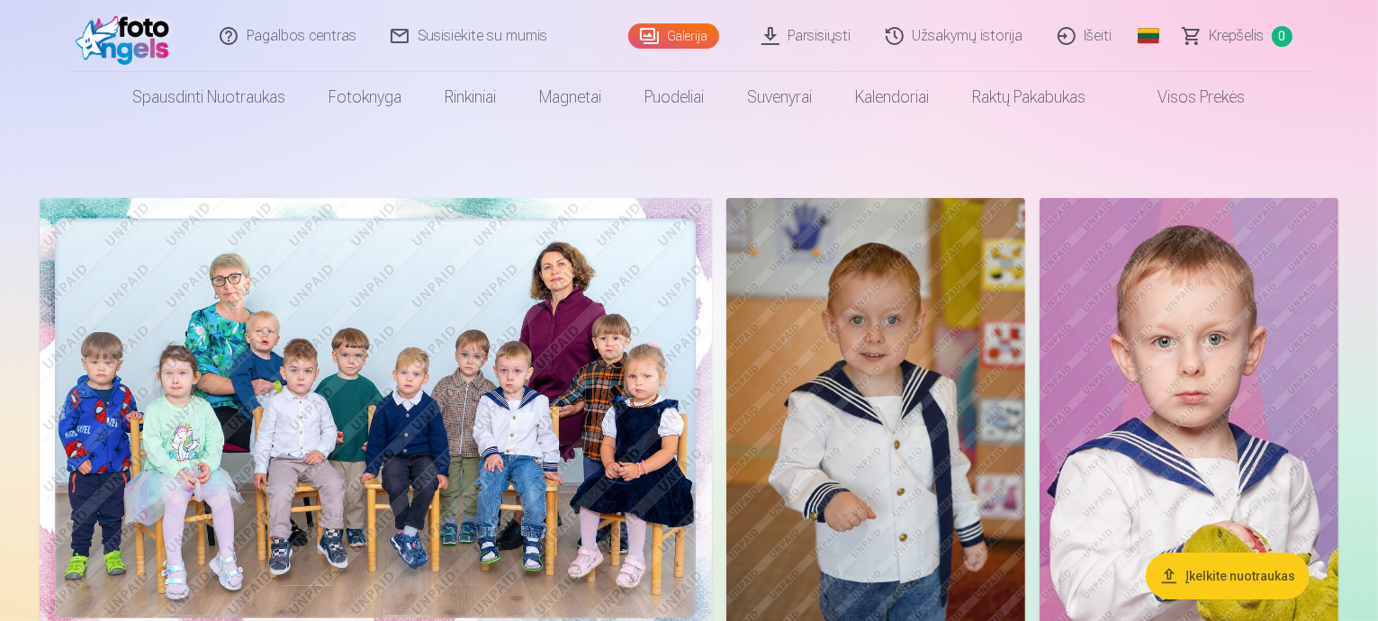
click at [998, 552] on img at bounding box center [876, 422] width 299 height 448
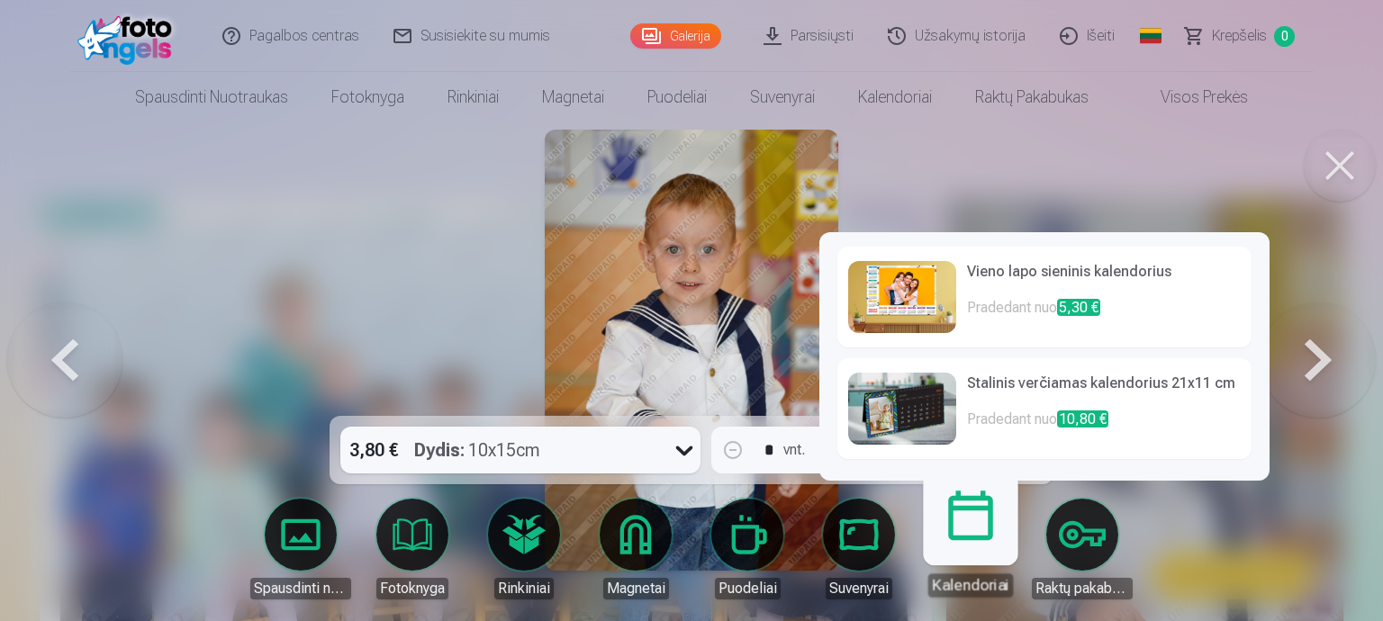
click at [1328, 370] on button at bounding box center [1317, 349] width 115 height 95
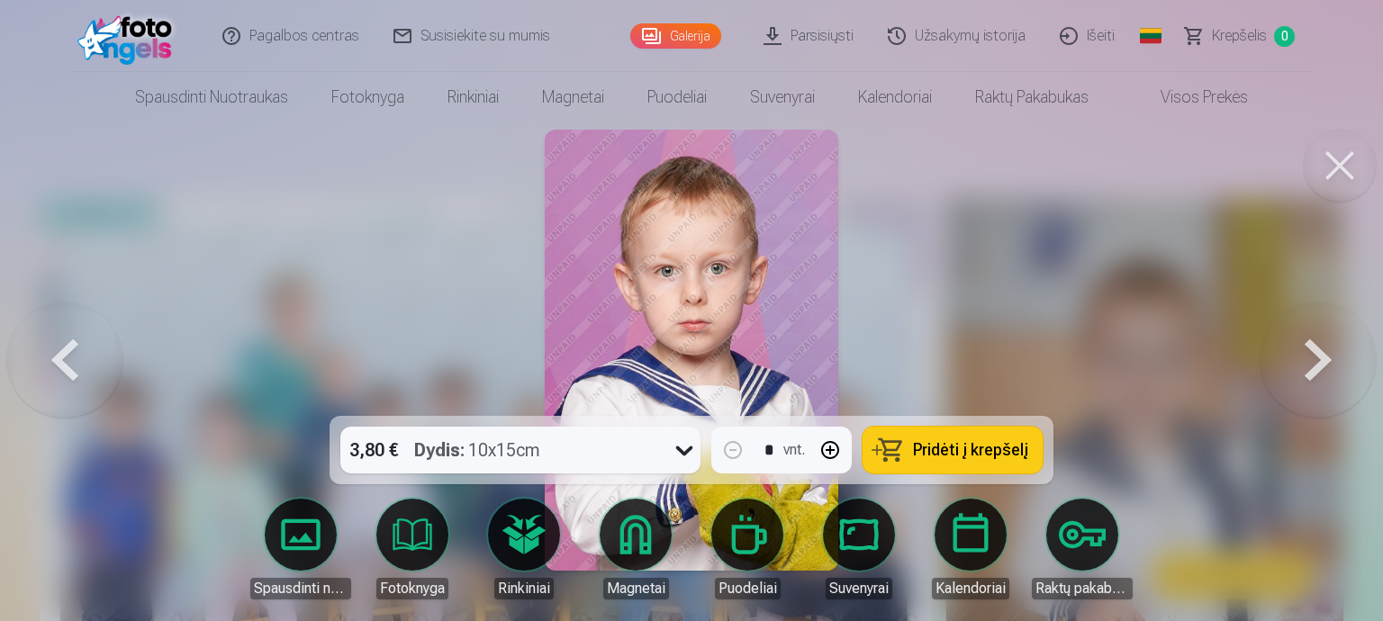
click at [1328, 370] on button at bounding box center [1317, 349] width 115 height 95
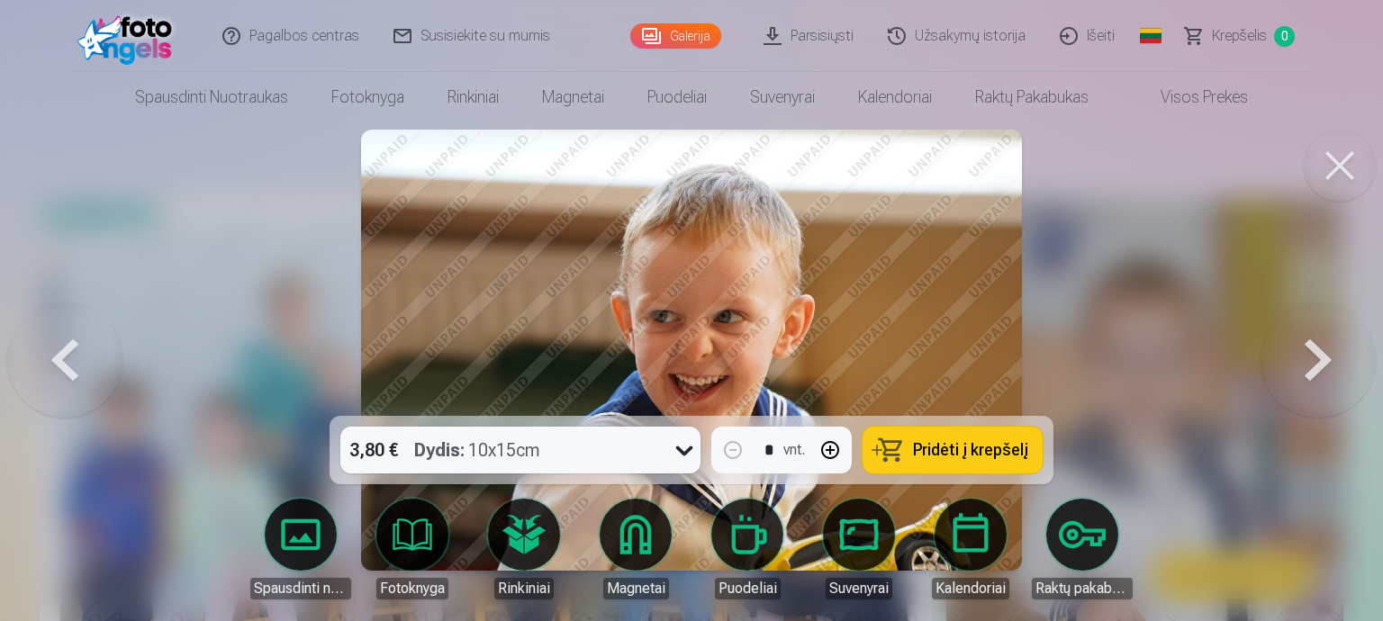
click at [1336, 168] on button at bounding box center [1340, 166] width 72 height 72
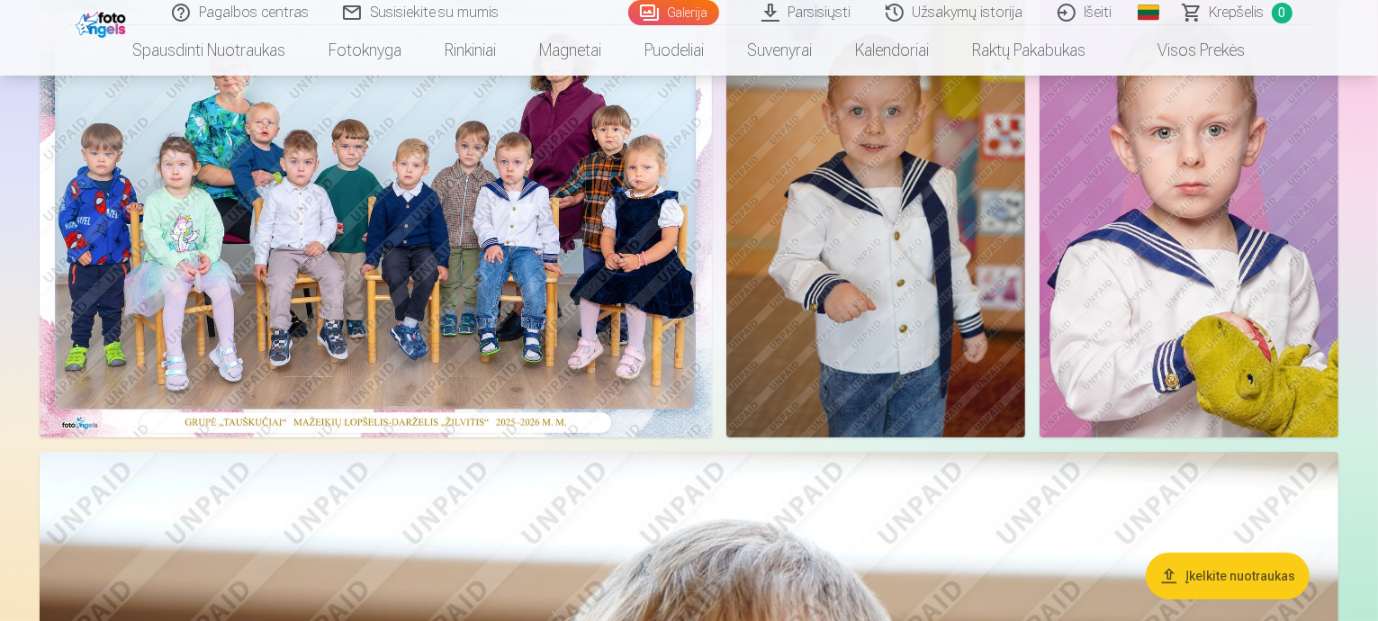
scroll to position [180, 0]
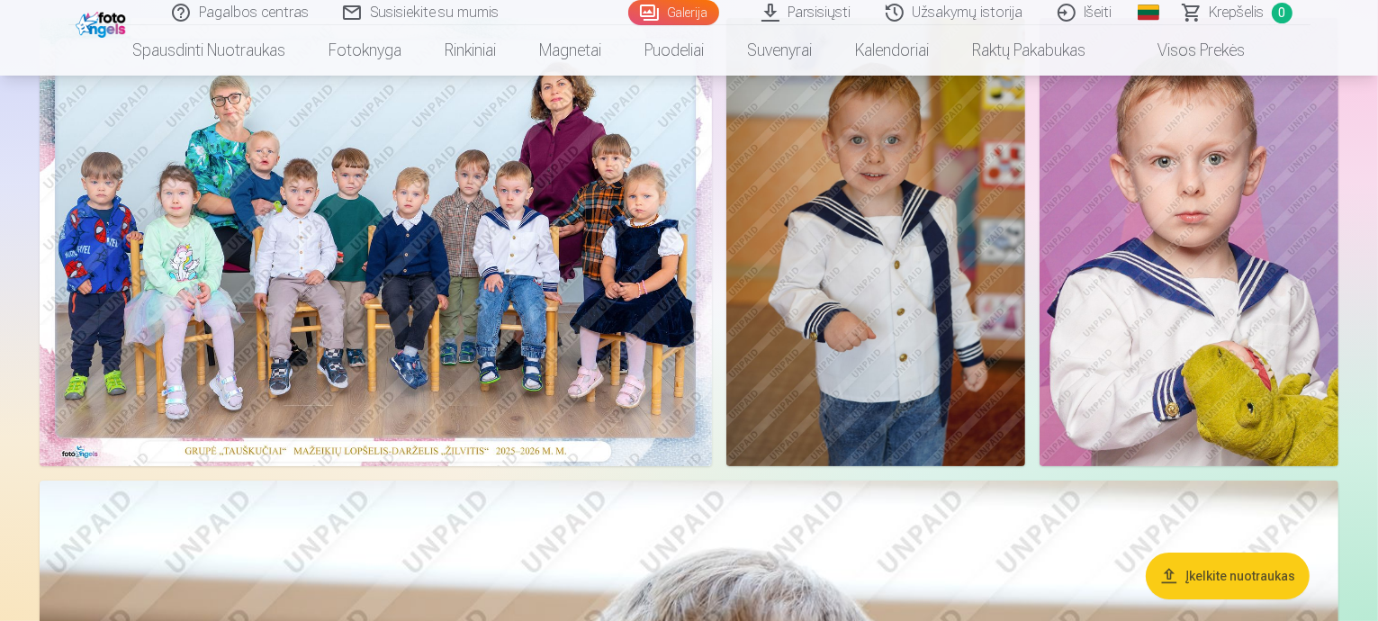
click at [1025, 186] on img at bounding box center [876, 242] width 299 height 448
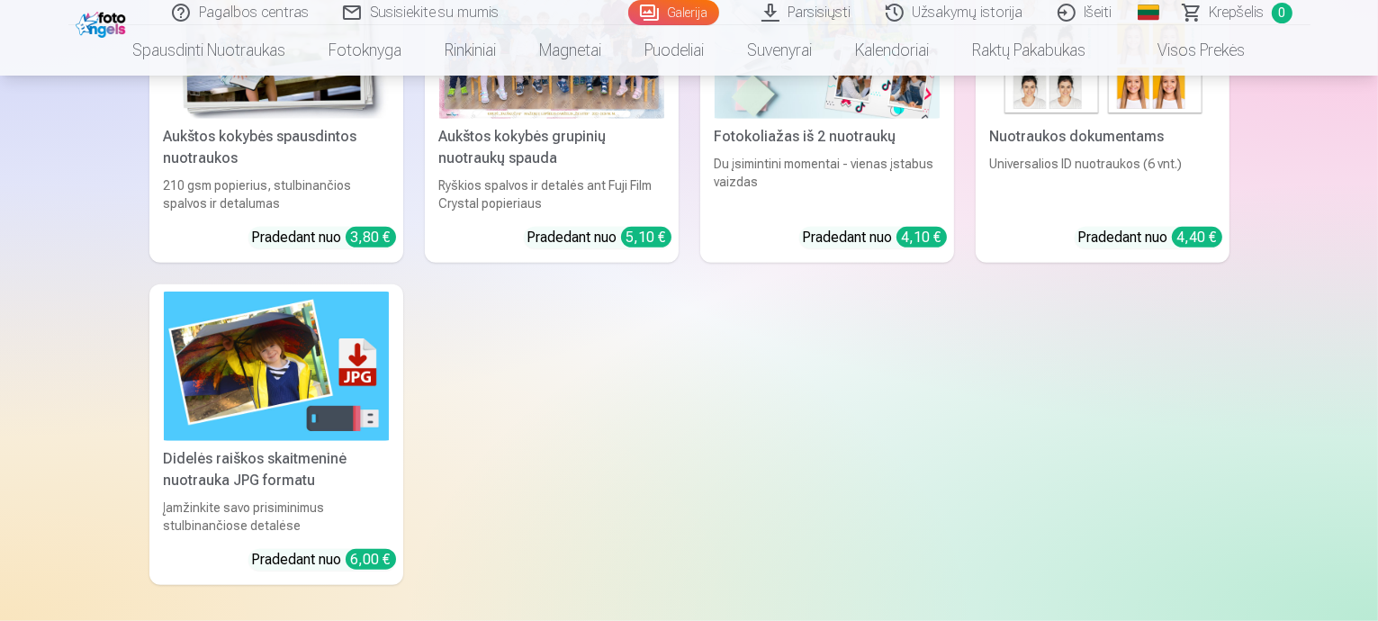
scroll to position [8192, 0]
